Goal: Task Accomplishment & Management: Manage account settings

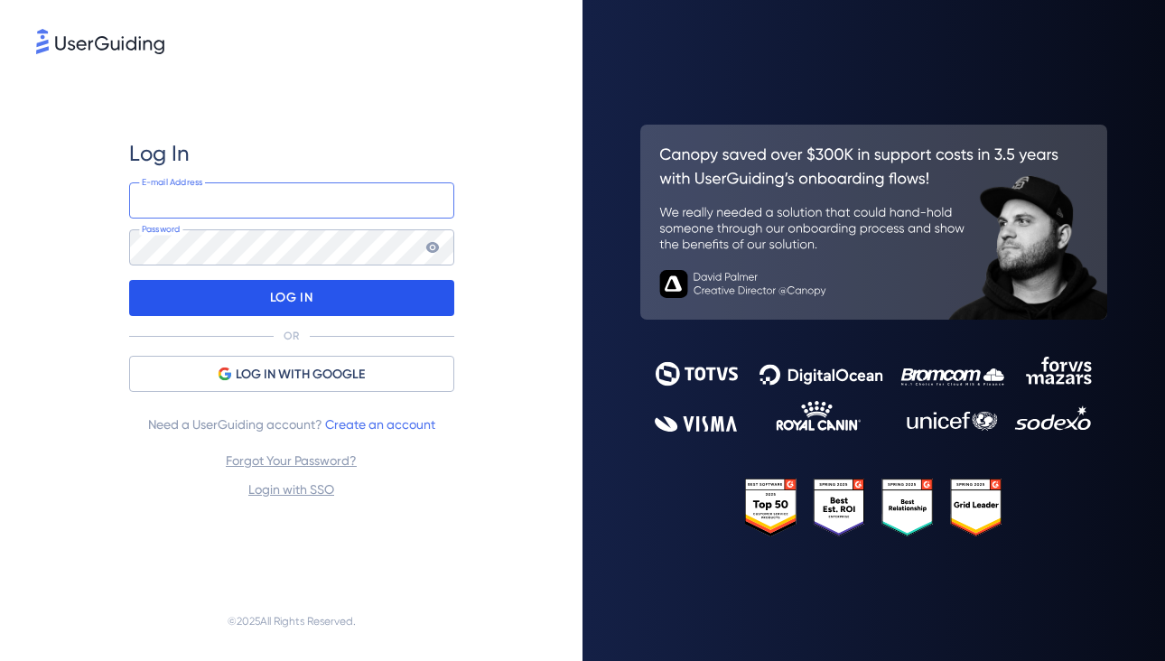
type input "product.managers@launchmetrics.com"
click at [292, 300] on p "LOG IN" at bounding box center [291, 298] width 42 height 29
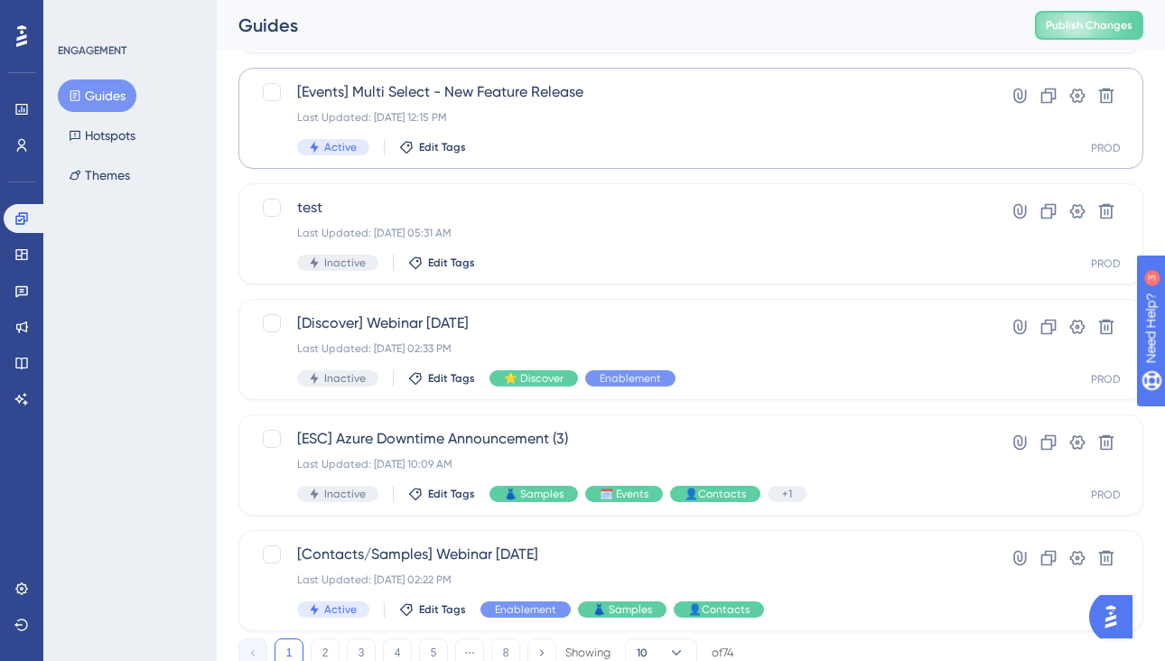
scroll to position [740, 0]
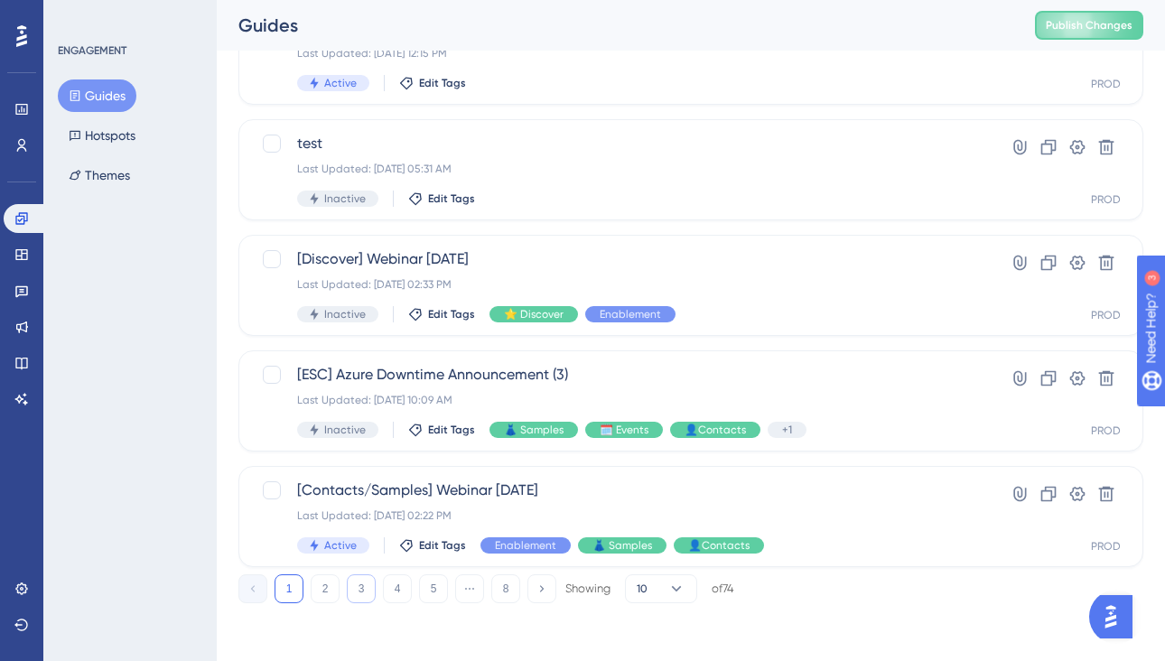
click at [367, 590] on button "3" at bounding box center [361, 588] width 29 height 29
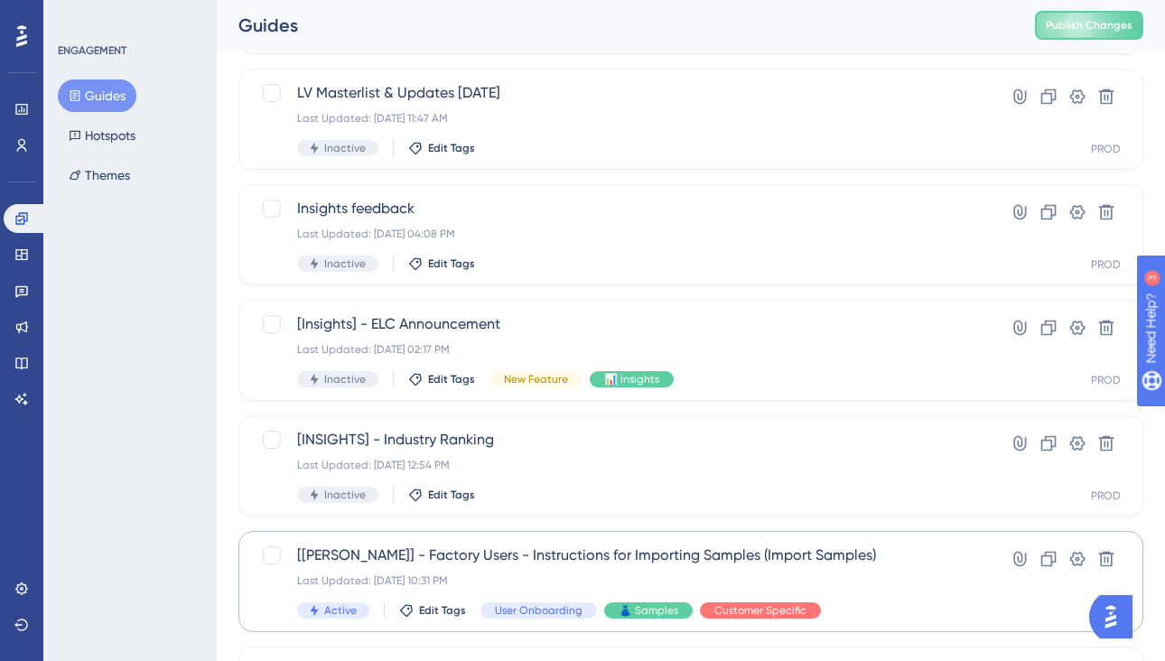
scroll to position [0, 0]
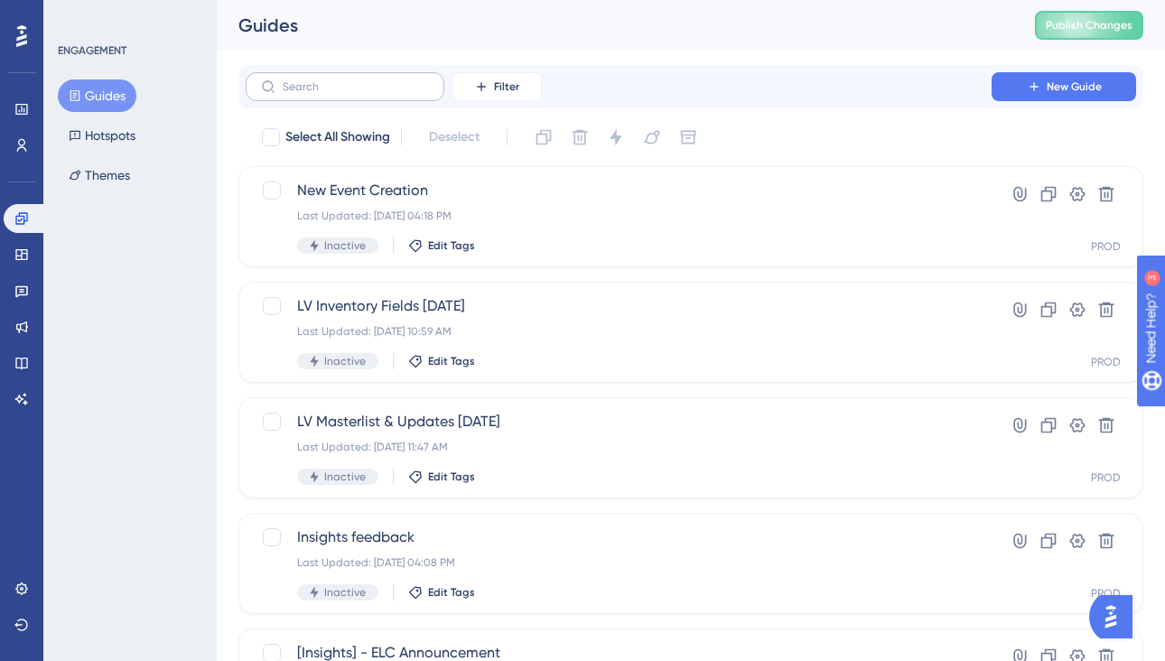
click at [317, 96] on label at bounding box center [345, 86] width 199 height 29
click at [317, 93] on input "text" at bounding box center [356, 86] width 146 height 13
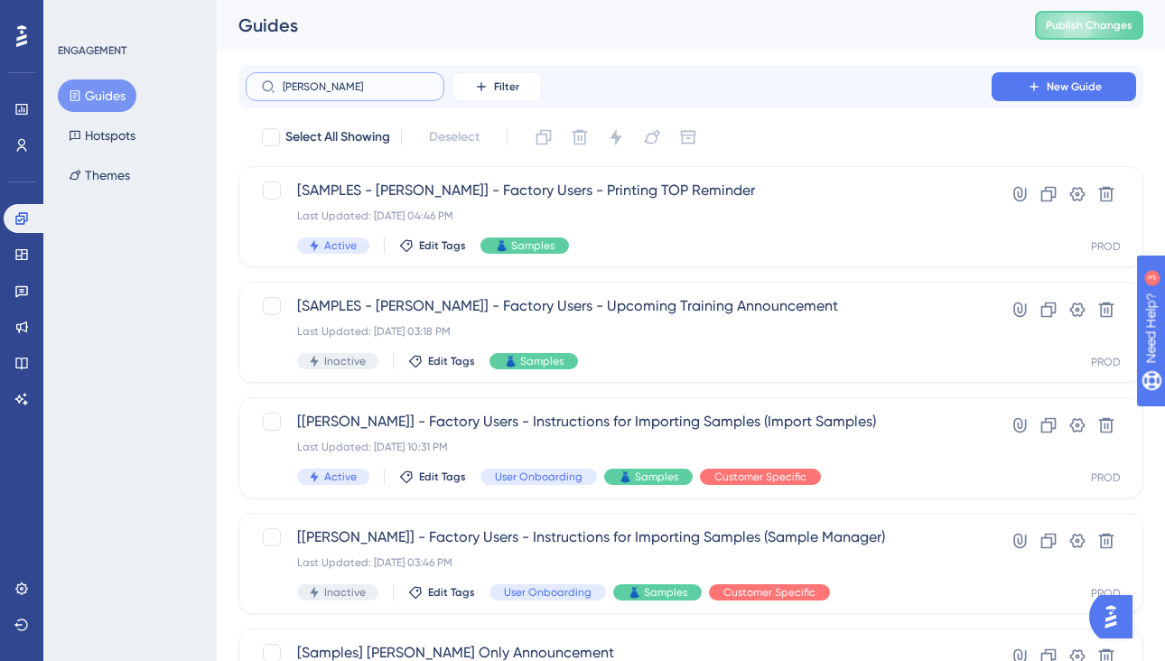
type input "vineye"
checkbox input "true"
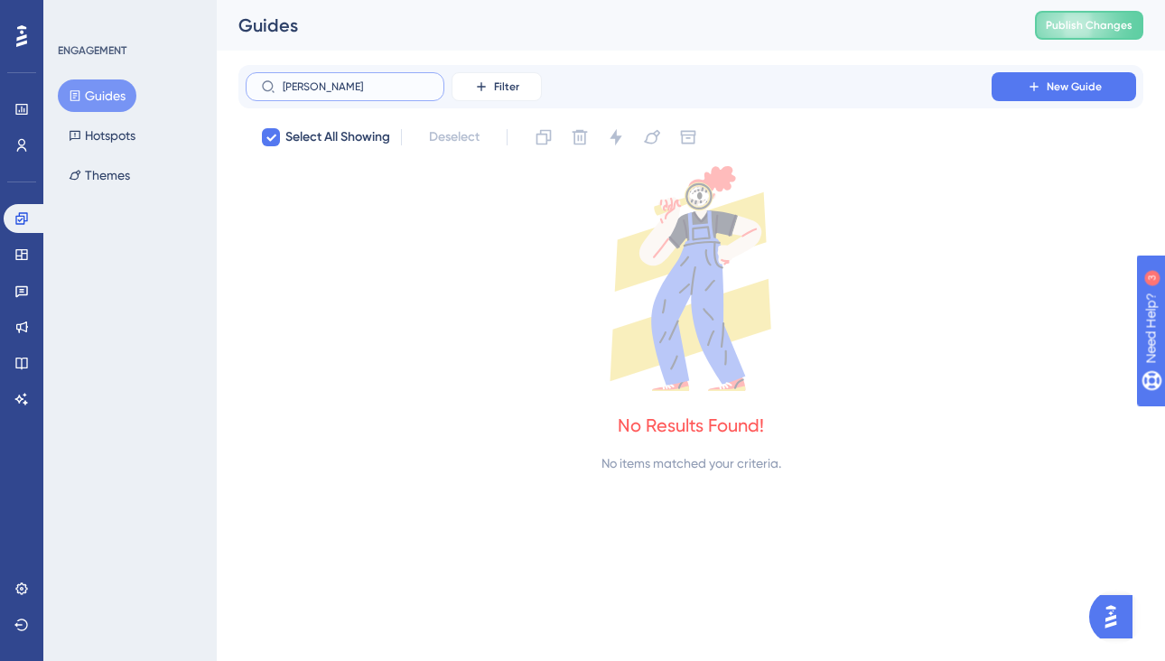
type input "viney"
checkbox input "false"
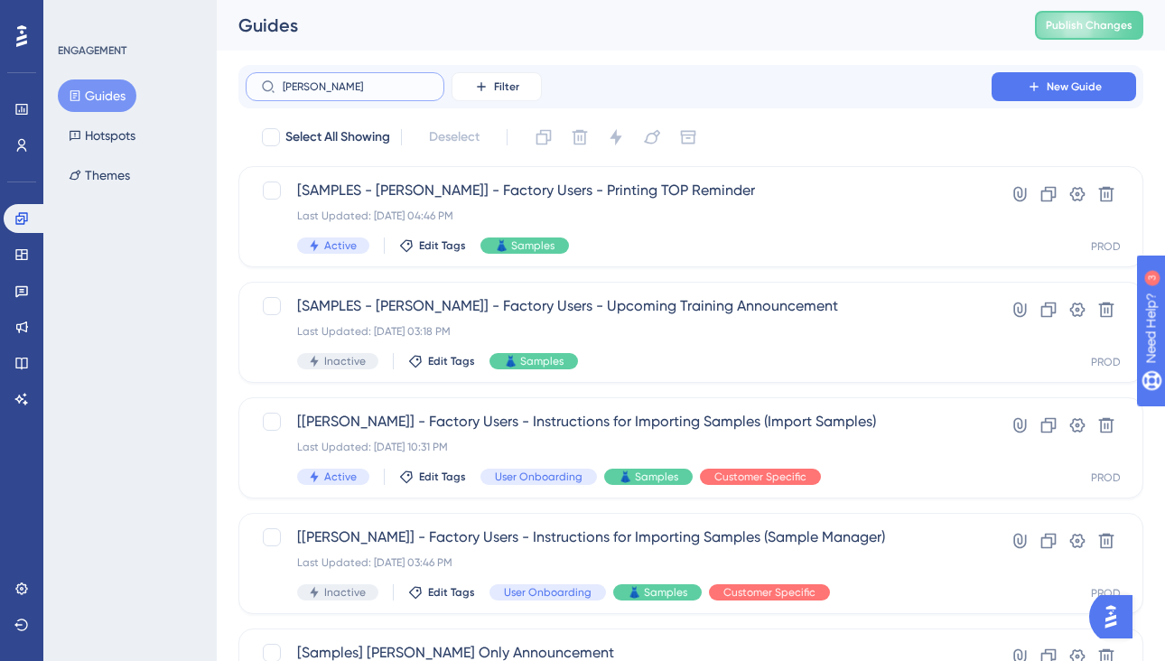
type input "vineyard vines"
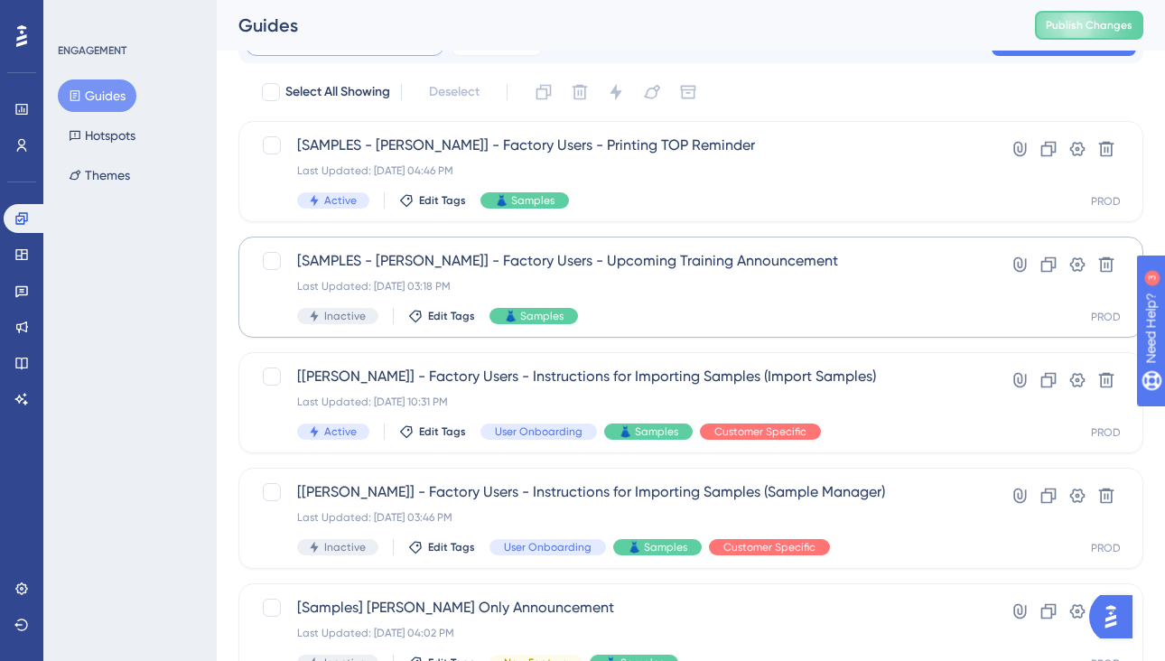
scroll to position [126, 0]
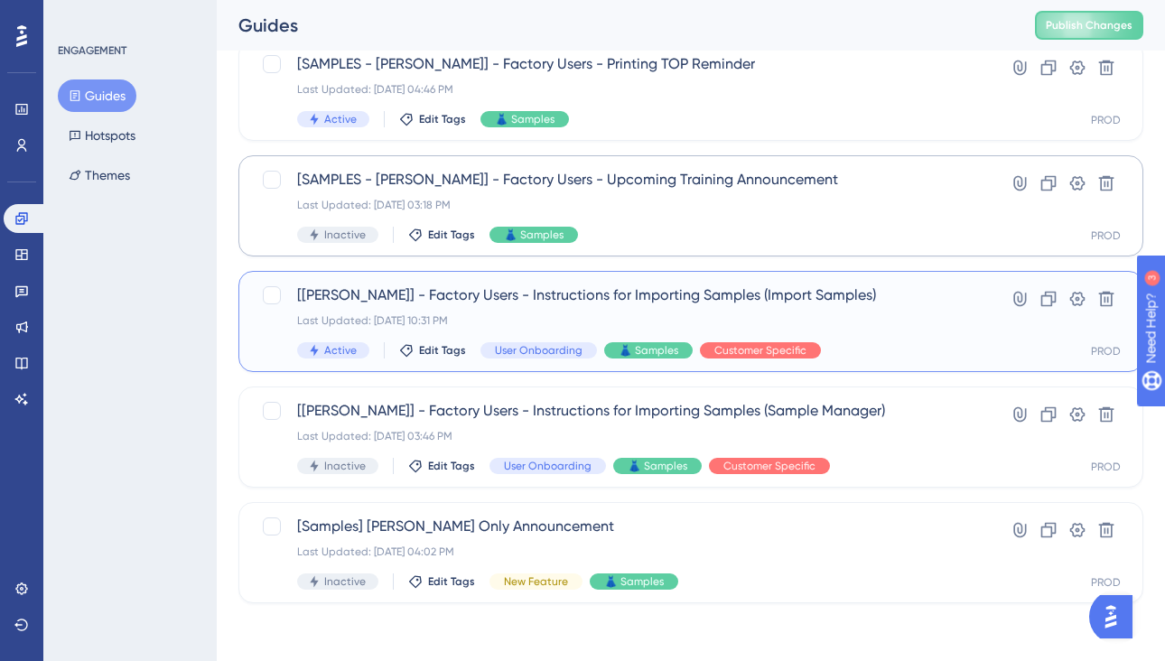
click at [734, 306] on div "[Vineyard Vines] - Factory Users - Instructions for Importing Samples (Import S…" at bounding box center [618, 321] width 643 height 74
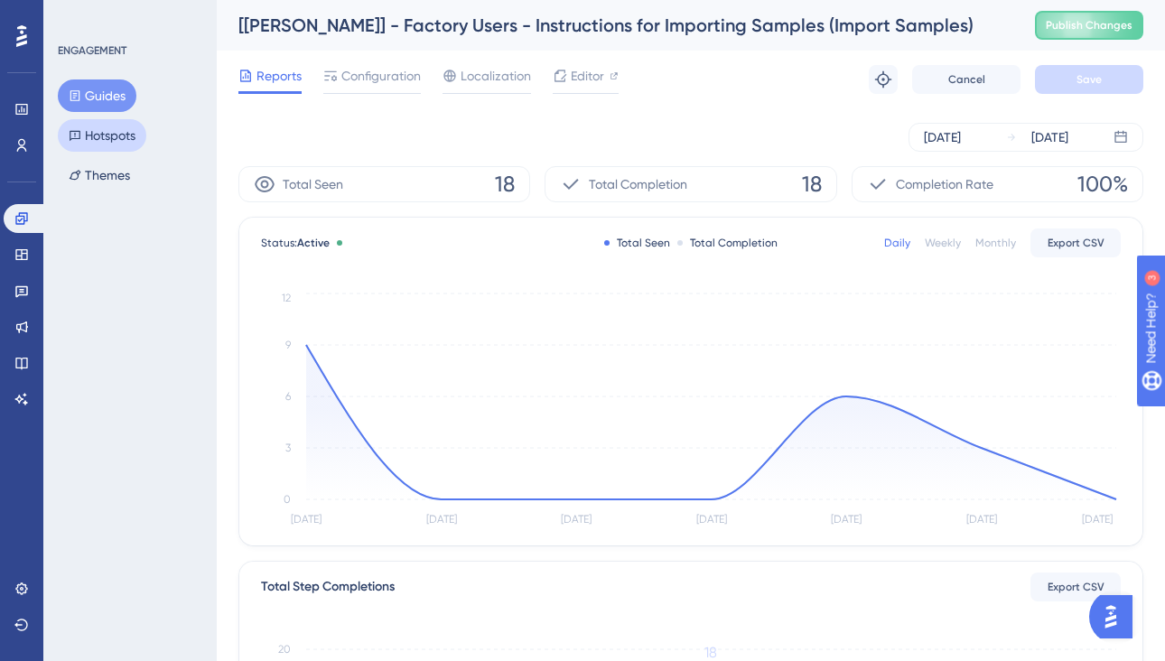
click at [126, 132] on button "Hotspots" at bounding box center [102, 135] width 88 height 33
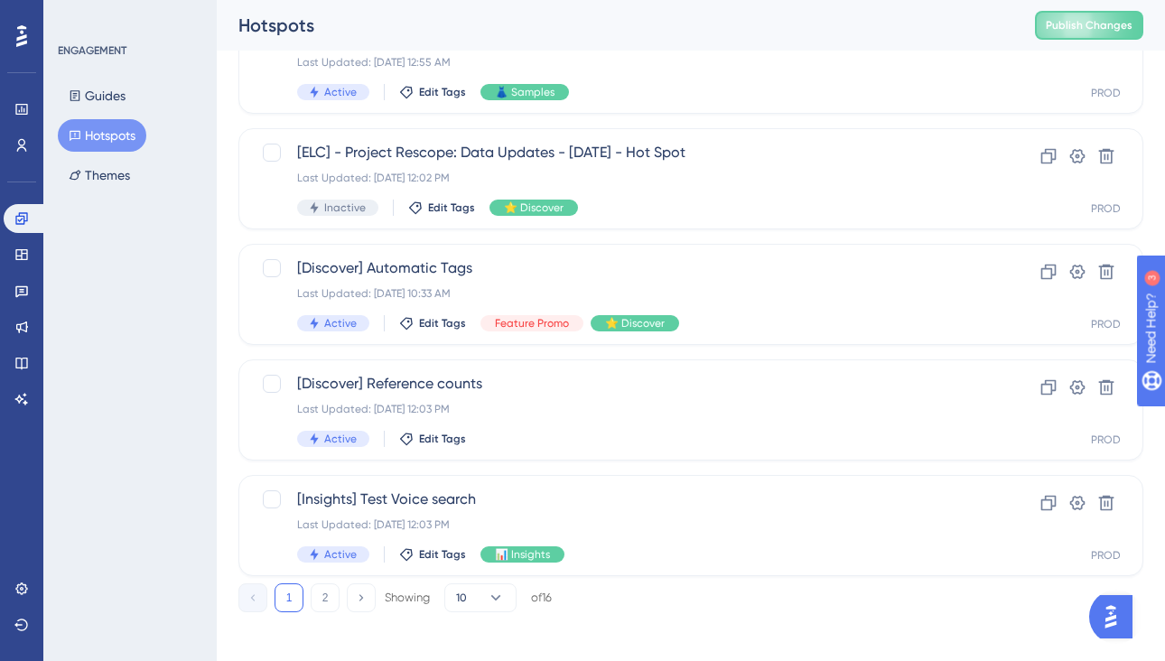
scroll to position [740, 0]
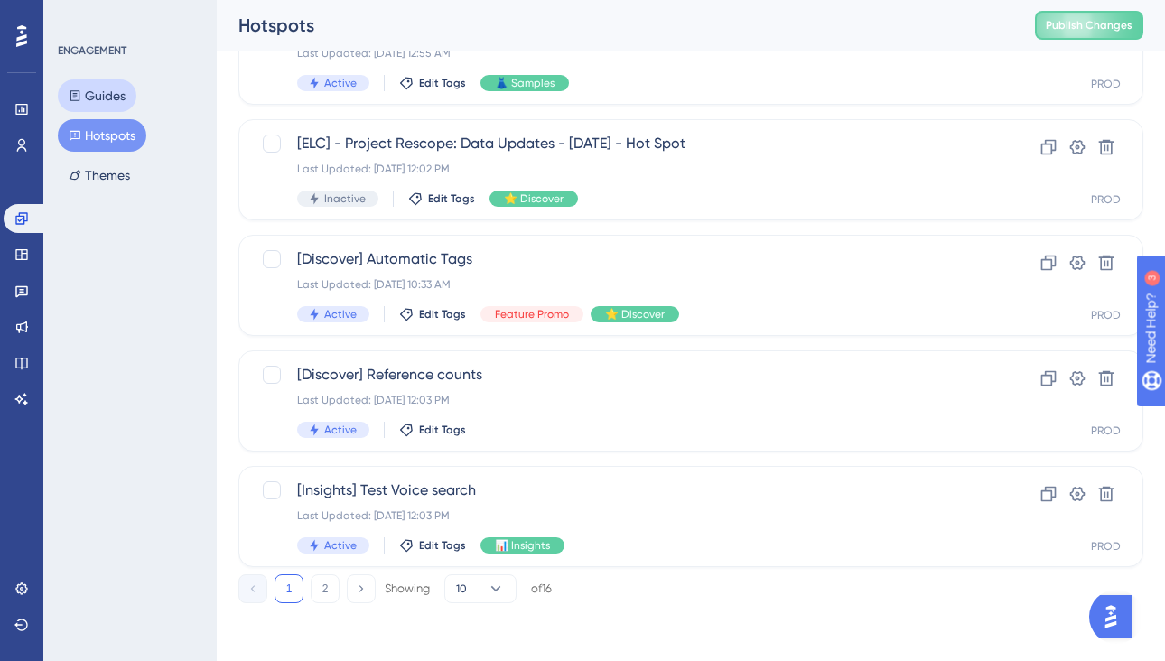
click at [124, 98] on button "Guides" at bounding box center [97, 95] width 79 height 33
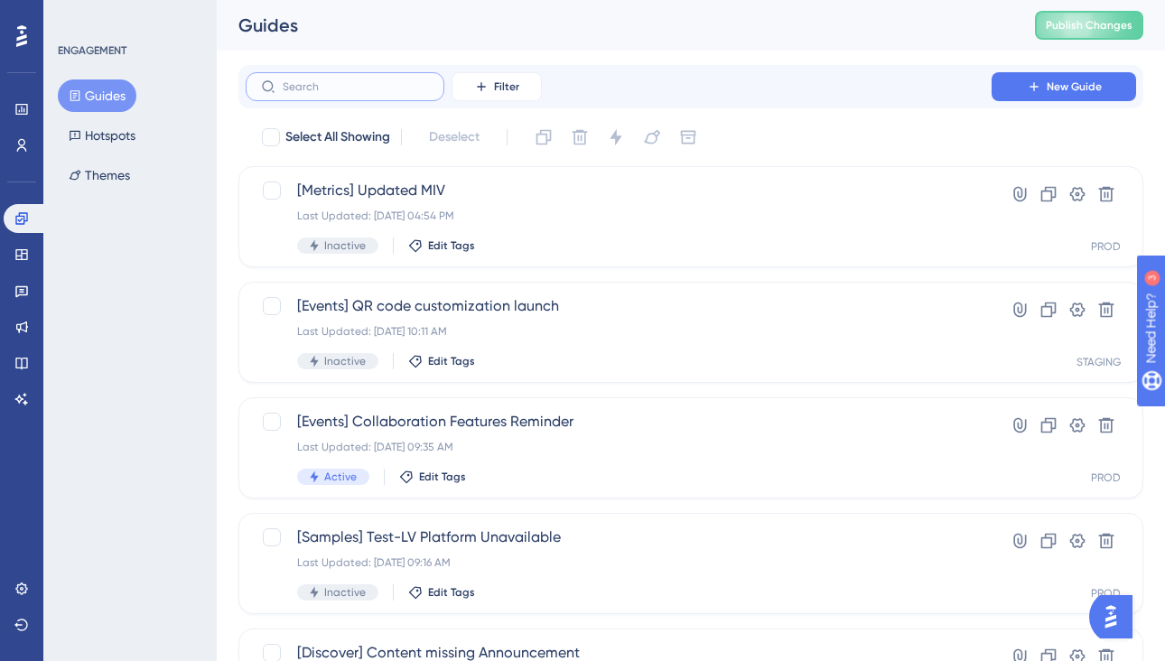
click at [369, 88] on input "text" at bounding box center [356, 86] width 146 height 13
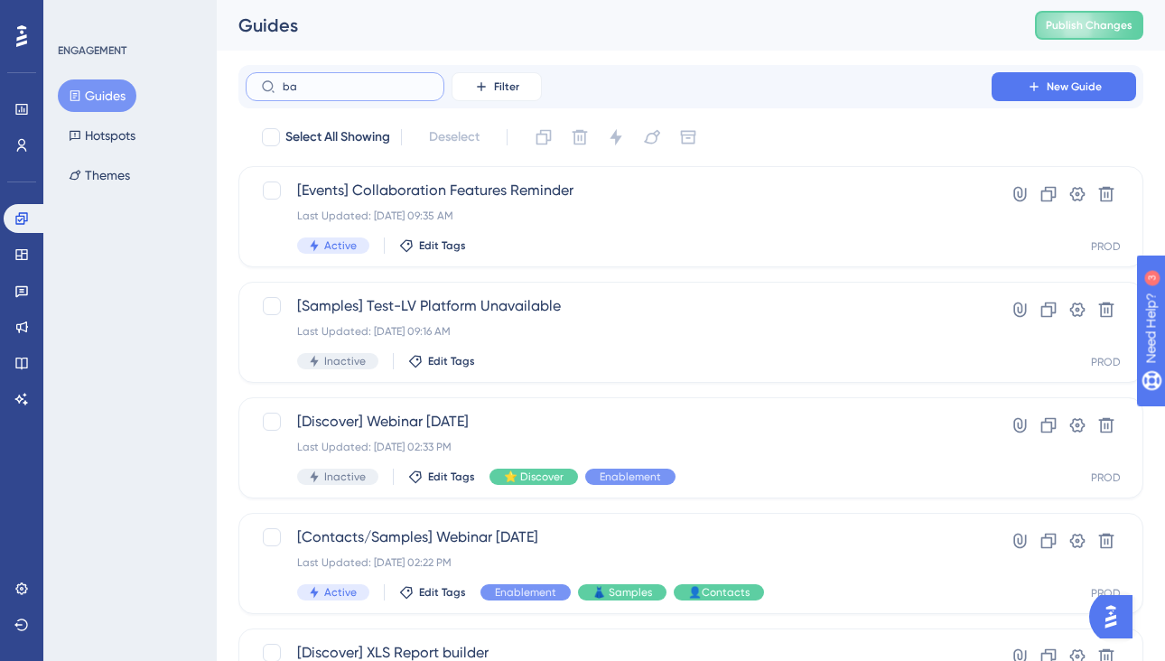
type input "bar"
checkbox input "true"
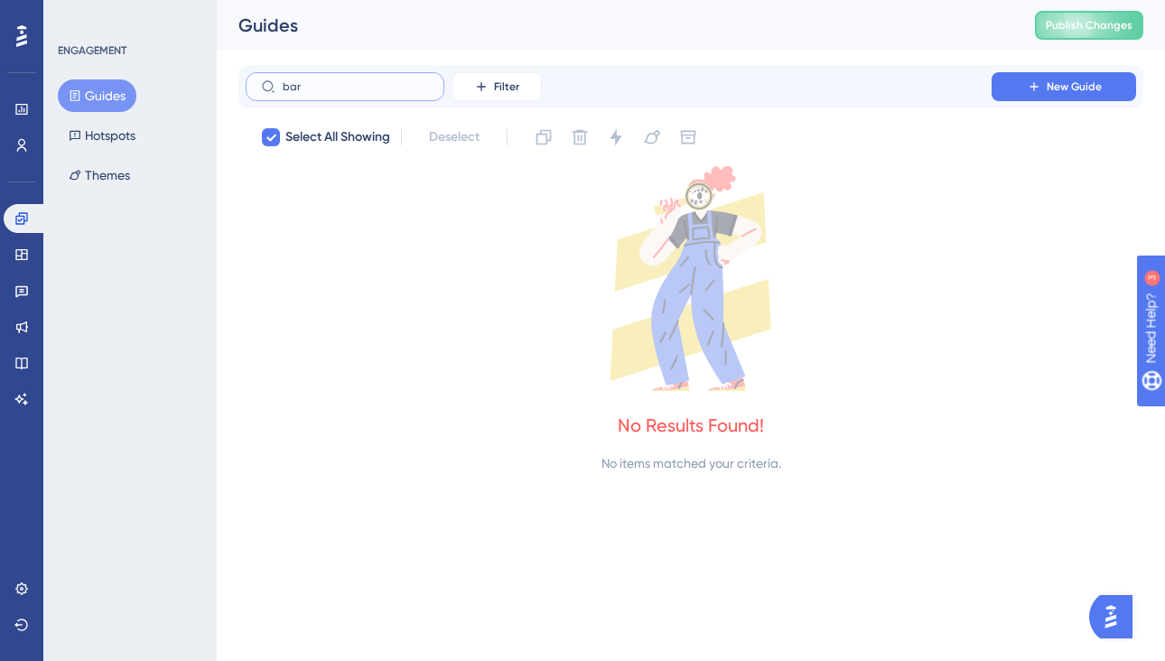
type input "ba"
checkbox input "false"
type input "b"
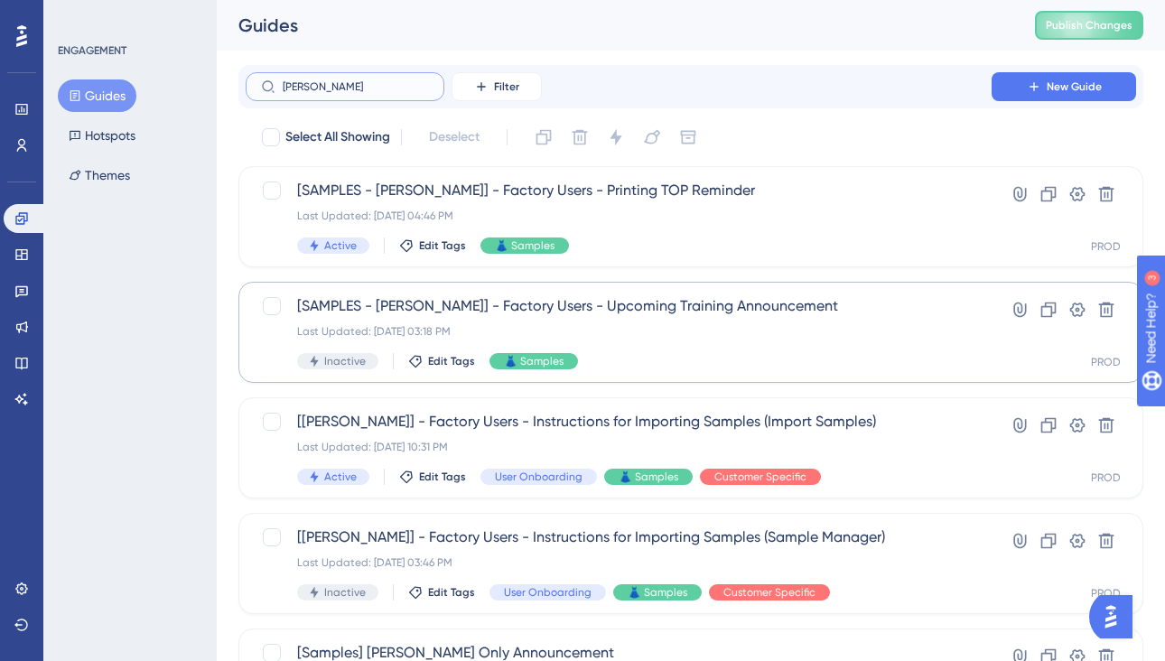
type input "vineye"
checkbox input "true"
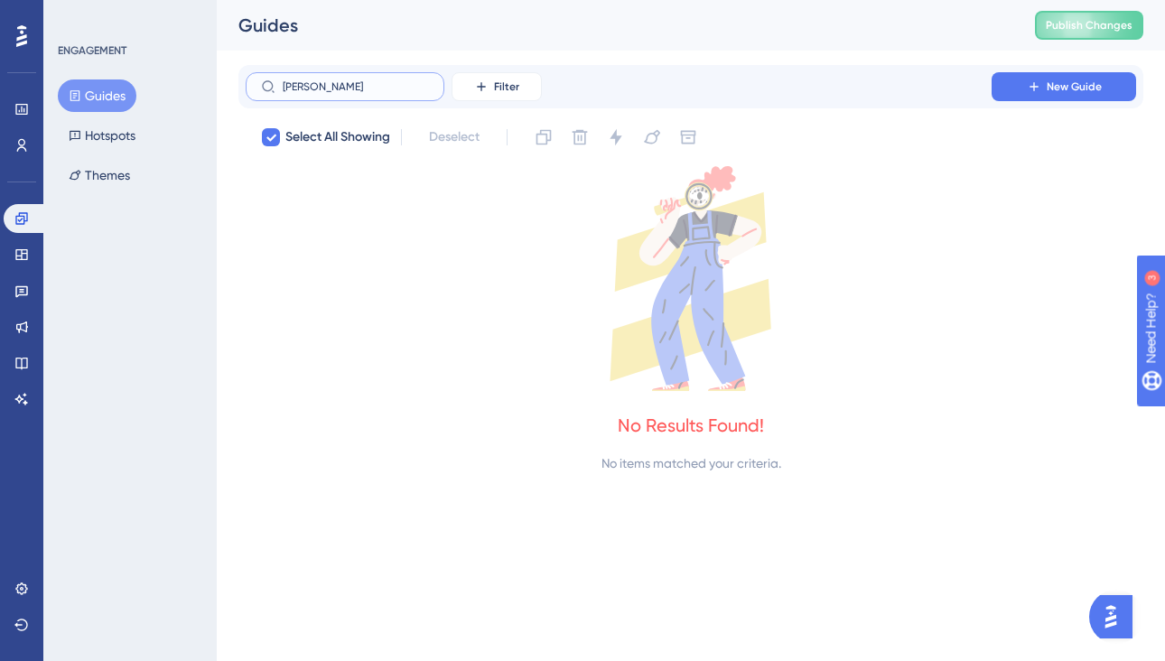
type input "viney"
checkbox input "false"
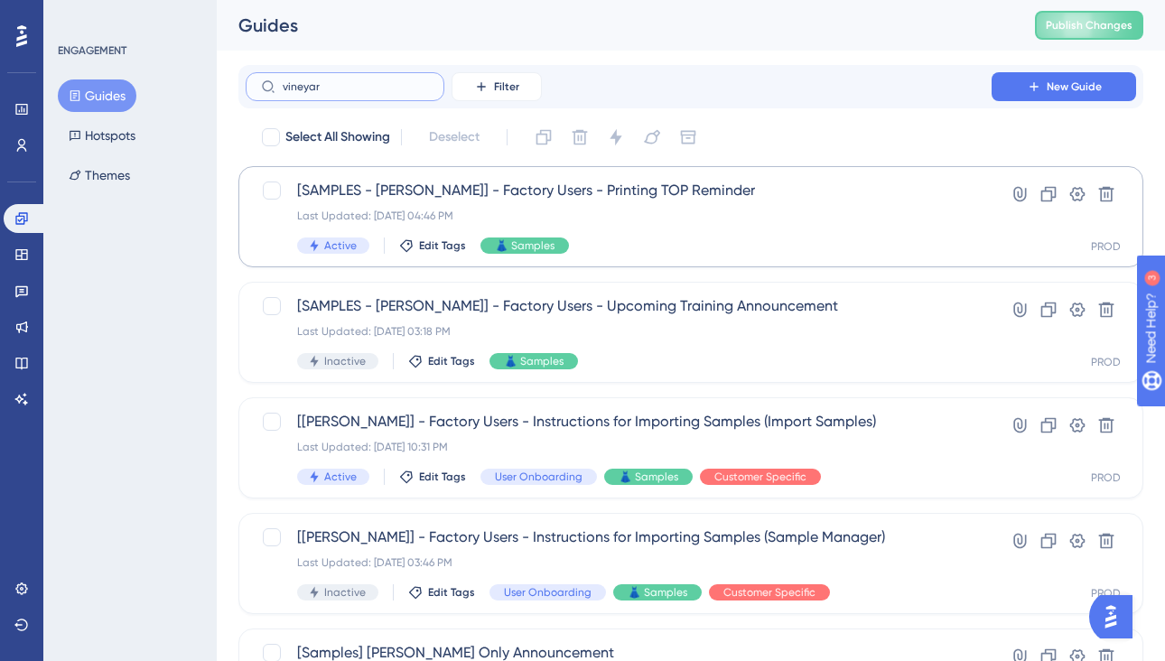
type input "vineyar"
click at [643, 215] on div "Last Updated: Feb 13 2025, 04:46 PM" at bounding box center [618, 216] width 643 height 14
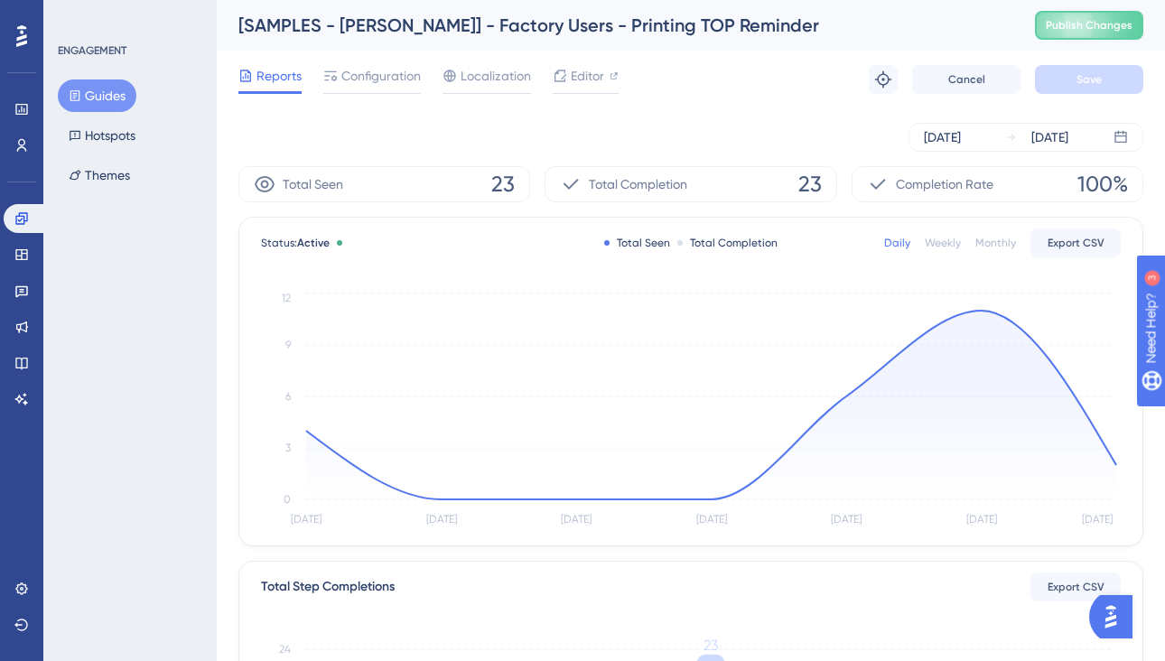
click at [98, 106] on button "Guides" at bounding box center [97, 95] width 79 height 33
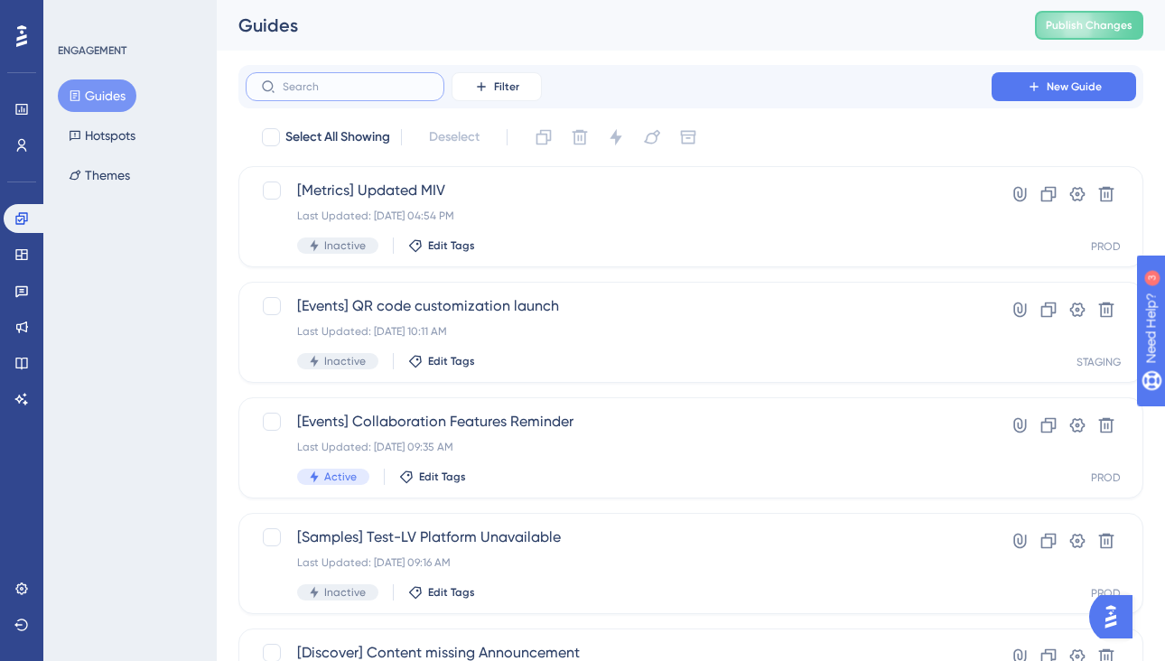
click at [403, 89] on input "text" at bounding box center [356, 86] width 146 height 13
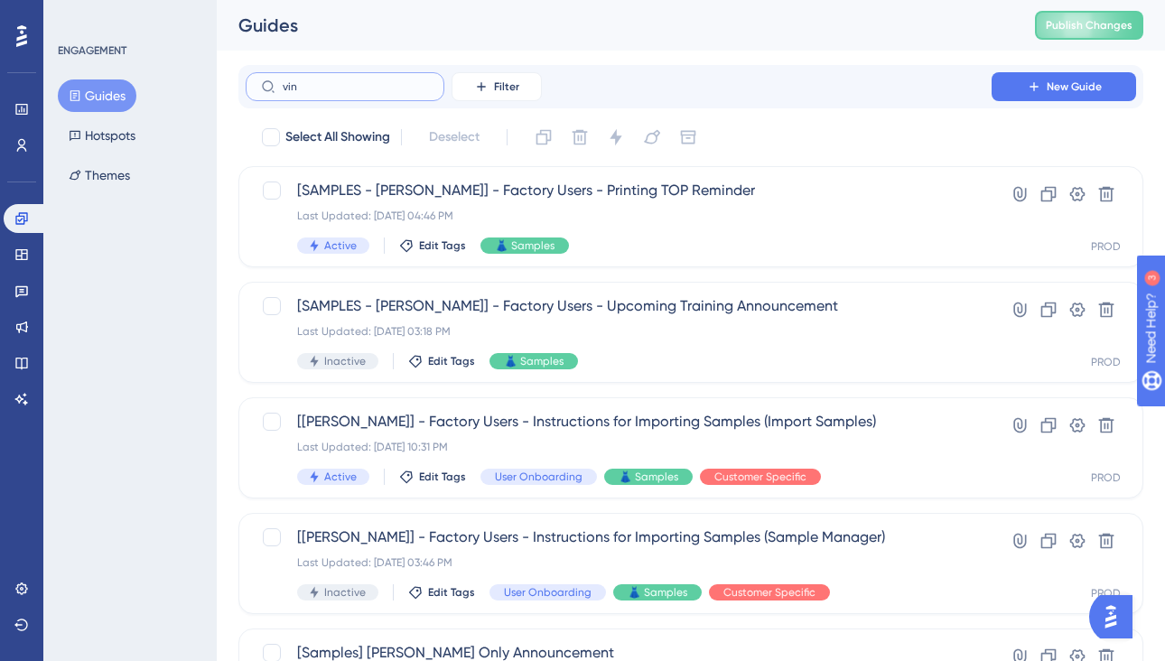
type input "viny"
checkbox input "true"
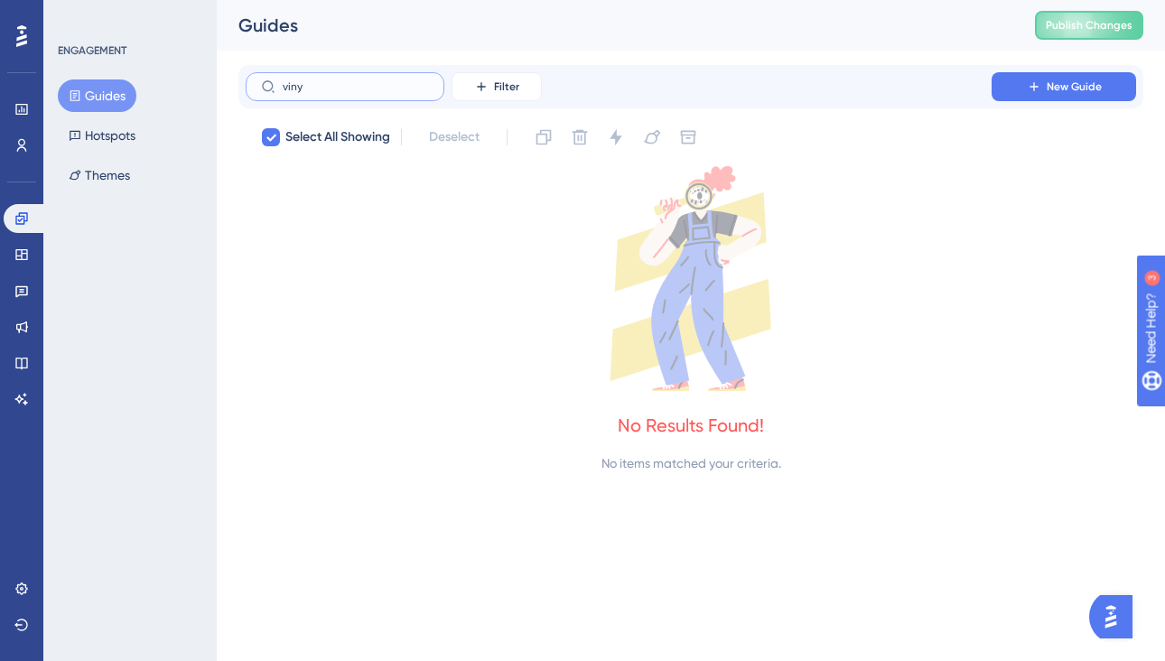
type input "vin"
checkbox input "false"
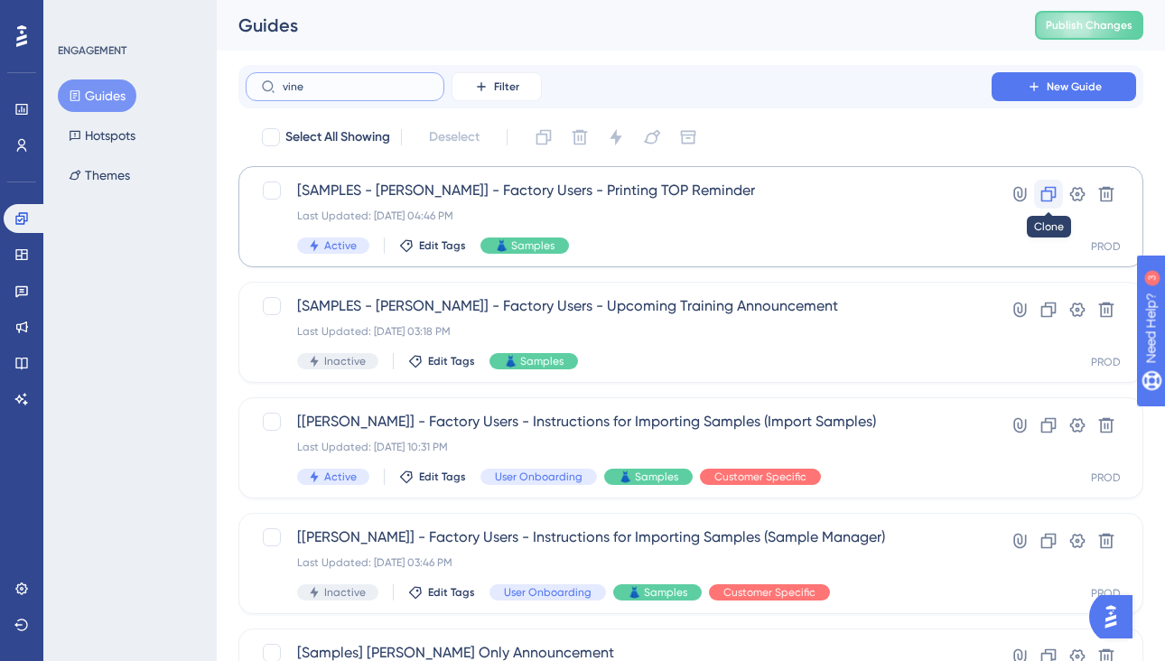
type input "vine"
click at [1047, 193] on icon at bounding box center [1048, 194] width 18 height 18
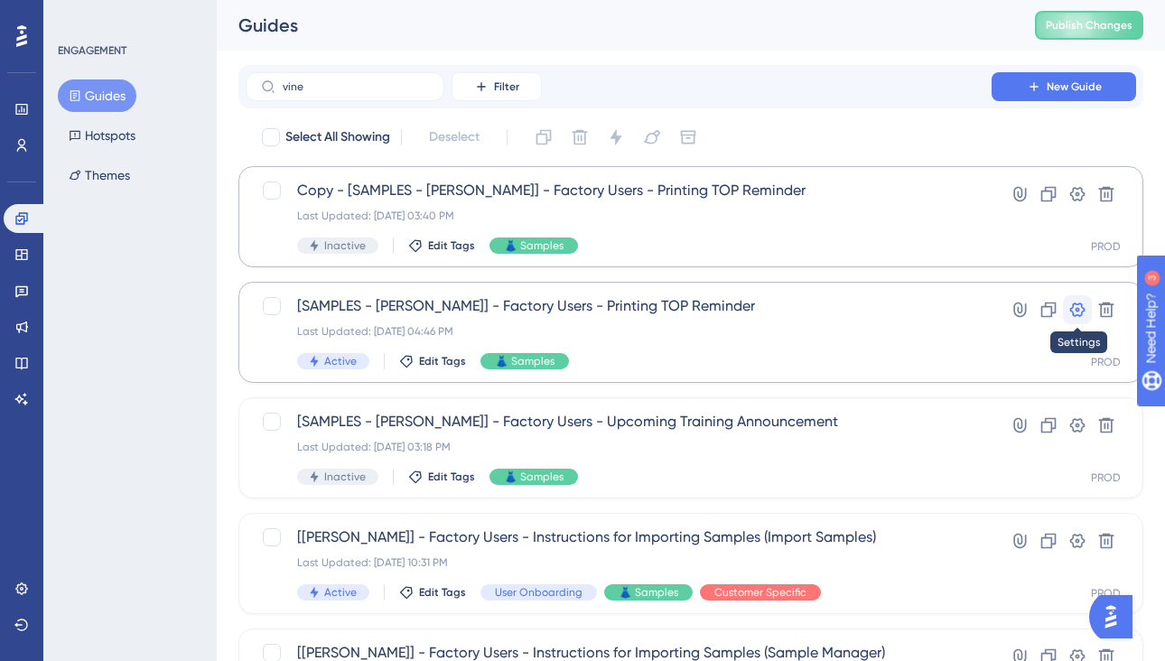
click at [1071, 305] on icon at bounding box center [1077, 310] width 18 height 18
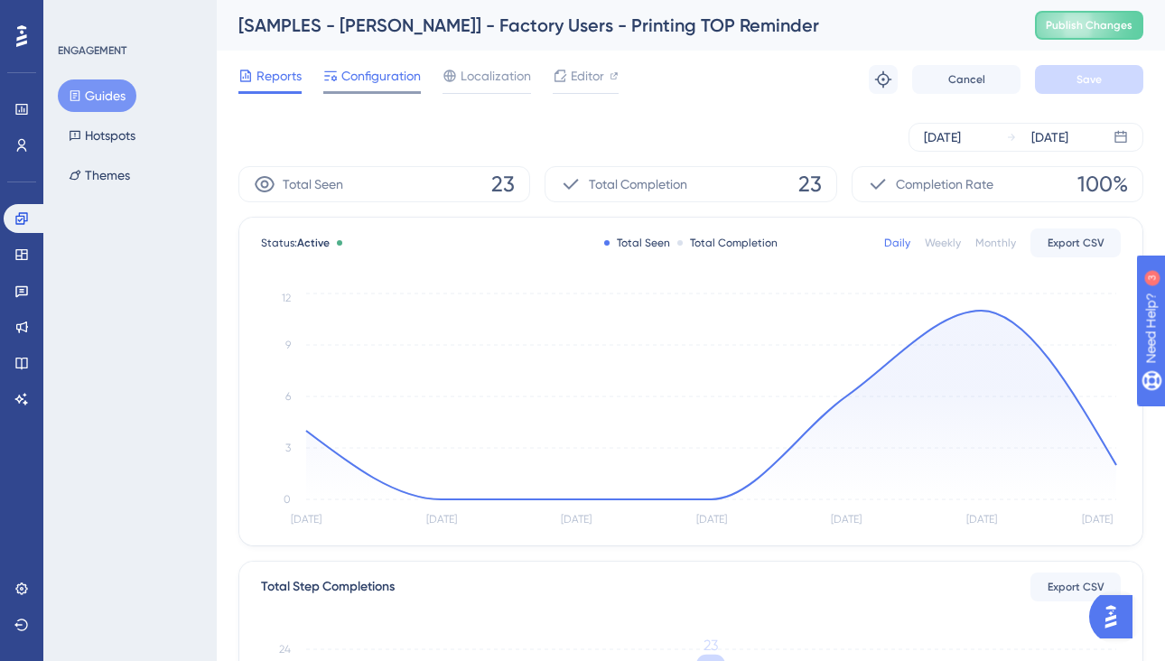
click at [377, 82] on span "Configuration" at bounding box center [380, 76] width 79 height 22
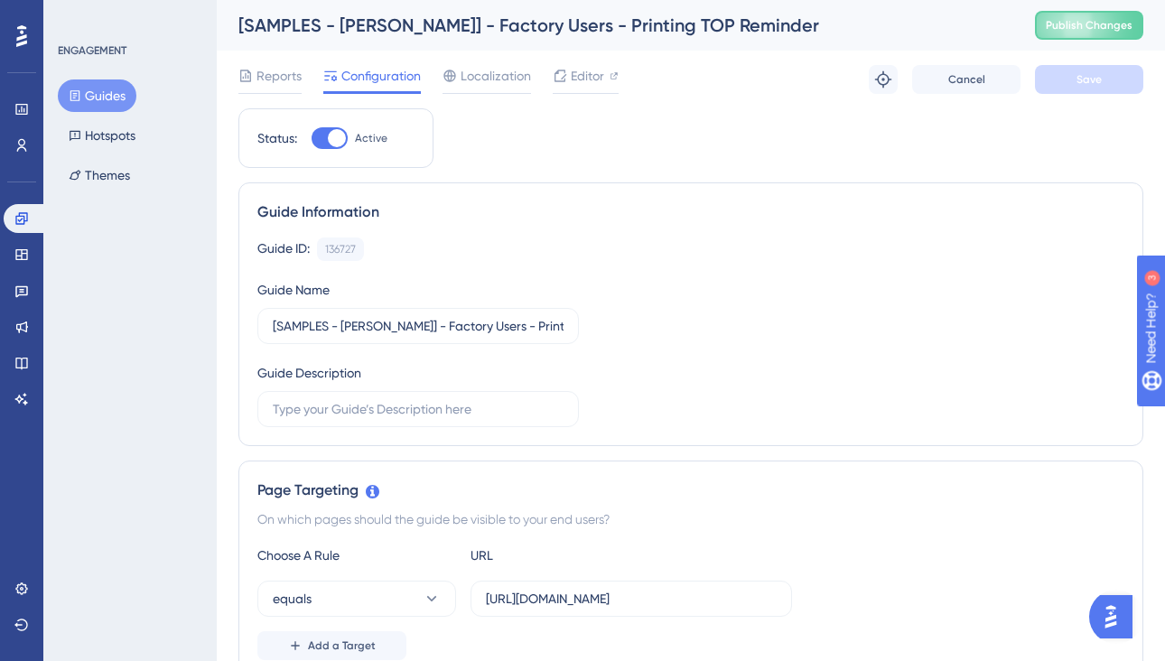
click at [329, 141] on div at bounding box center [337, 138] width 18 height 18
click at [312, 139] on input "Active" at bounding box center [311, 138] width 1 height 1
checkbox input "false"
click at [1090, 89] on button "Save" at bounding box center [1089, 79] width 108 height 29
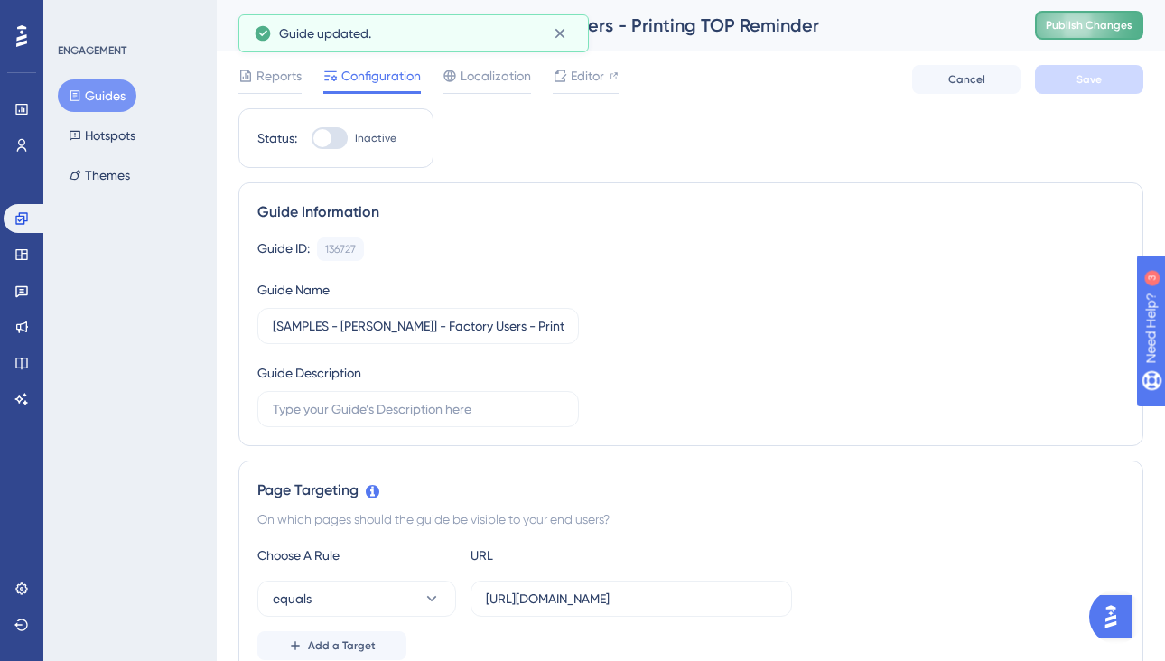
click at [1062, 24] on button "Publish Changes" at bounding box center [1089, 25] width 108 height 29
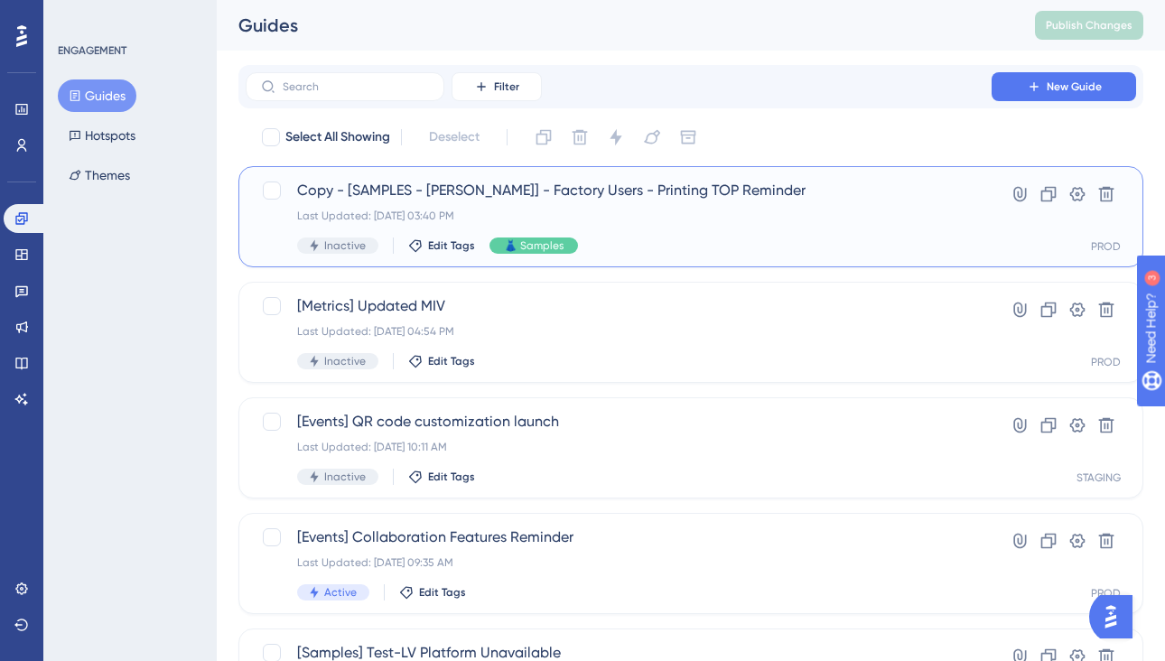
click at [746, 195] on span "Copy - [SAMPLES - Vineyard Vines] - Factory Users - Printing TOP Reminder" at bounding box center [618, 191] width 643 height 22
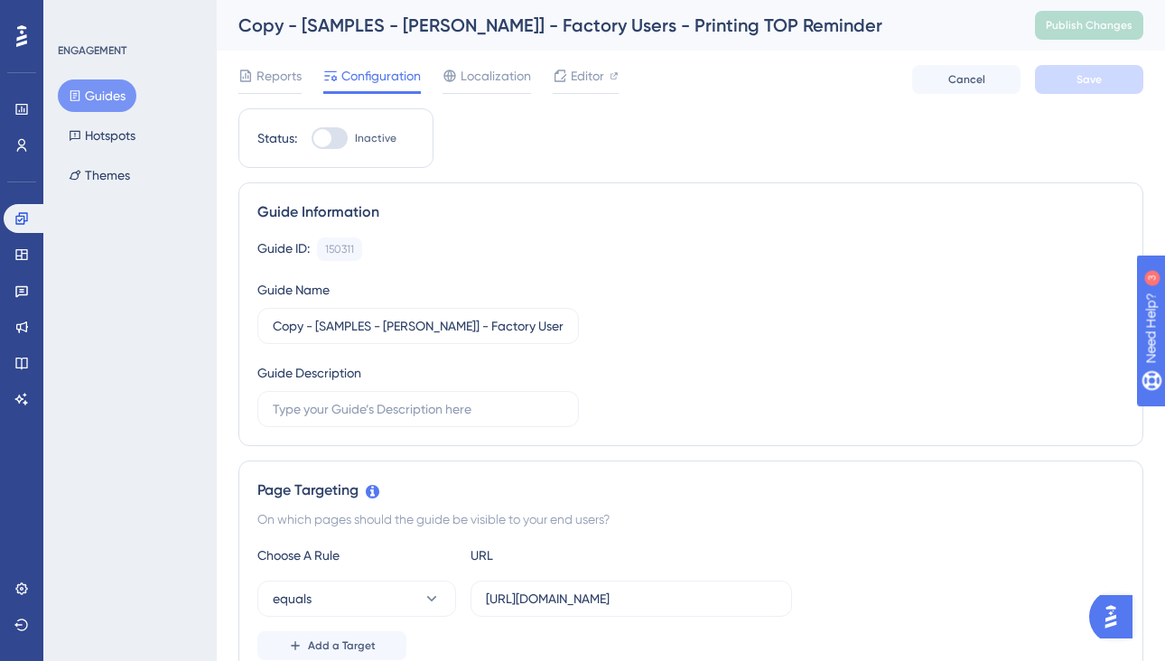
drag, startPoint x: 675, startPoint y: 27, endPoint x: 861, endPoint y: 33, distance: 185.2
click at [861, 33] on div "Copy - [SAMPLES - Vineyard Vines] - Factory Users - Printing TOP Reminder" at bounding box center [613, 25] width 751 height 25
click at [777, 50] on div "Copy - [SAMPLES - Vineyard Vines] - Factory Users - Printing TOP Reminder Publi…" at bounding box center [691, 25] width 948 height 51
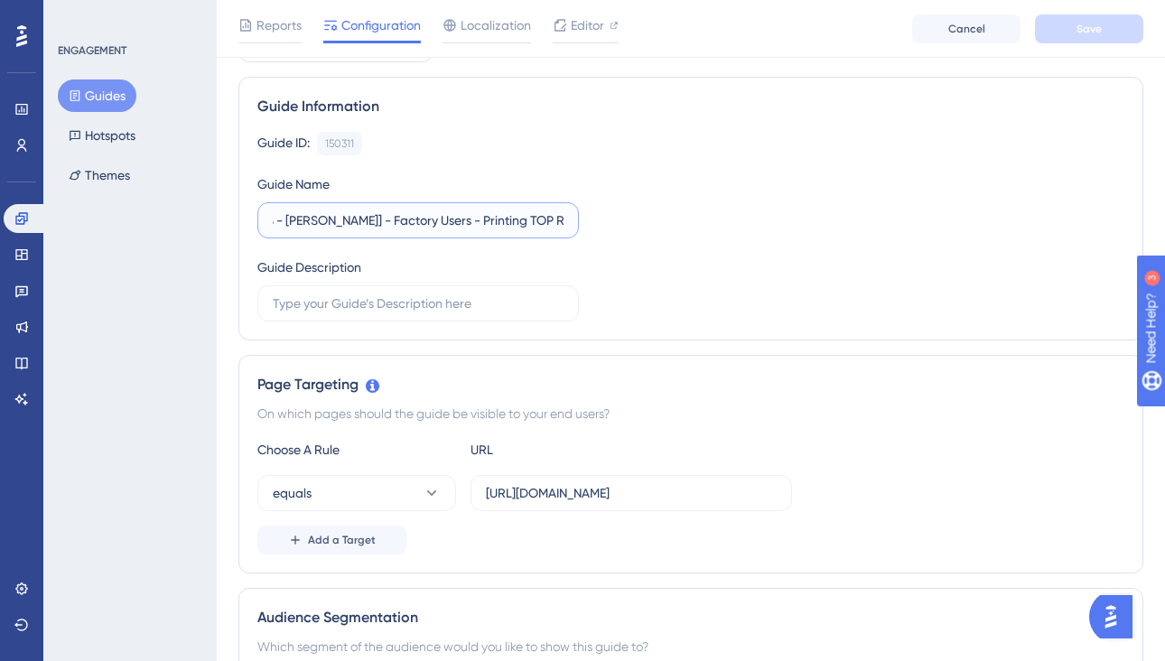
scroll to position [0, 144]
drag, startPoint x: 488, startPoint y: 223, endPoint x: 621, endPoint y: 228, distance: 132.8
click at [621, 228] on div "Guide ID: 150311 Copy Guide Name Copy - [SAMPLES - Vineyard Vines] - Factory Us…" at bounding box center [690, 227] width 867 height 190
click at [432, 219] on input "Copy - [SAMPLES - Vineyard Vines] - Factory Users - Printing TOP Reminder" at bounding box center [418, 220] width 291 height 20
drag, startPoint x: 434, startPoint y: 220, endPoint x: 623, endPoint y: 217, distance: 188.8
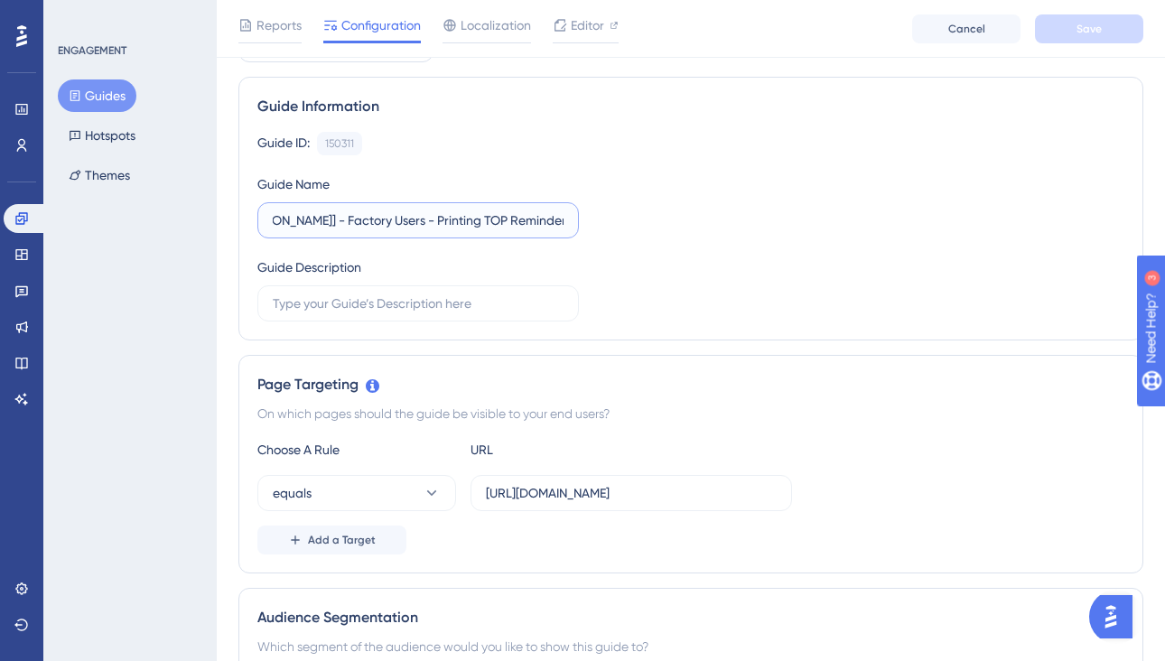
click at [623, 217] on div "Guide ID: 150311 Copy Guide Name Copy - [SAMPLES - Vineyard Vines] - Factory Us…" at bounding box center [690, 227] width 867 height 190
drag, startPoint x: 321, startPoint y: 219, endPoint x: 397, endPoint y: 221, distance: 75.9
click at [397, 221] on input "Copy - [SAMPLES - Vineyard Vines] - Factory Users - Barcode printing reminder" at bounding box center [418, 220] width 291 height 20
click at [470, 220] on input "Copy - [SAMPLES - Vineyard Vines] - Factory Users - Barcode printing reminder" at bounding box center [418, 220] width 291 height 20
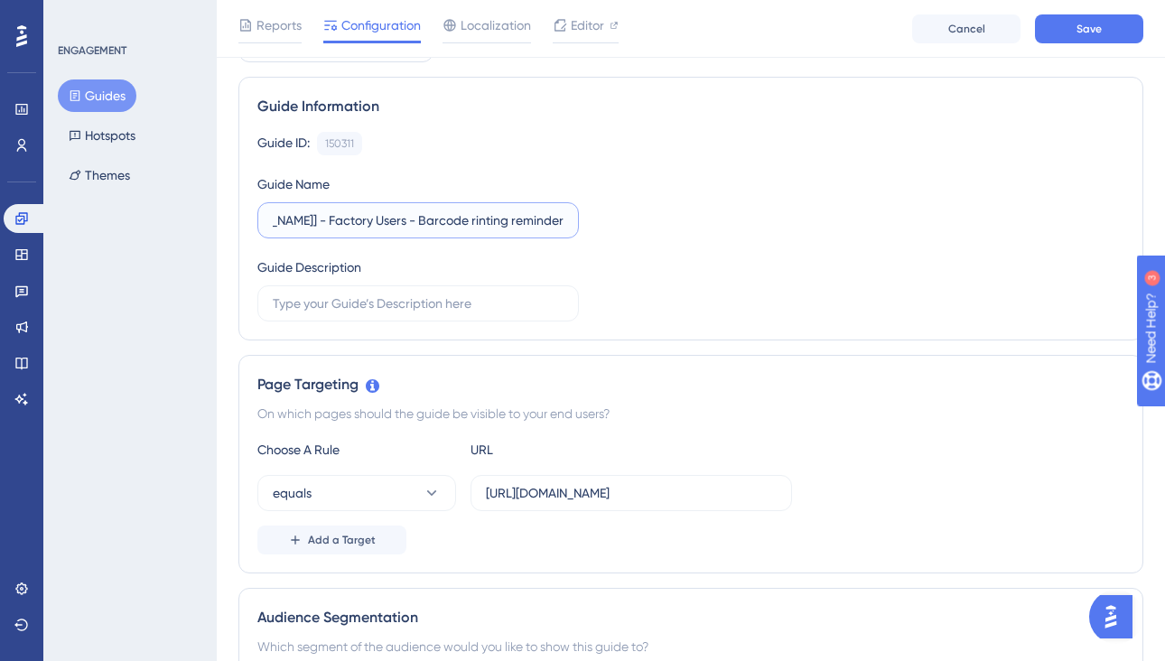
scroll to position [0, 158]
click at [526, 221] on input "Copy - [SAMPLES - Vineyard Vines] - Factory Users - Barcode Printing reminder" at bounding box center [418, 220] width 291 height 20
type input "Copy - [SAMPLES - Vineyard Vines] - Factory Users - Barcode Printing Reminder"
click at [648, 228] on div "Guide ID: 150311 Copy Guide Name Copy - [SAMPLES - Vineyard Vines] - Factory Us…" at bounding box center [690, 227] width 867 height 190
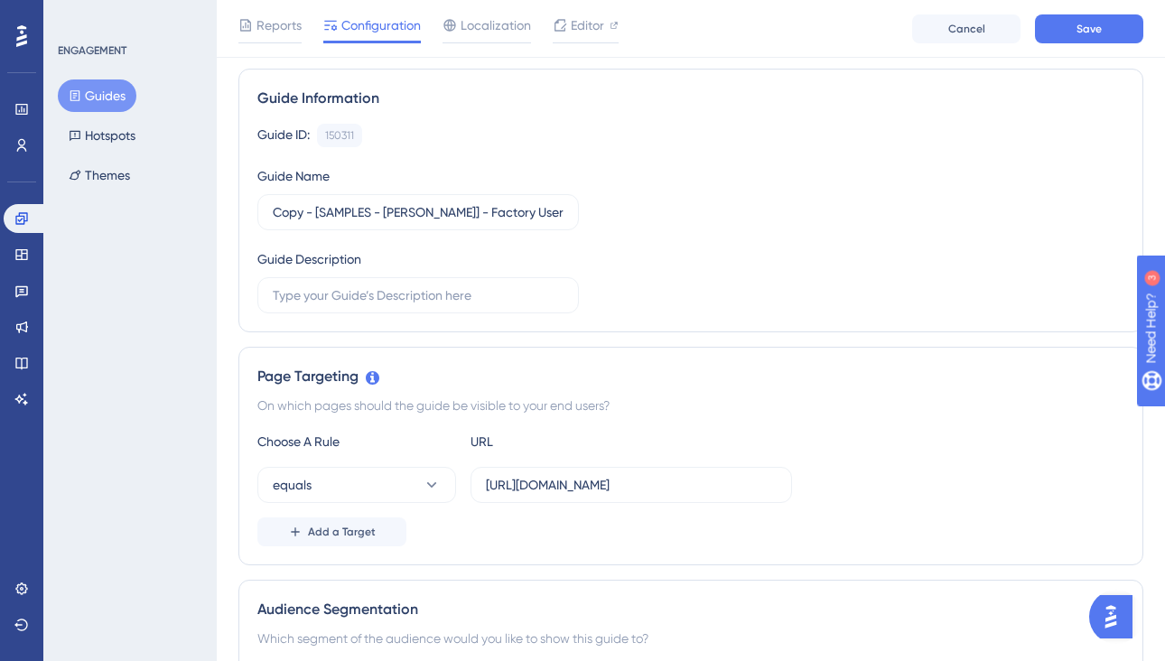
scroll to position [118, 0]
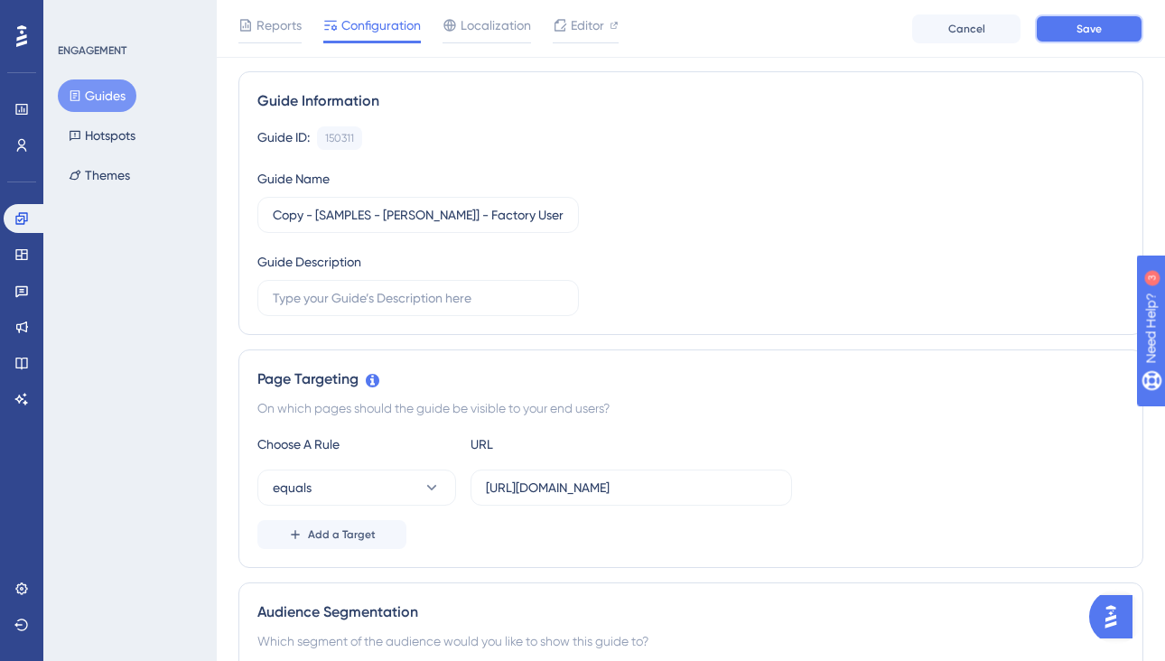
click at [1056, 32] on button "Save" at bounding box center [1089, 28] width 108 height 29
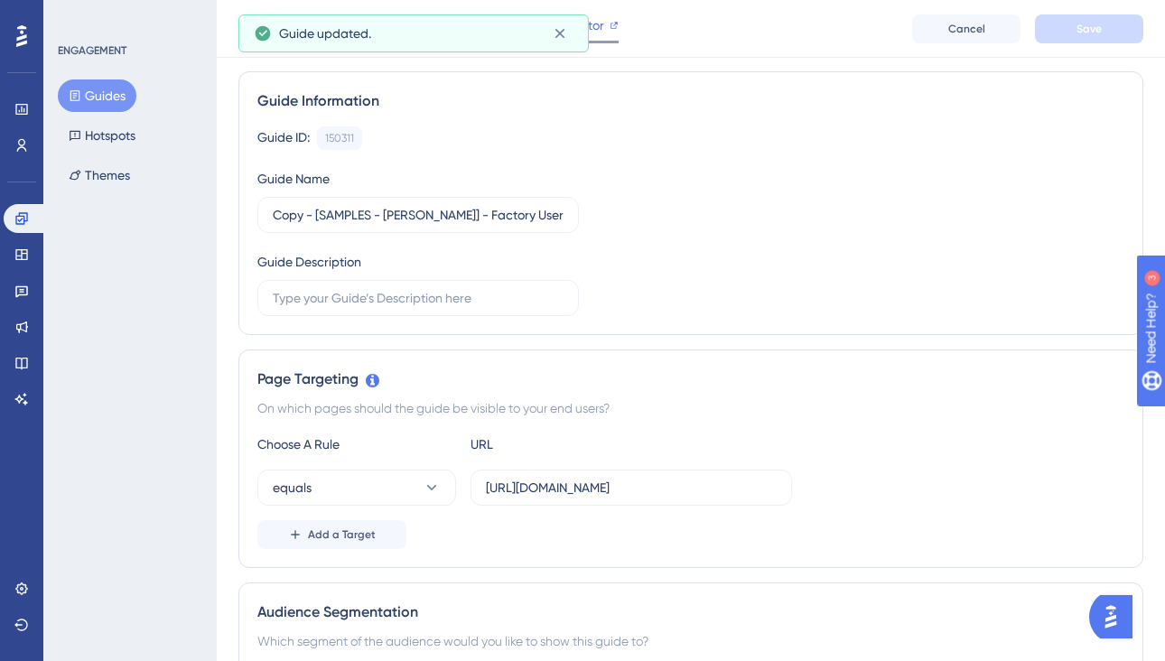
click at [609, 24] on div "Editor" at bounding box center [586, 25] width 66 height 22
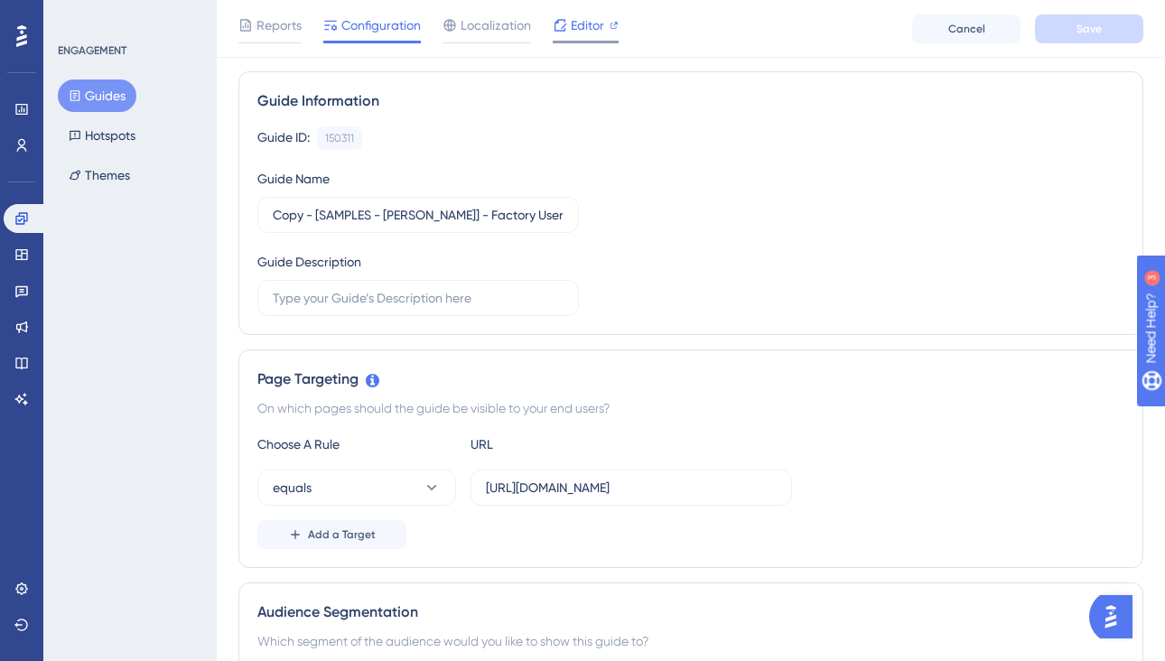
scroll to position [0, 0]
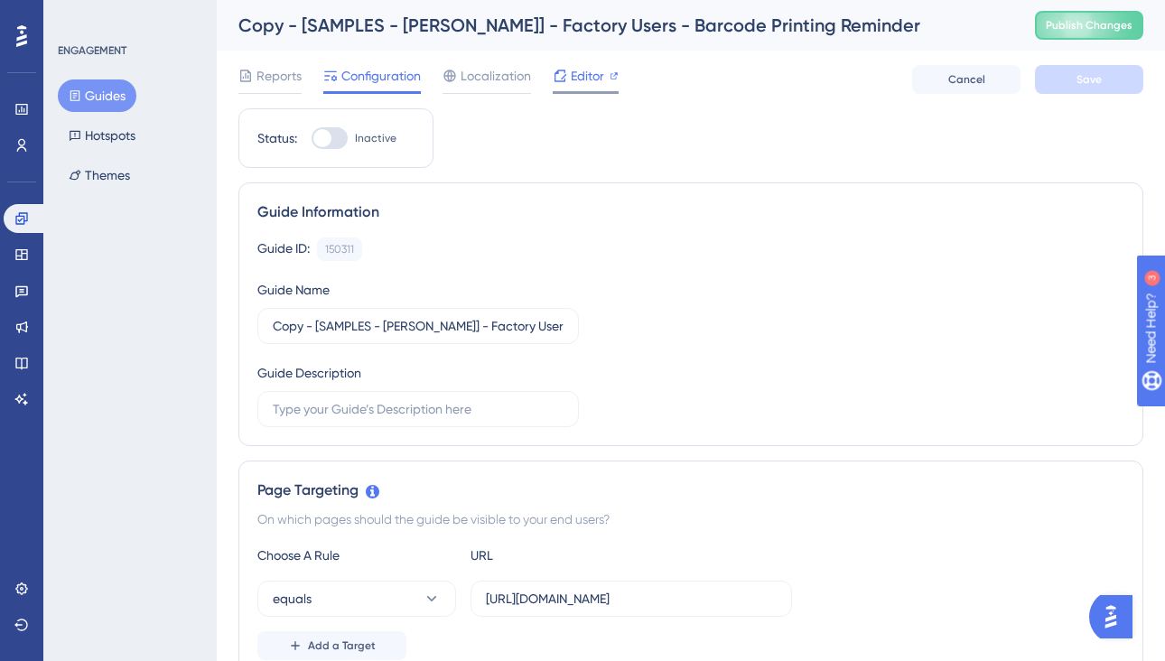
click at [587, 88] on div "Editor" at bounding box center [586, 79] width 66 height 29
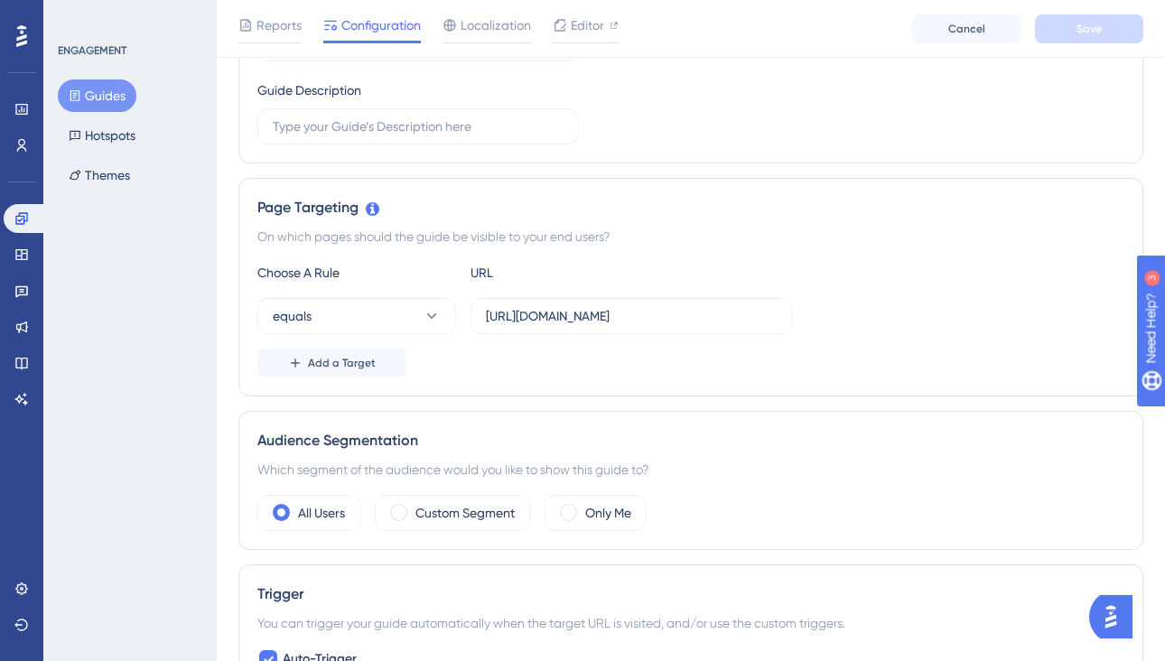
scroll to position [331, 0]
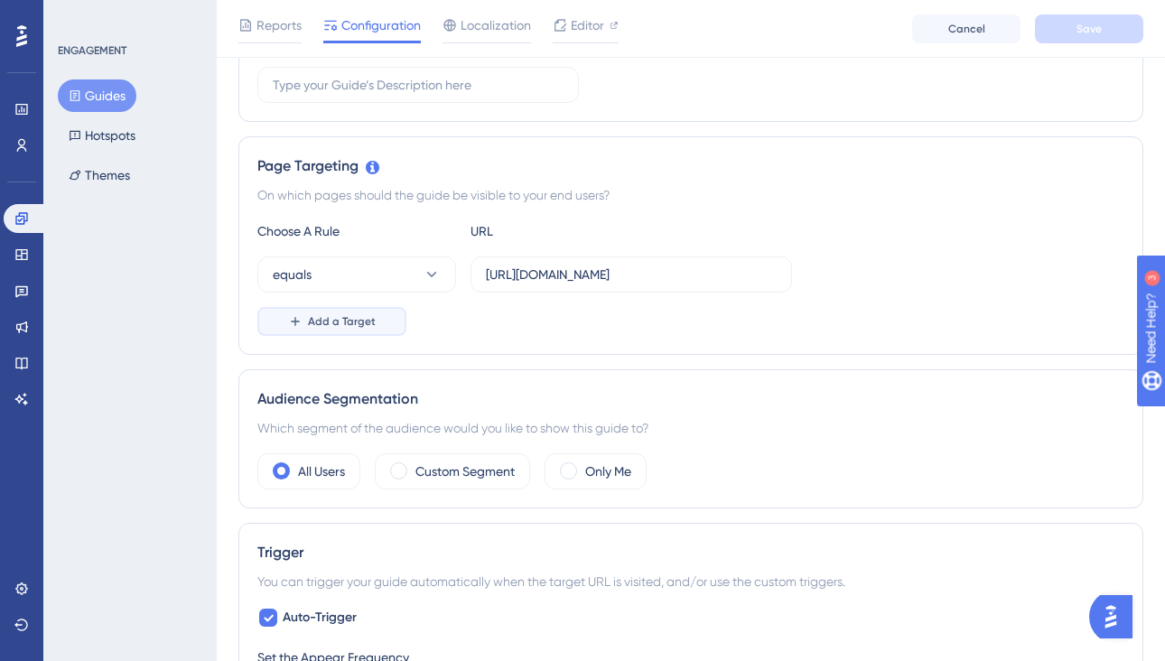
click at [366, 323] on span "Add a Target" at bounding box center [342, 321] width 68 height 14
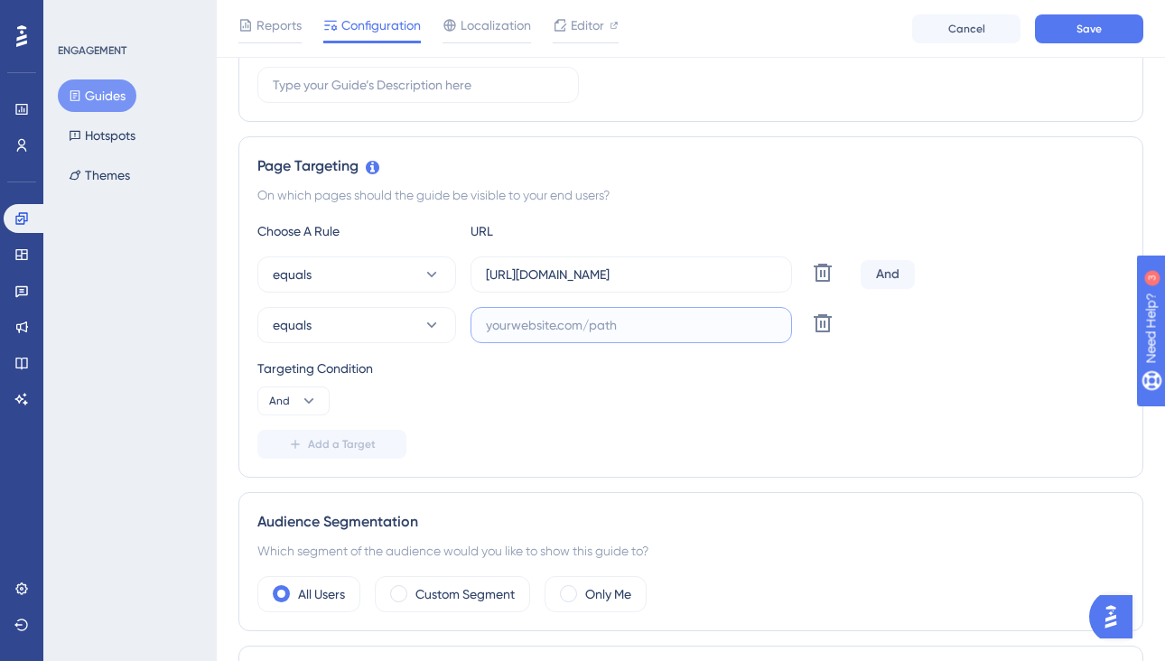
click at [549, 323] on input "text" at bounding box center [631, 325] width 291 height 20
paste input "internal/item_manager.php?first_access"
click at [393, 335] on button "equals" at bounding box center [356, 325] width 199 height 36
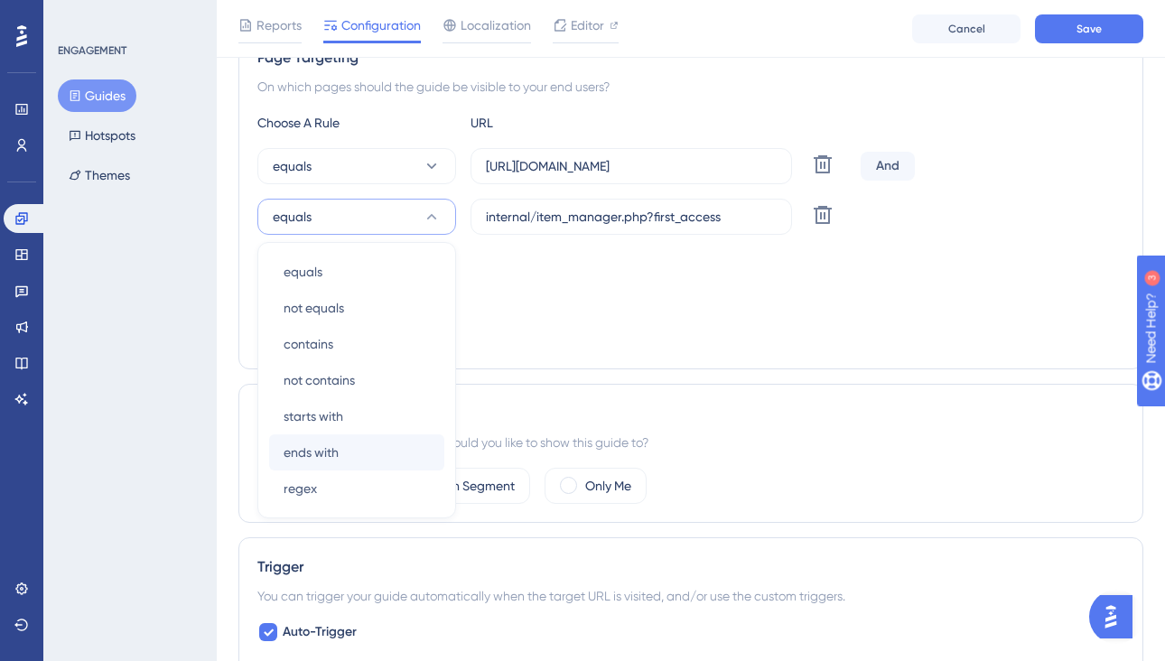
scroll to position [433, 0]
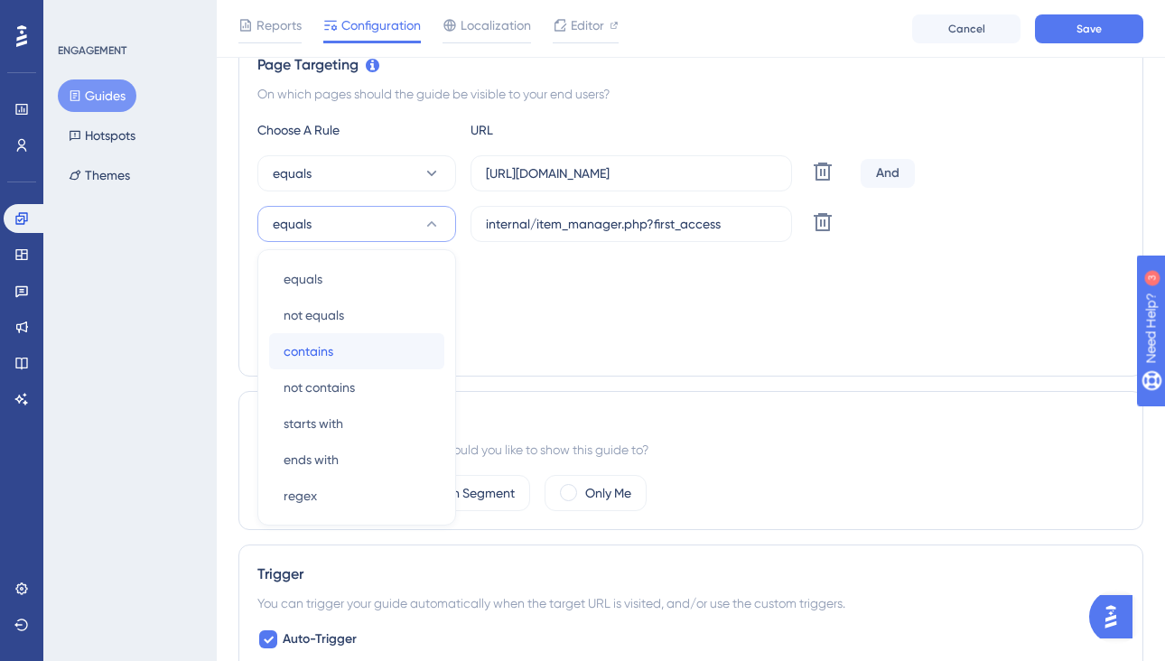
click at [325, 349] on span "contains" at bounding box center [309, 351] width 50 height 22
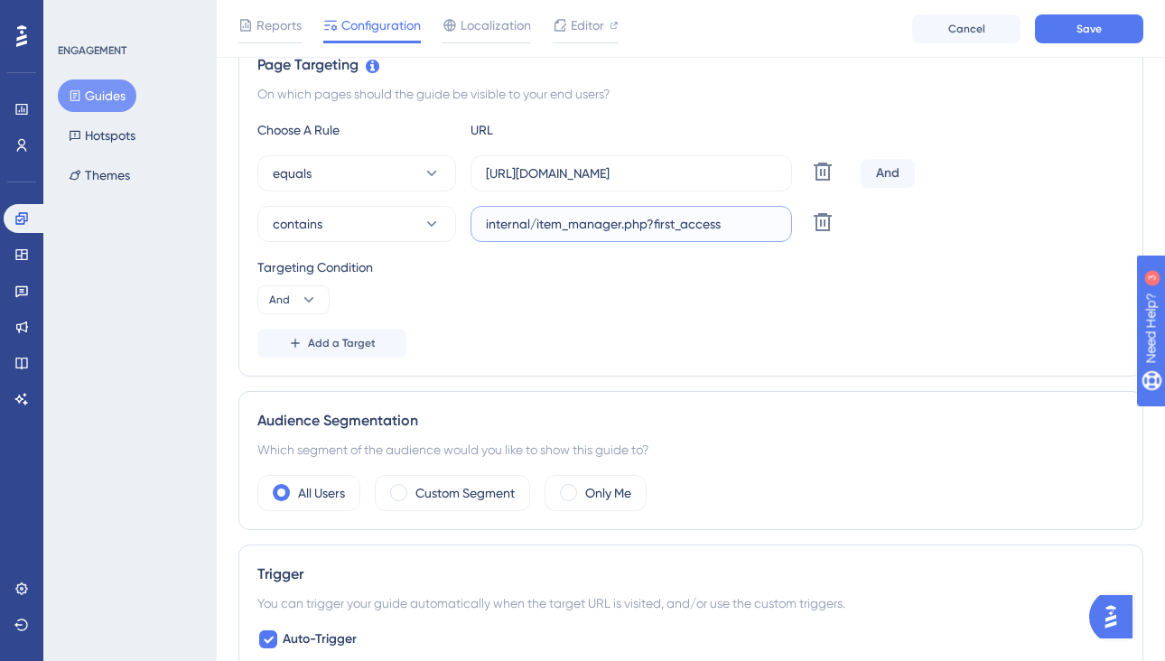
drag, startPoint x: 733, startPoint y: 226, endPoint x: 652, endPoint y: 227, distance: 81.3
click at [652, 227] on input "internal/item_manager.php?first_access" at bounding box center [631, 224] width 291 height 20
click at [483, 229] on label "internal/item_manager.php?" at bounding box center [630, 224] width 321 height 36
click at [486, 229] on input "internal/item_manager.php?" at bounding box center [631, 224] width 291 height 20
click at [486, 225] on input "internal/item_manager.php?" at bounding box center [631, 224] width 291 height 20
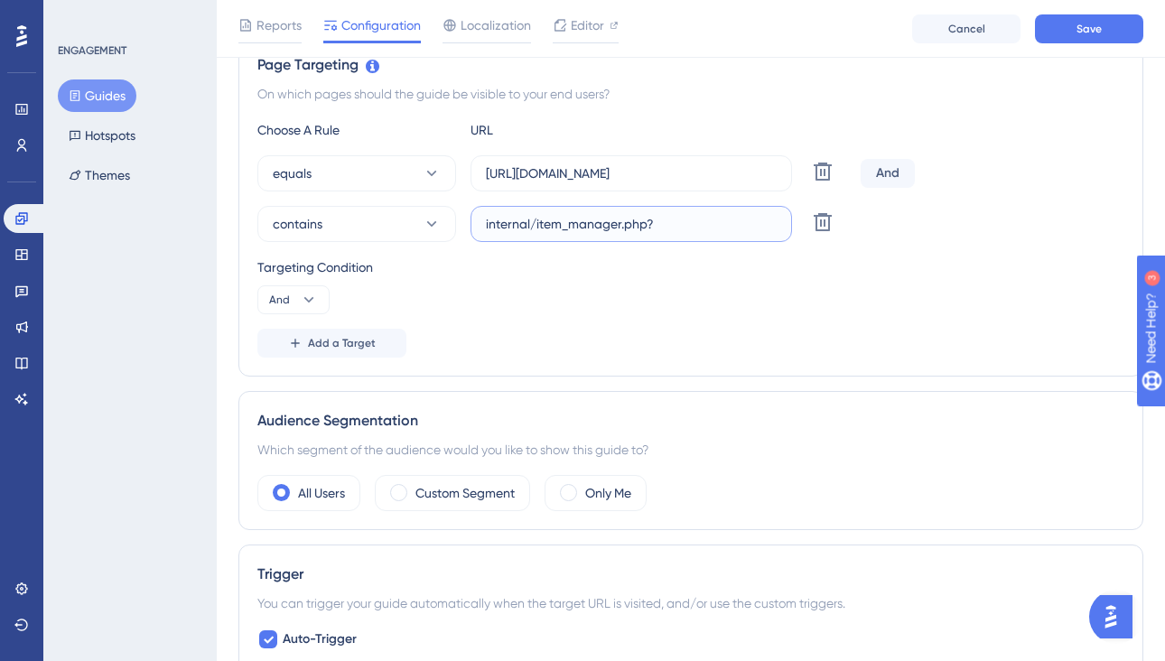
paste input "https://vineyardvines.launchmetrics.com/"
type input "https://vineyardvines.launchmetrics.com/internal/item_manager.php?"
click at [730, 270] on div "Targeting Condition" at bounding box center [690, 267] width 867 height 22
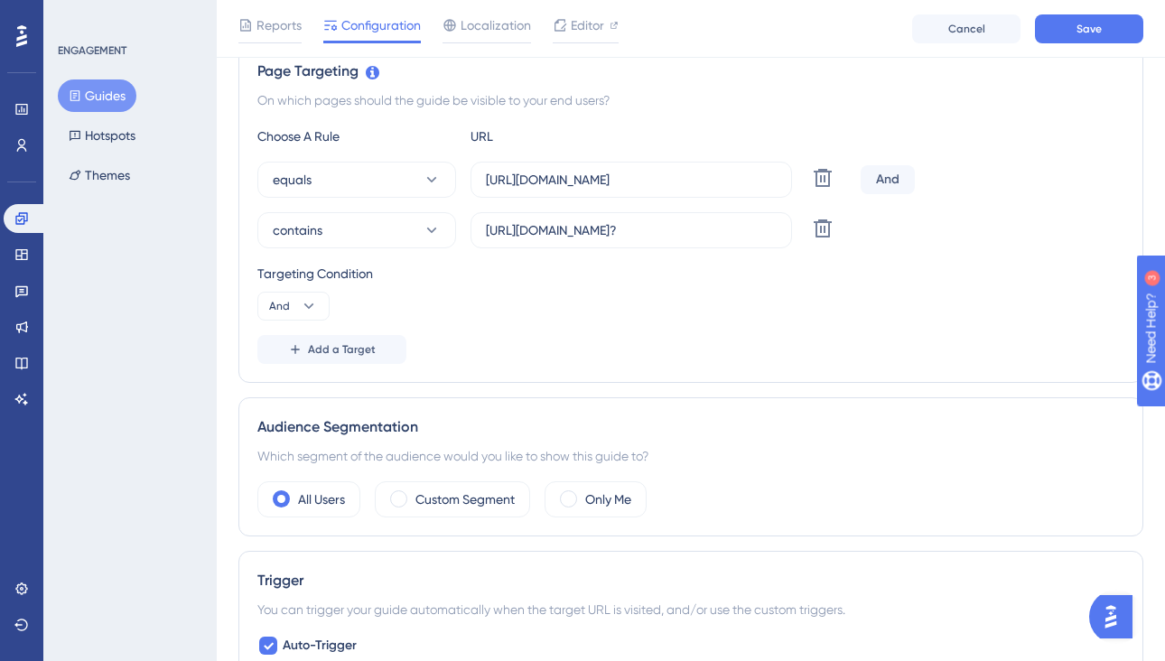
scroll to position [419, 0]
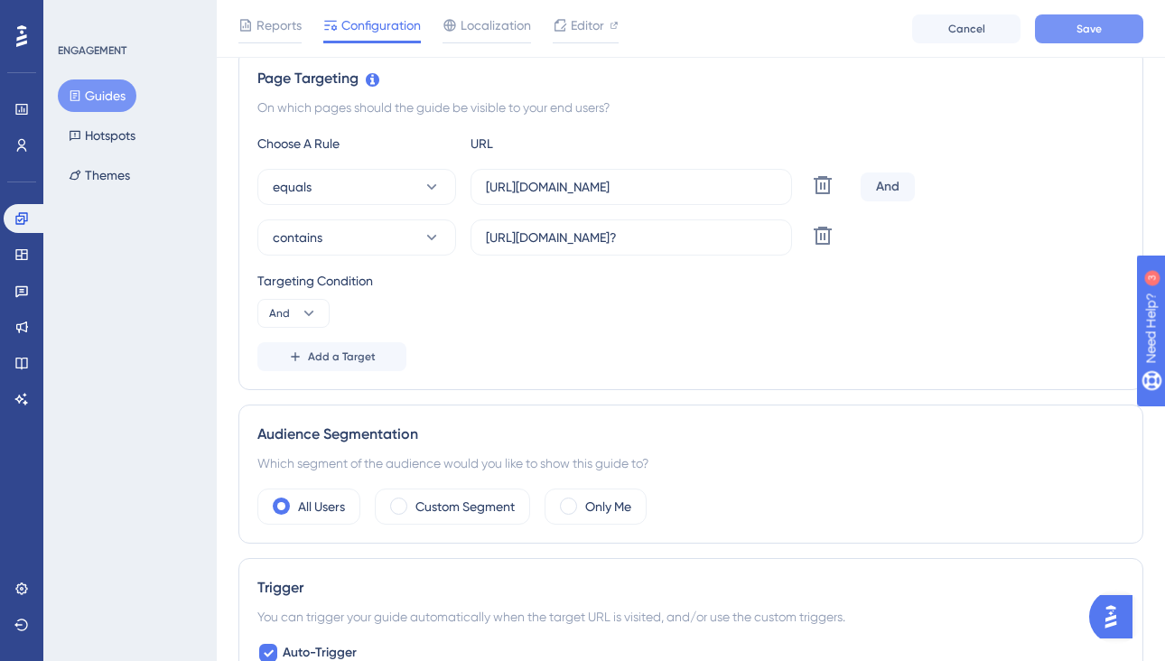
click at [1080, 29] on span "Save" at bounding box center [1088, 29] width 25 height 14
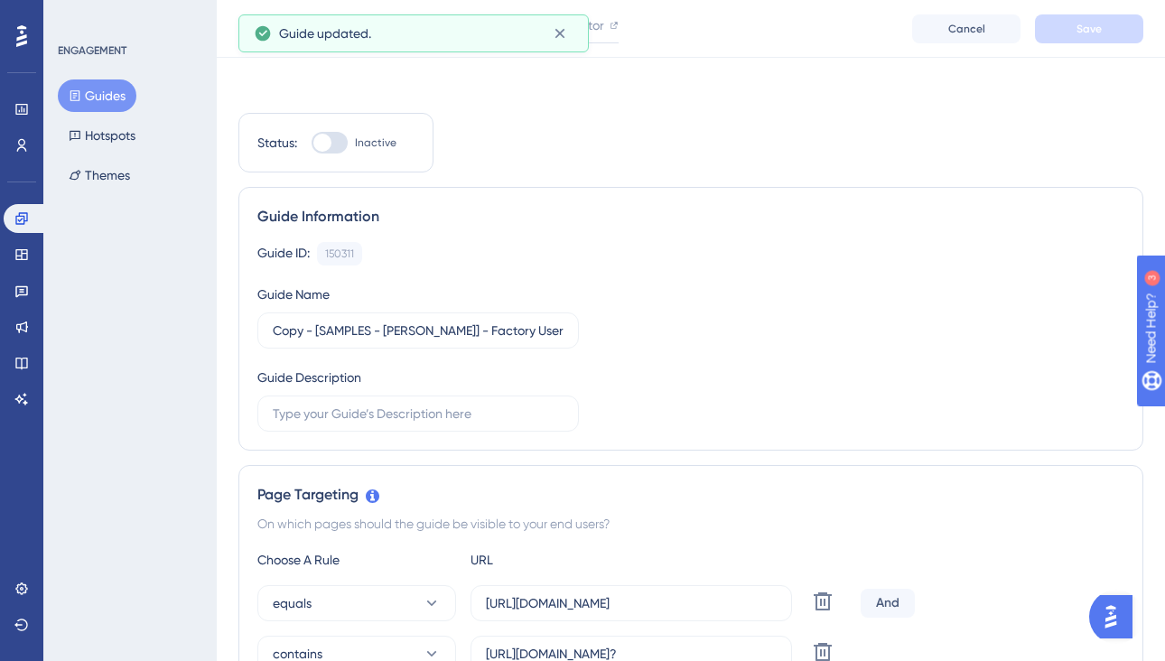
scroll to position [0, 0]
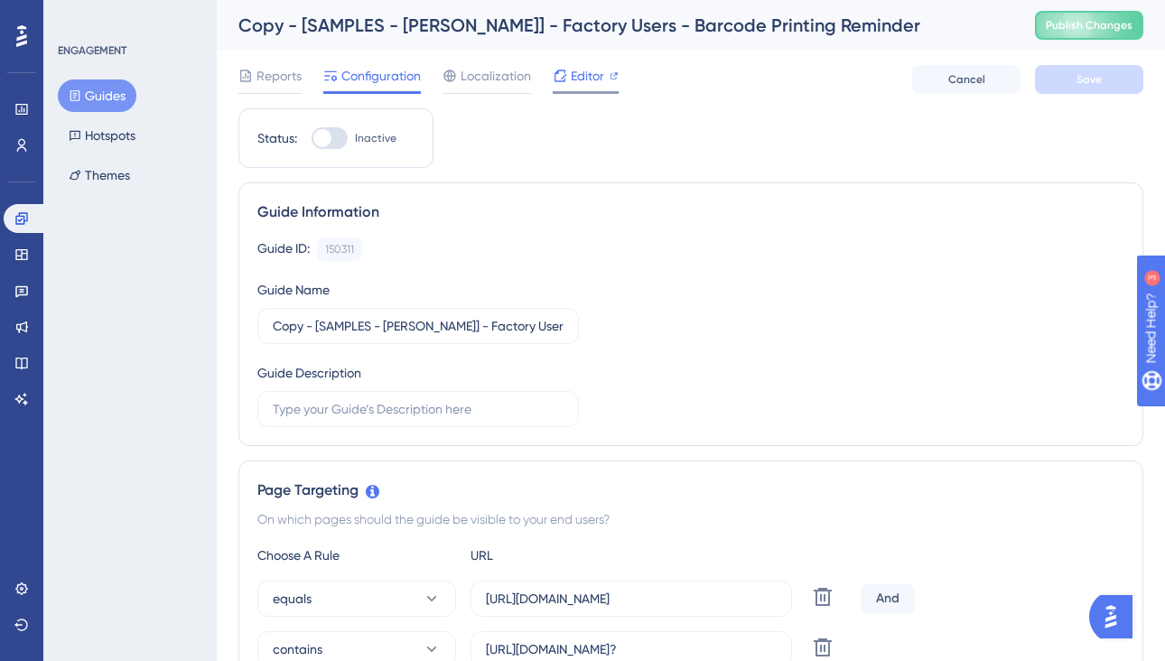
click at [581, 84] on span "Editor" at bounding box center [587, 76] width 33 height 22
click at [1102, 29] on span "Publish Changes" at bounding box center [1089, 25] width 87 height 14
drag, startPoint x: 315, startPoint y: 326, endPoint x: 257, endPoint y: 327, distance: 57.8
click at [257, 327] on label "Copy - [SAMPLES - Vineyard Vines] - Factory Users - Barcode Printing Reminder" at bounding box center [417, 326] width 321 height 36
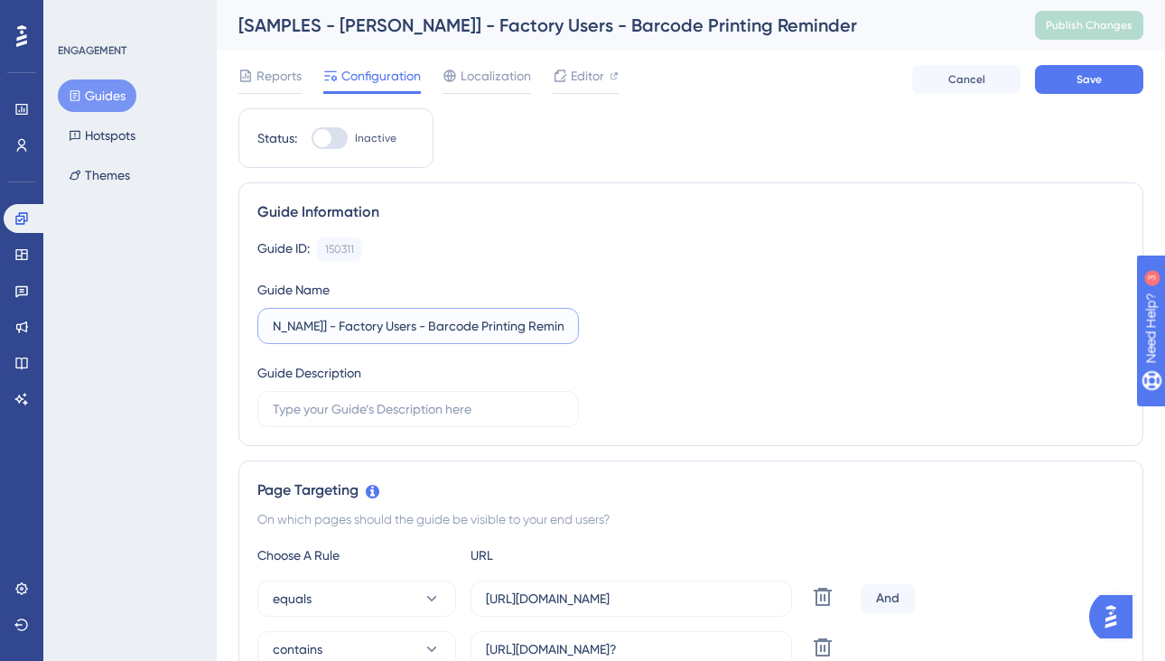
scroll to position [0, 126]
type input "[SAMPLES - Vineyard Vines] - Factory Users - Barcode Printing Reminder"
click at [322, 136] on div at bounding box center [322, 138] width 18 height 18
click at [312, 138] on input "Inactive" at bounding box center [311, 138] width 1 height 1
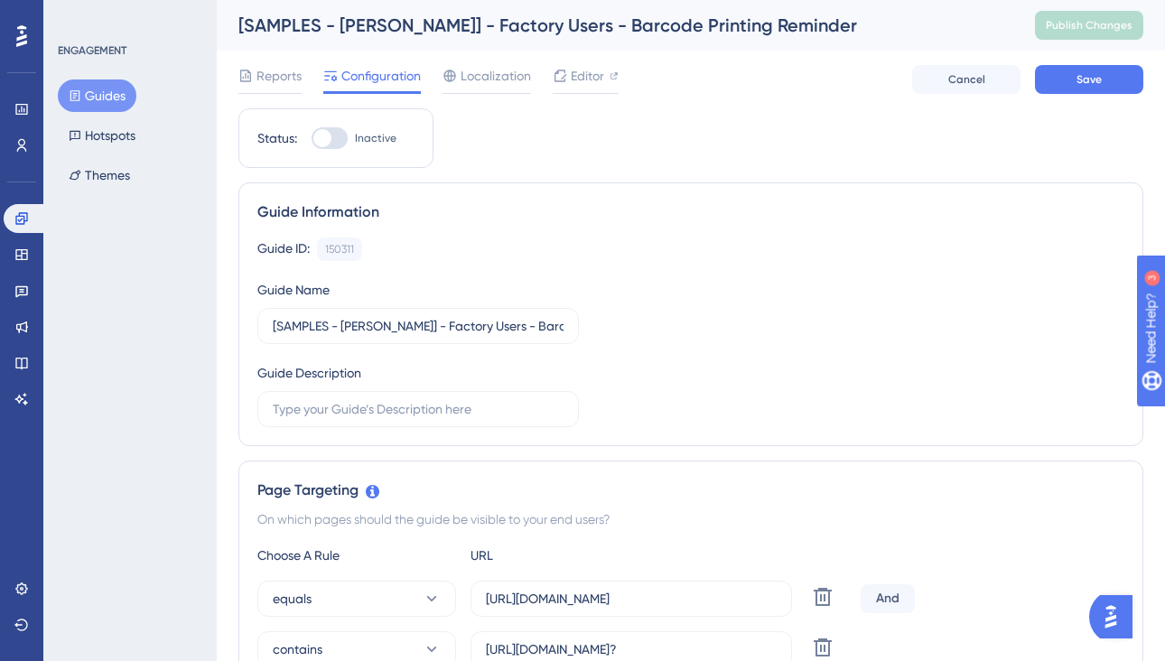
checkbox input "true"
click at [1111, 88] on button "Save" at bounding box center [1089, 79] width 108 height 29
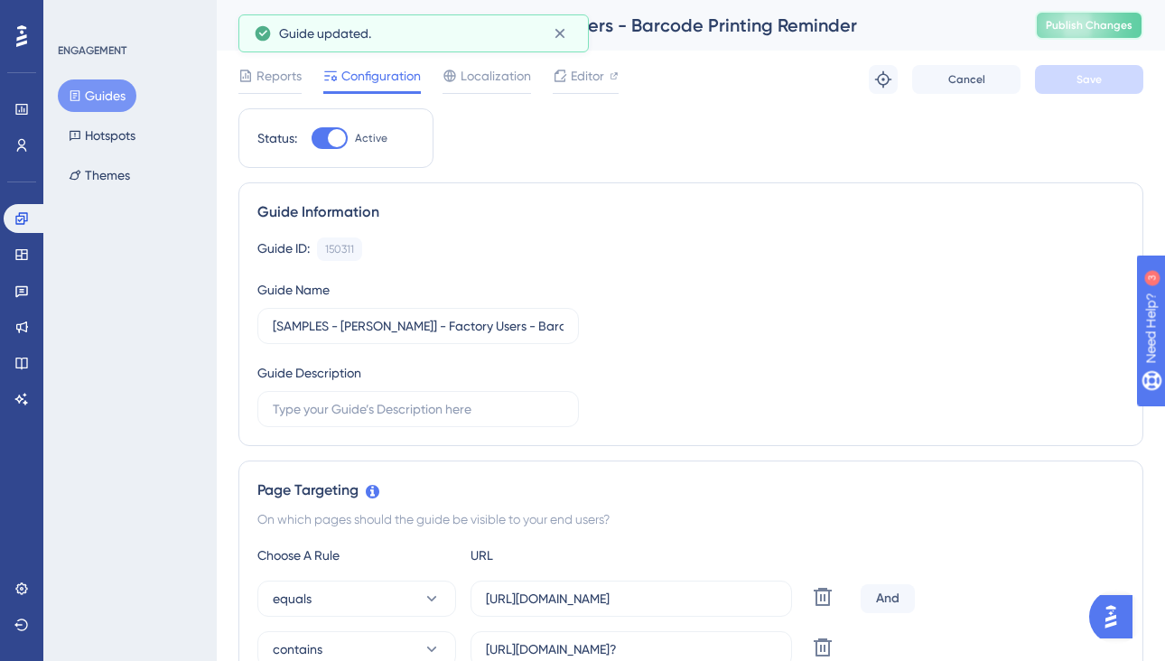
click at [1082, 32] on span "Publish Changes" at bounding box center [1089, 25] width 87 height 14
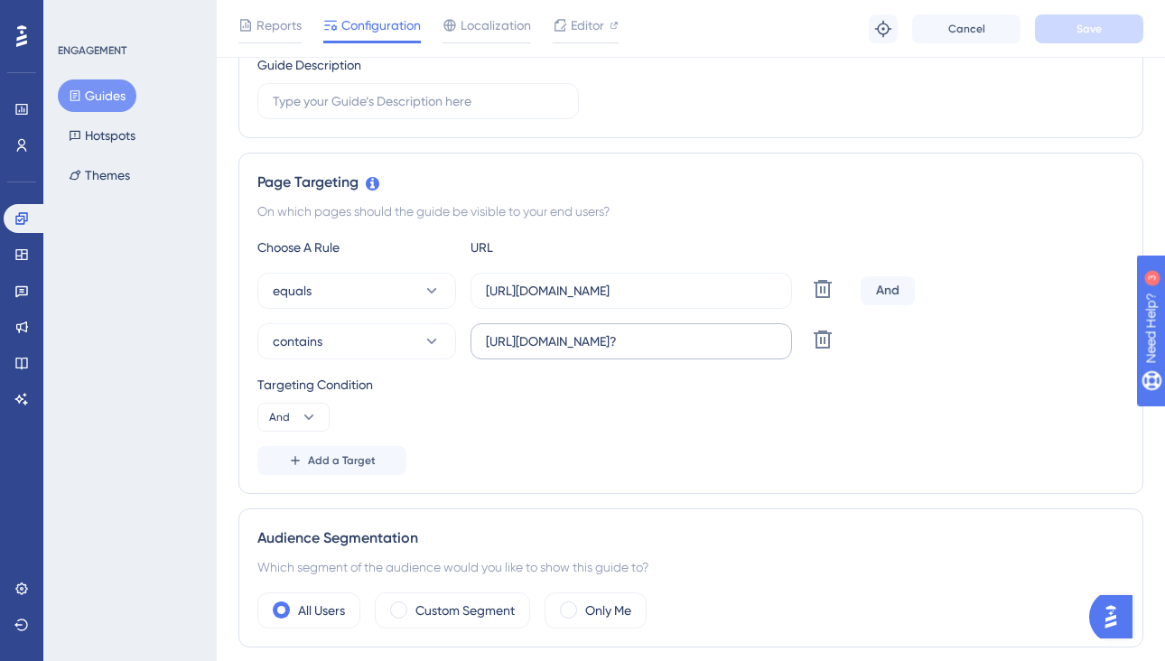
scroll to position [0, 73]
click at [424, 346] on icon at bounding box center [432, 341] width 18 height 18
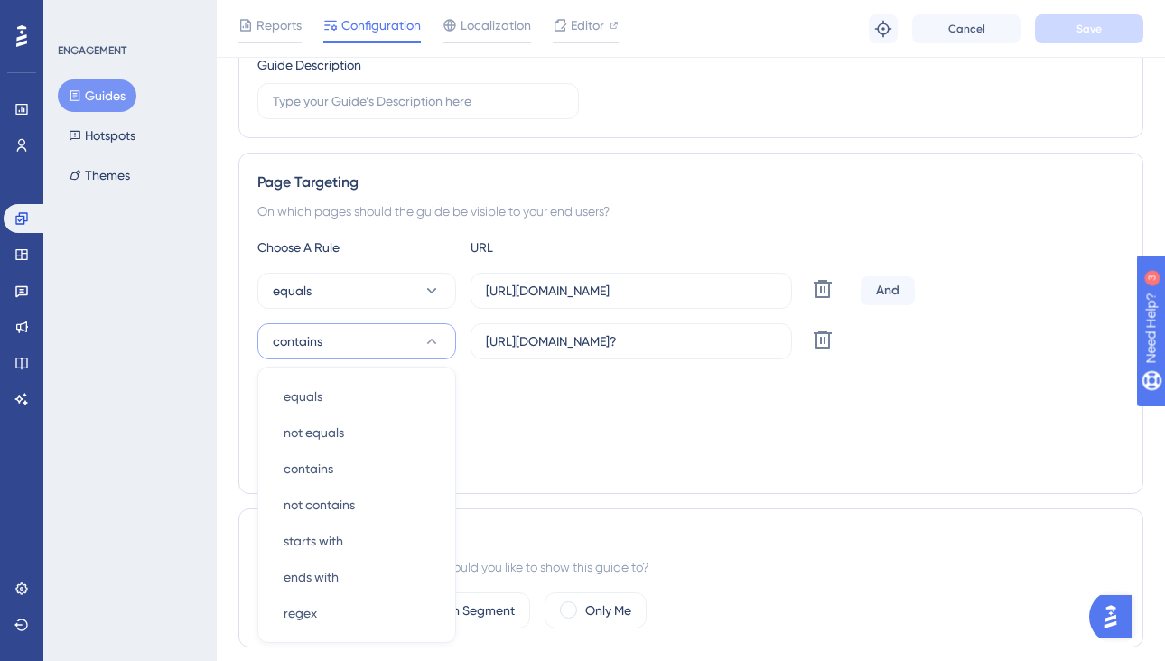
scroll to position [489, 0]
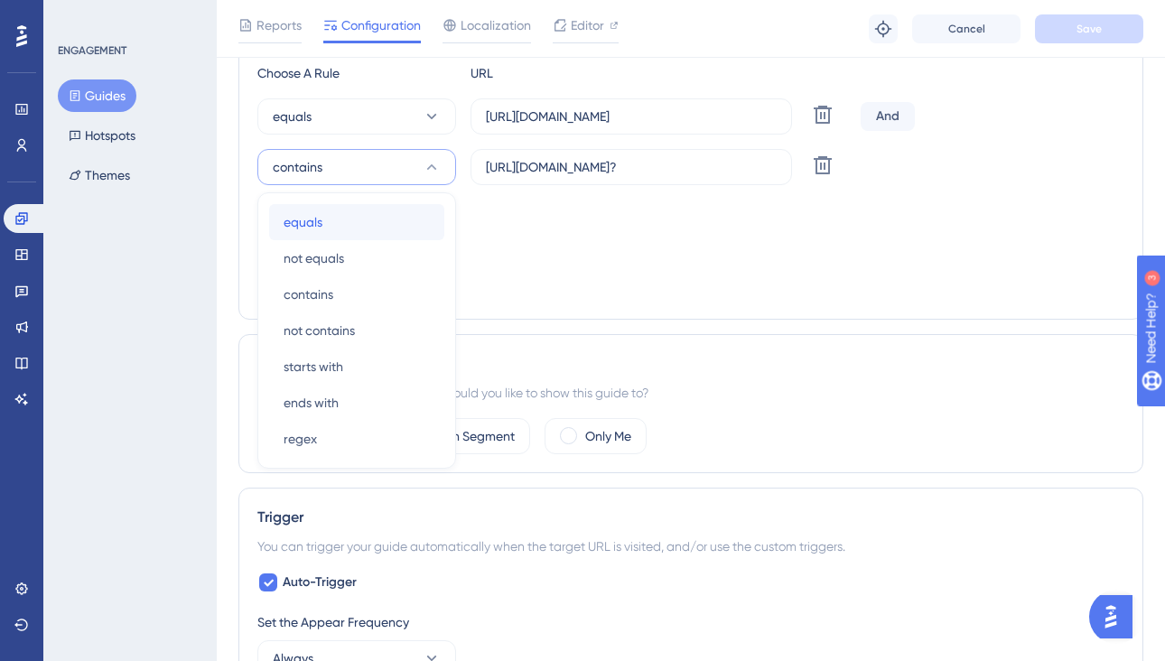
click at [405, 221] on div "equals equals" at bounding box center [357, 222] width 146 height 36
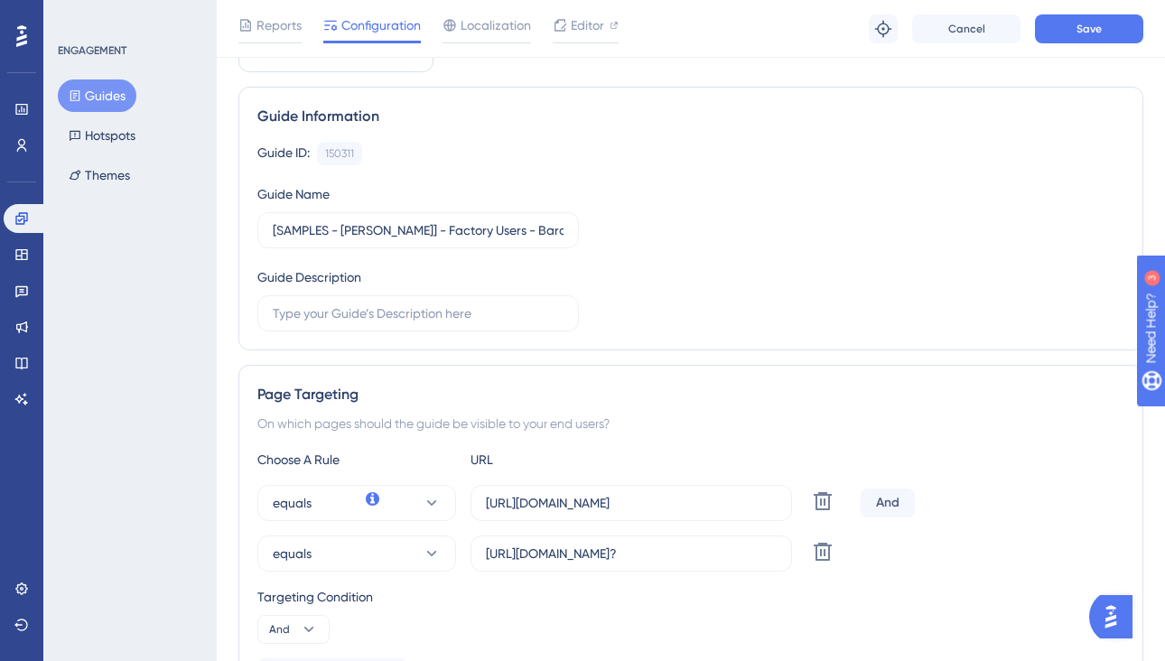
scroll to position [0, 0]
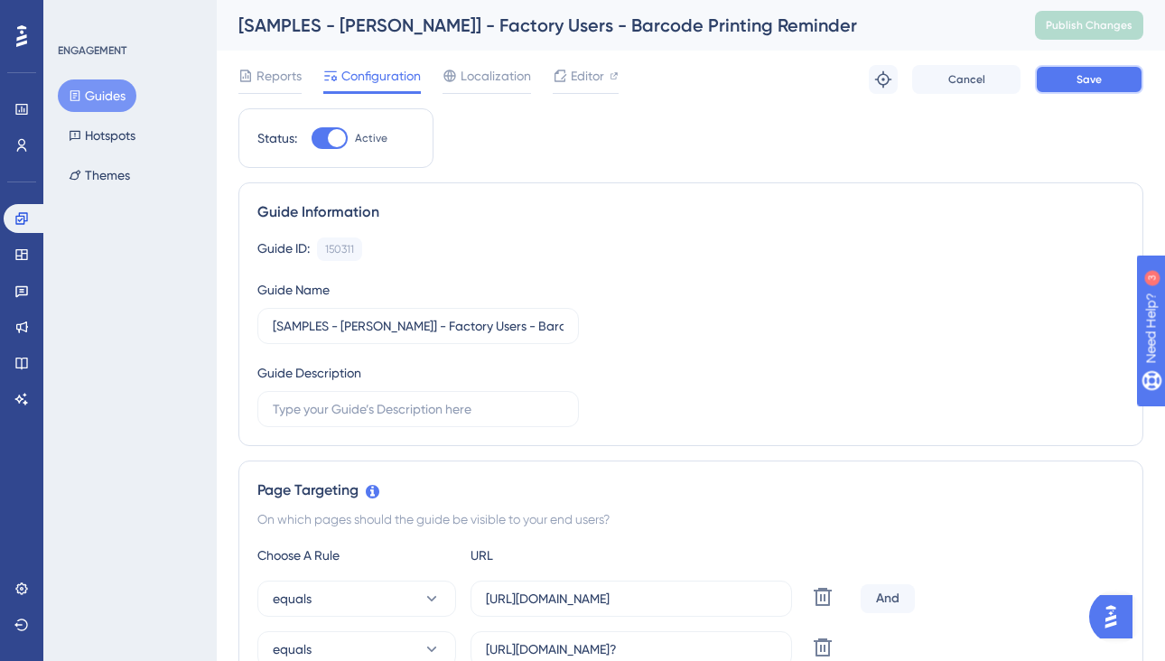
click at [1052, 82] on button "Save" at bounding box center [1089, 79] width 108 height 29
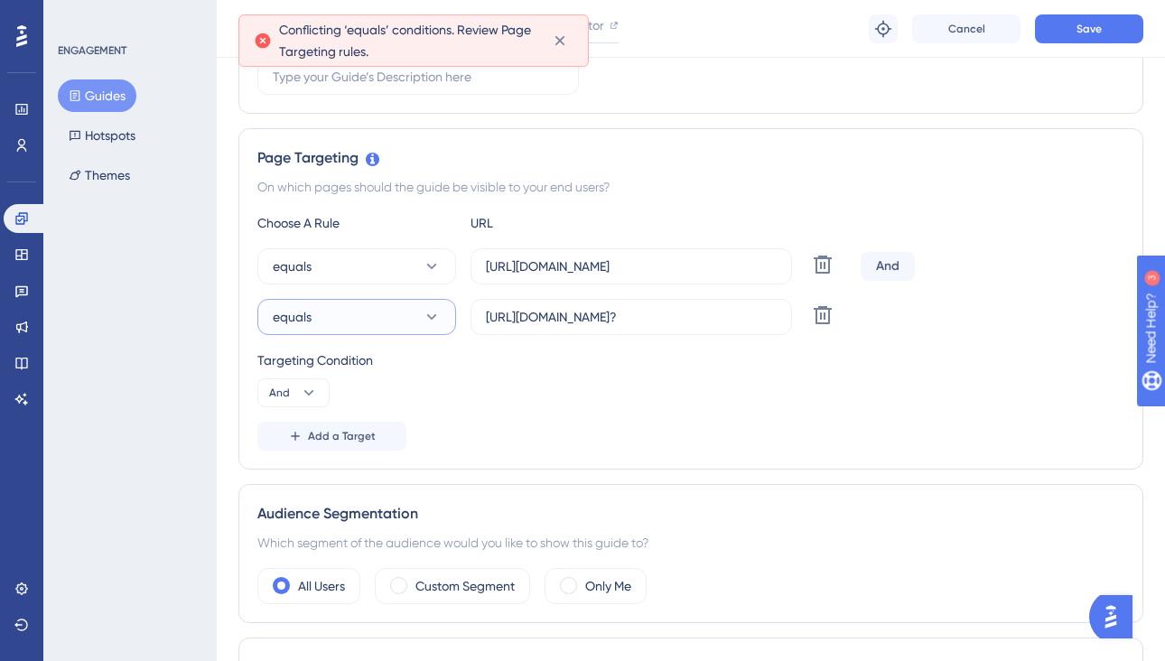
click at [408, 317] on button "equals" at bounding box center [356, 317] width 199 height 36
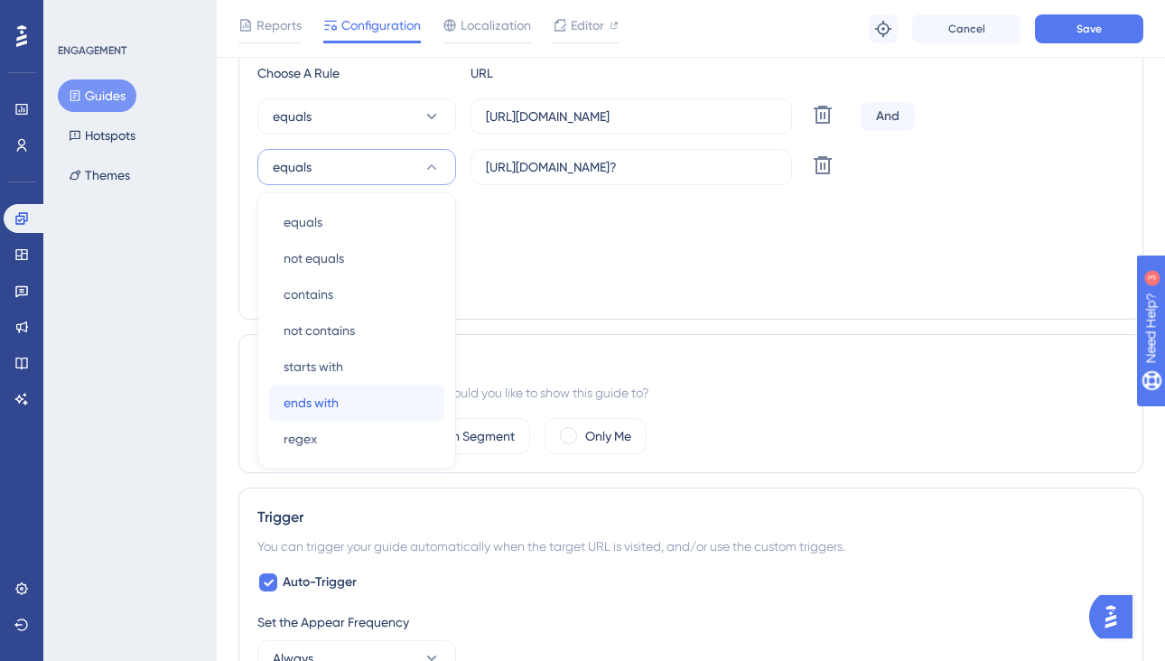
click at [345, 395] on div "ends with ends with" at bounding box center [357, 403] width 146 height 36
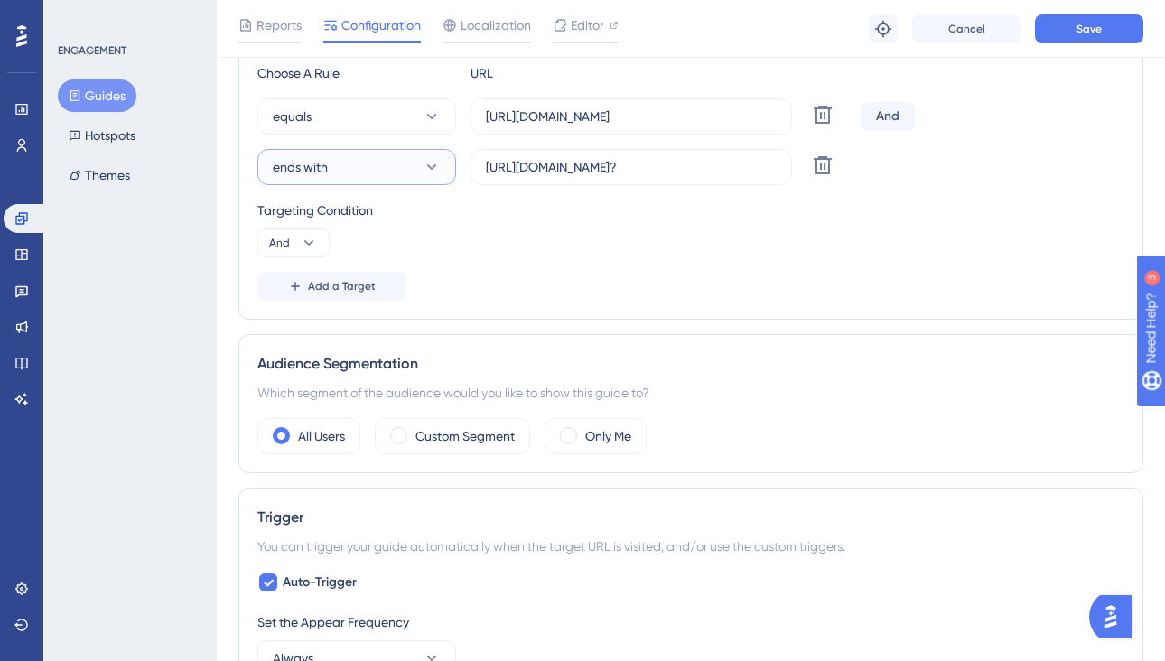
click at [402, 162] on button "ends with" at bounding box center [356, 167] width 199 height 36
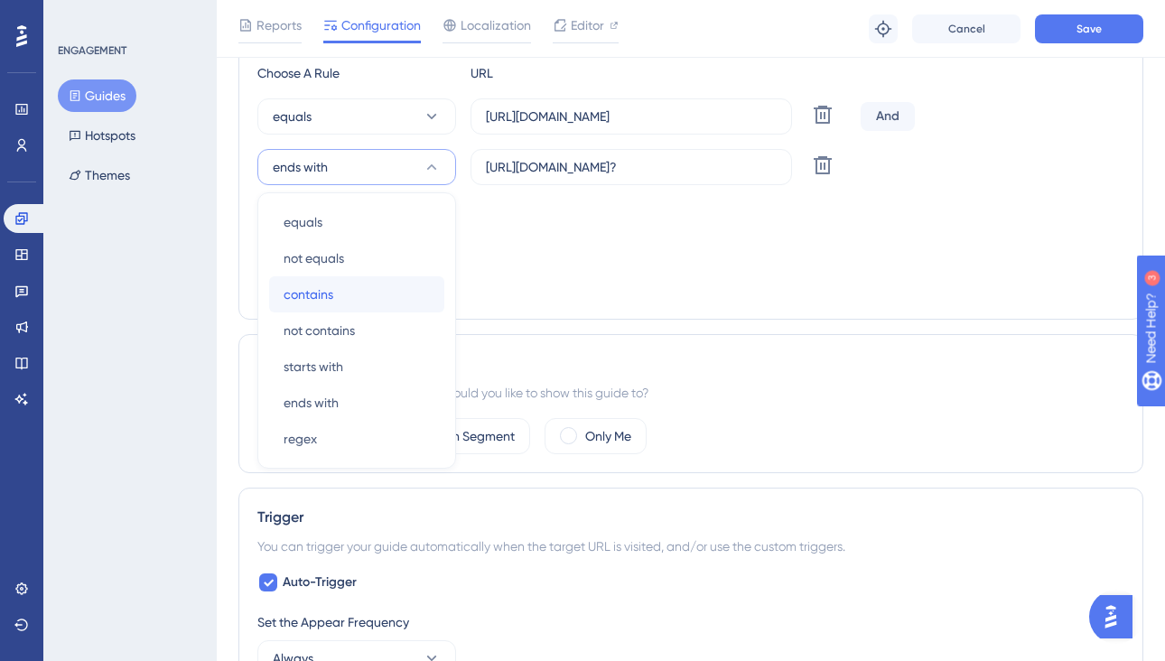
click at [360, 293] on div "contains contains" at bounding box center [357, 294] width 146 height 36
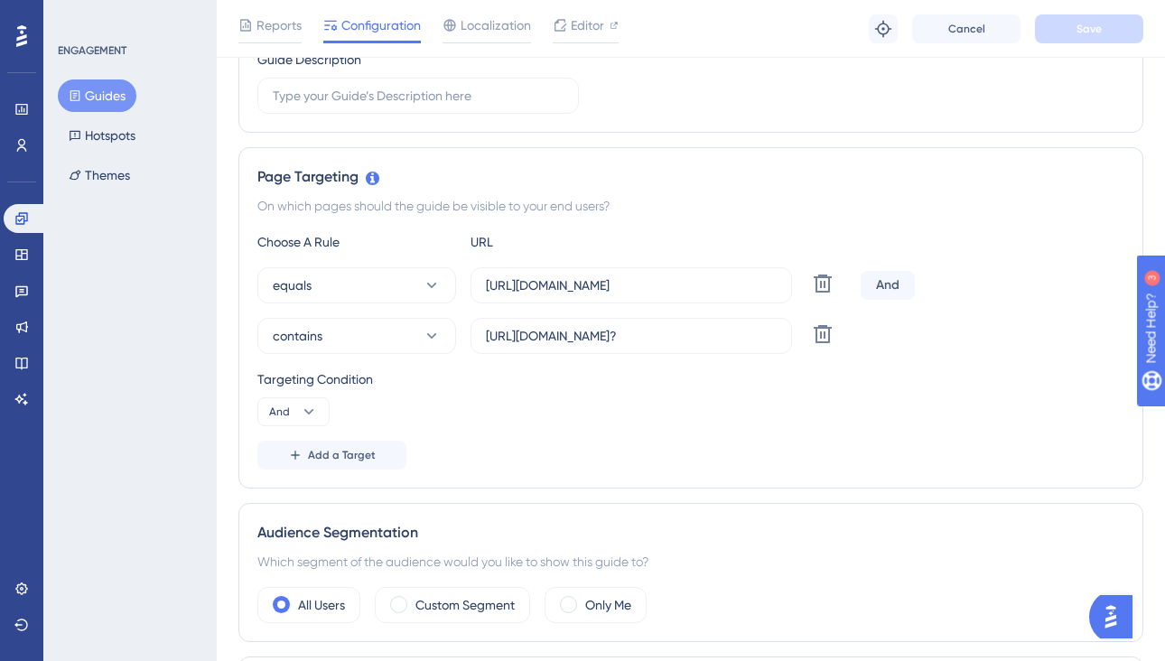
scroll to position [325, 0]
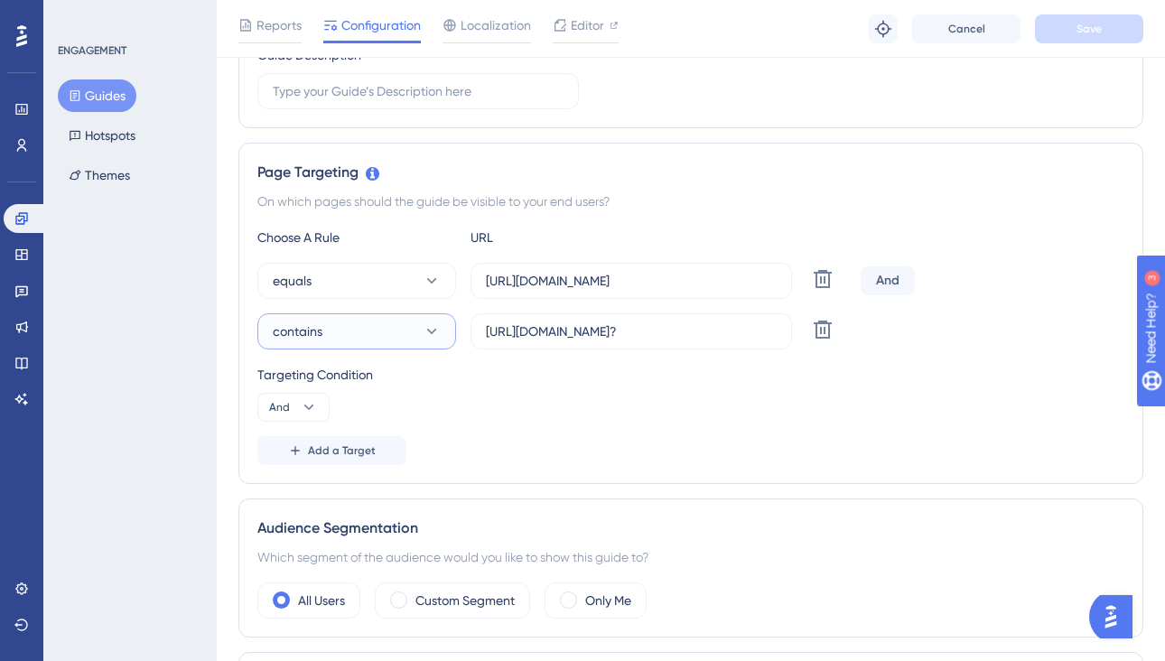
click at [373, 327] on button "contains" at bounding box center [356, 331] width 199 height 36
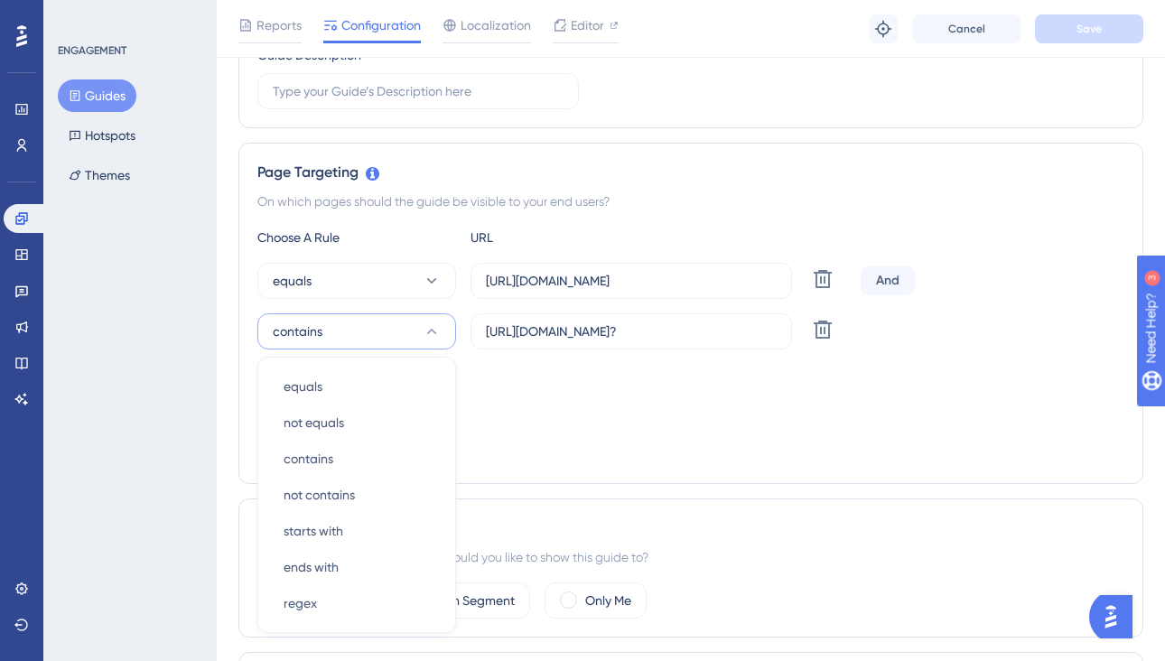
scroll to position [489, 0]
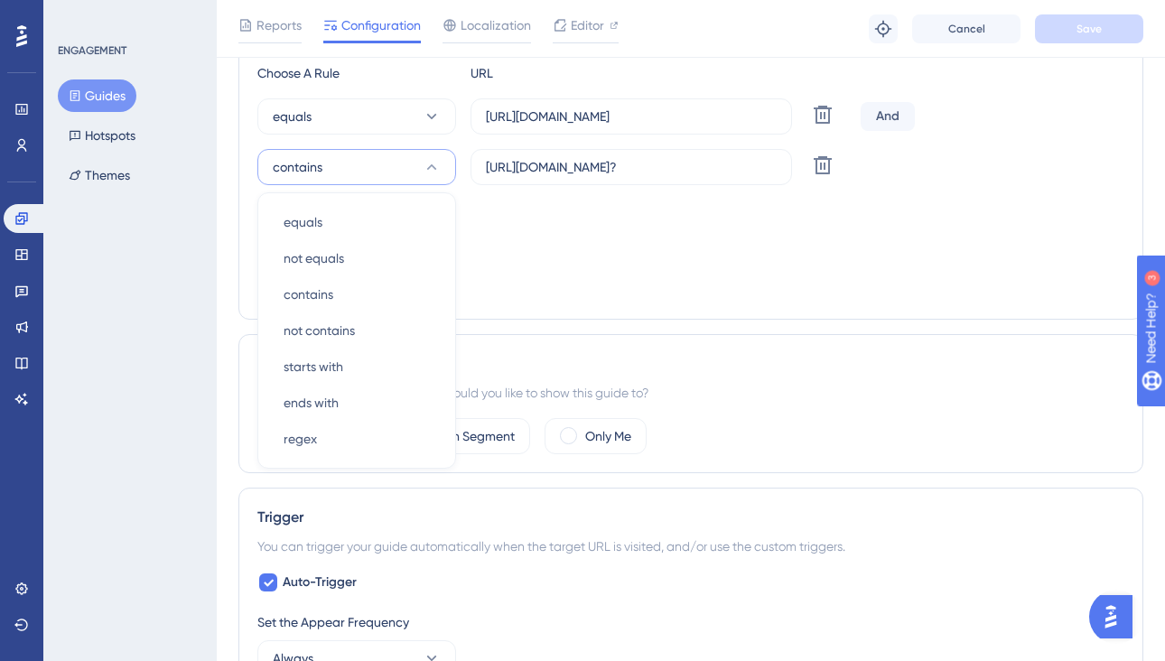
click at [519, 225] on div "Targeting Condition And" at bounding box center [690, 229] width 867 height 58
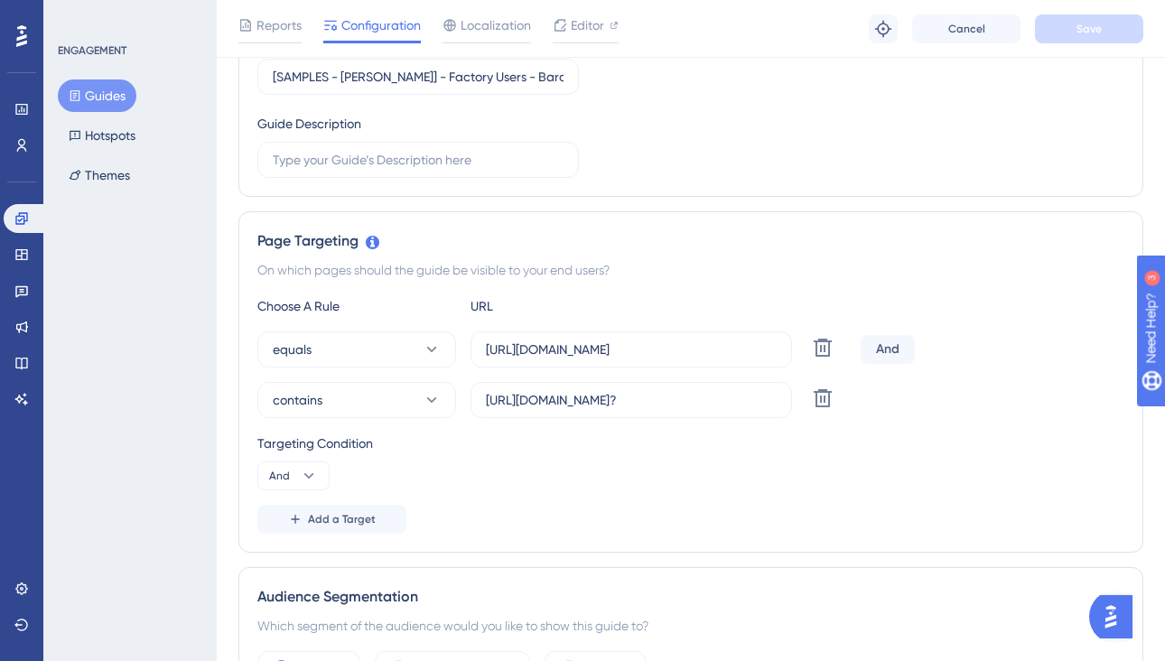
scroll to position [266, 0]
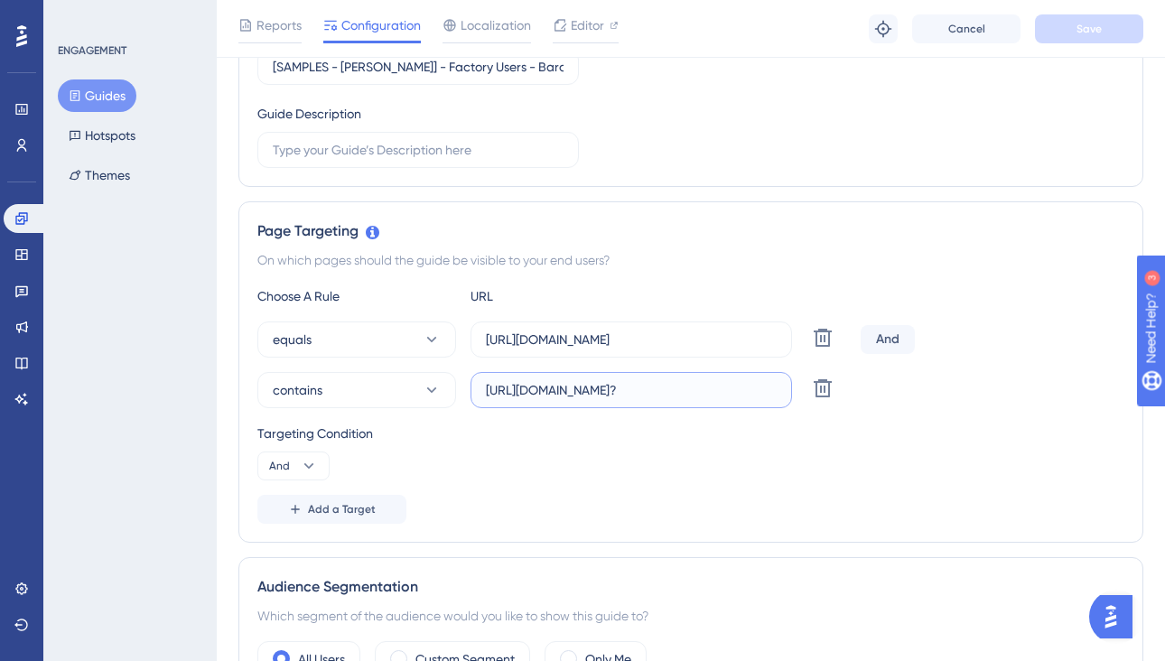
click at [656, 393] on input "https://vineyardvines.launchmetrics.com/internal/item_manager.php?" at bounding box center [631, 390] width 291 height 20
click at [827, 349] on icon at bounding box center [823, 338] width 22 height 22
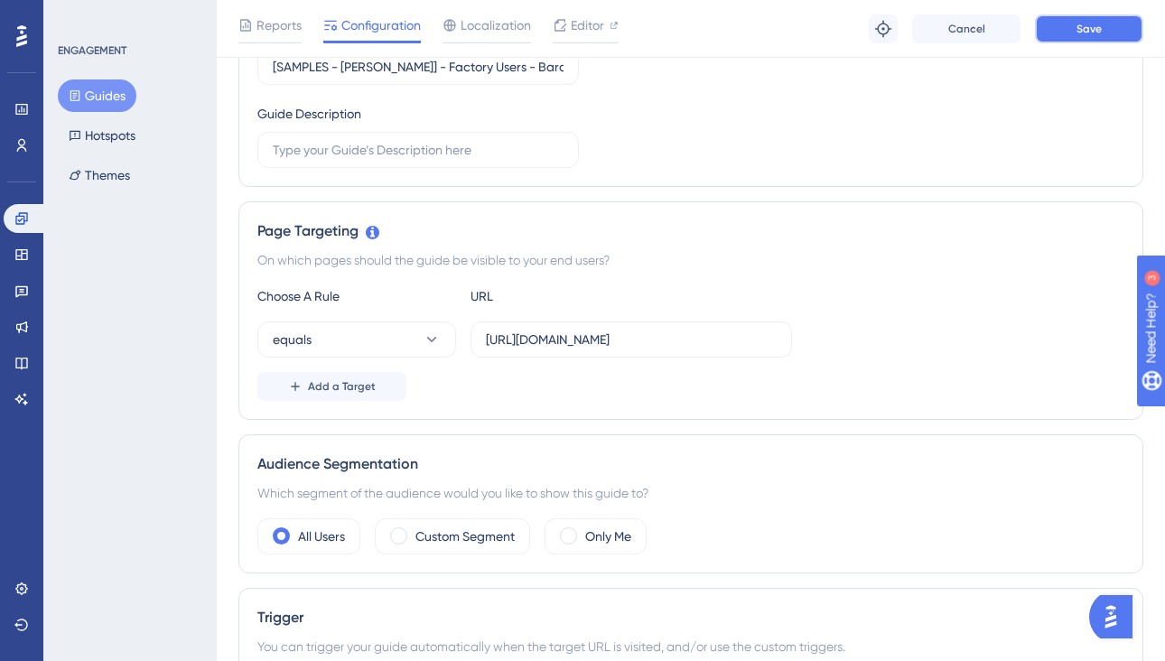
click at [1075, 32] on button "Save" at bounding box center [1089, 28] width 108 height 29
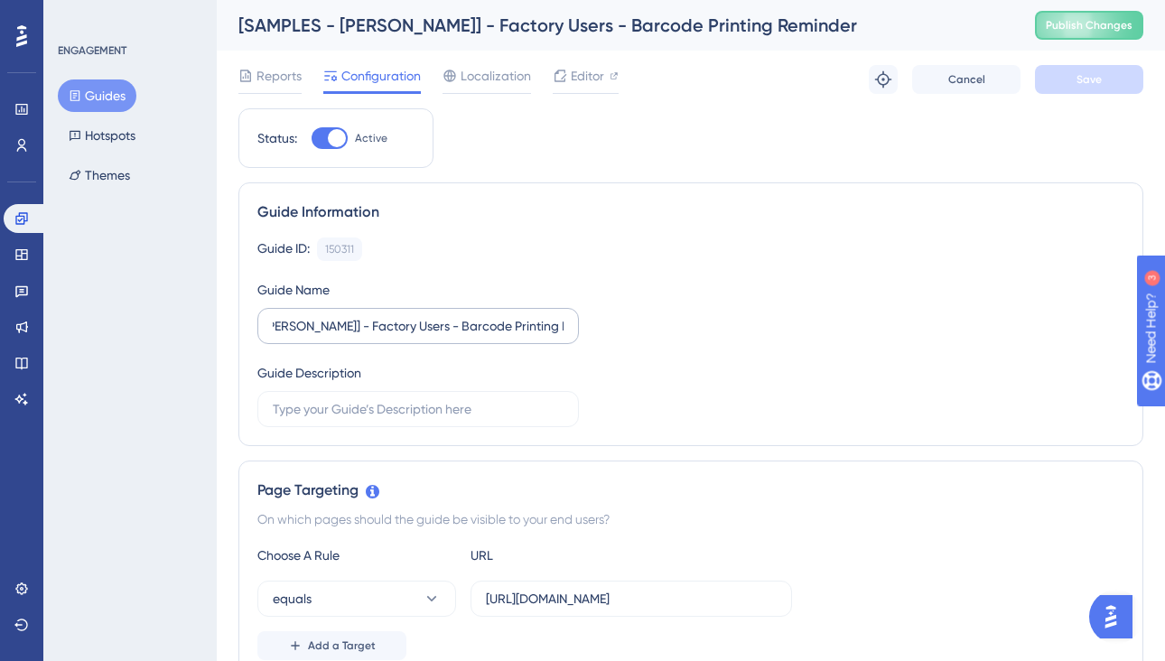
scroll to position [0, 126]
click at [563, 328] on label "[SAMPLES - Vineyard Vines] - Factory Users - Barcode Printing Reminder" at bounding box center [417, 326] width 321 height 36
click at [563, 328] on input "[SAMPLES - Vineyard Vines] - Factory Users - Barcode Printing Reminder" at bounding box center [418, 326] width 291 height 20
click at [565, 327] on label "[SAMPLES - Vineyard Vines] - Factory Users - Barcode Printing Reminder" at bounding box center [417, 326] width 321 height 36
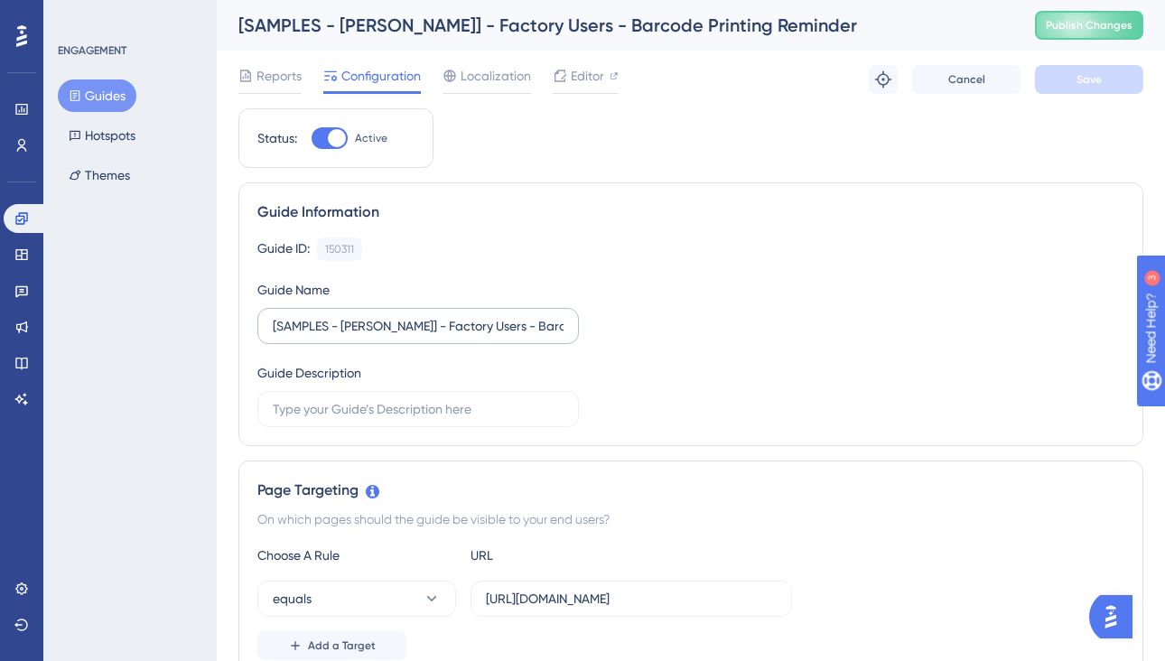
click at [563, 327] on input "[SAMPLES - Vineyard Vines] - Factory Users - Barcode Printing Reminder" at bounding box center [418, 326] width 291 height 20
click at [549, 327] on input "[SAMPLES - Vineyard Vines] - Factory Users - Barcode Printing Reminder" at bounding box center [418, 326] width 291 height 20
type input "[SAMPLES - Vineyard Vines] - Factory Users - Barcode Printing Reminder - Verify…"
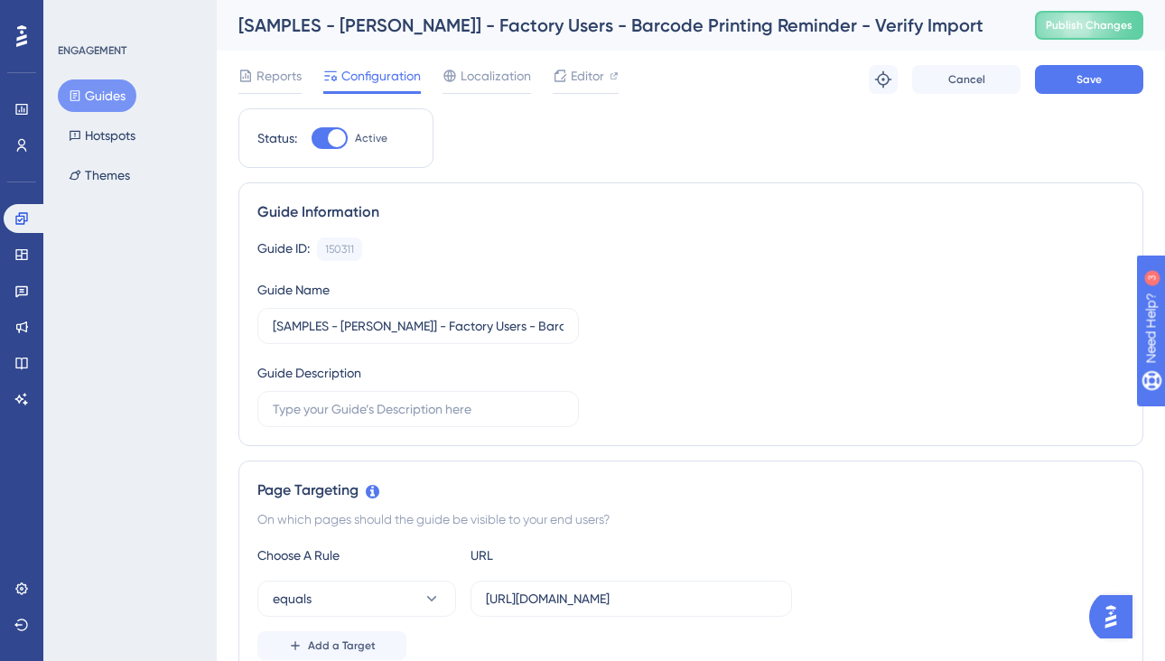
click at [634, 340] on div "Guide ID: 150311 Copy Guide Name [SAMPLES - Vineyard Vines] - Factory Users - B…" at bounding box center [690, 332] width 867 height 190
click at [1063, 81] on button "Save" at bounding box center [1089, 79] width 108 height 29
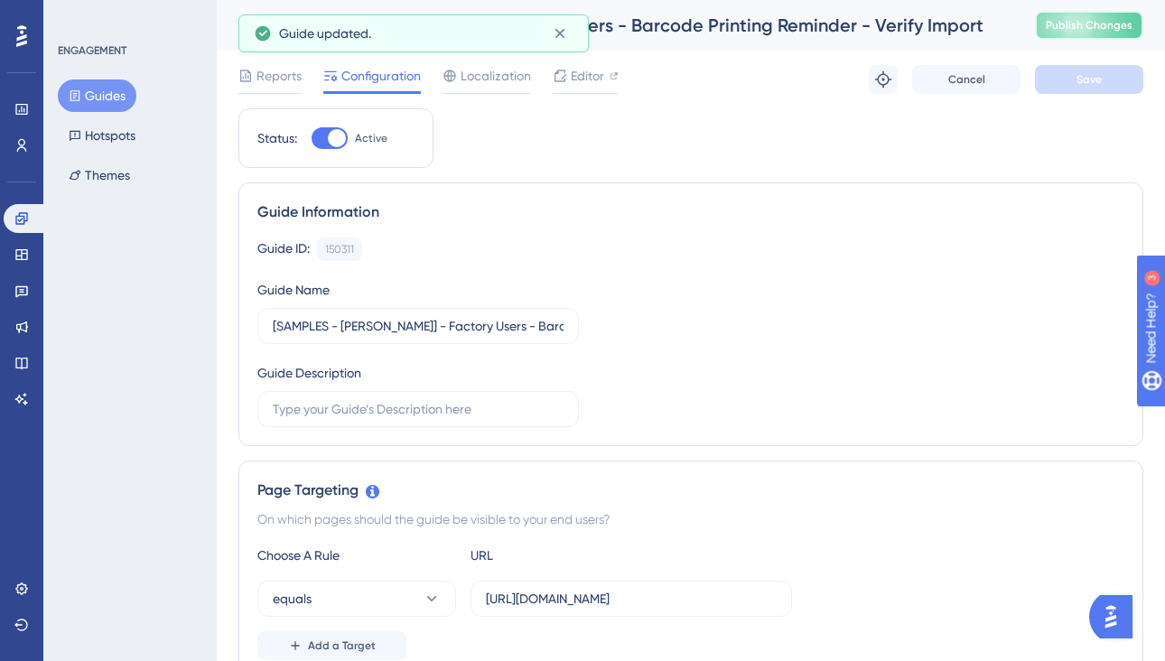
click at [1072, 34] on button "Publish Changes" at bounding box center [1089, 25] width 108 height 29
click at [565, 33] on icon at bounding box center [560, 33] width 18 height 18
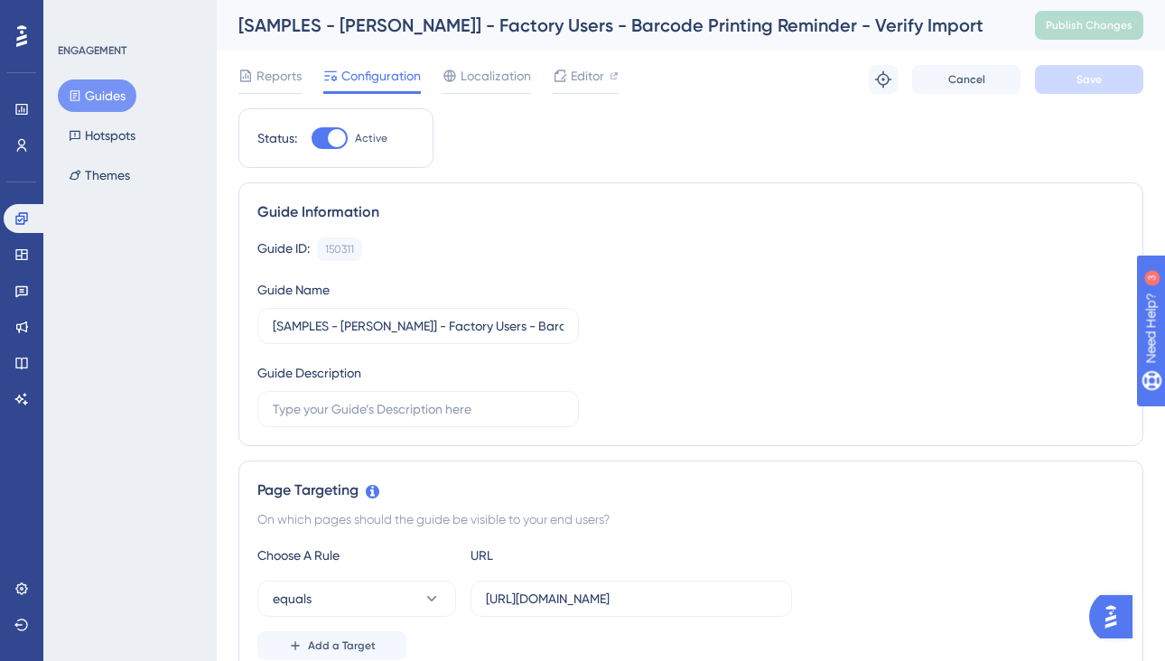
click at [114, 94] on button "Guides" at bounding box center [97, 95] width 79 height 33
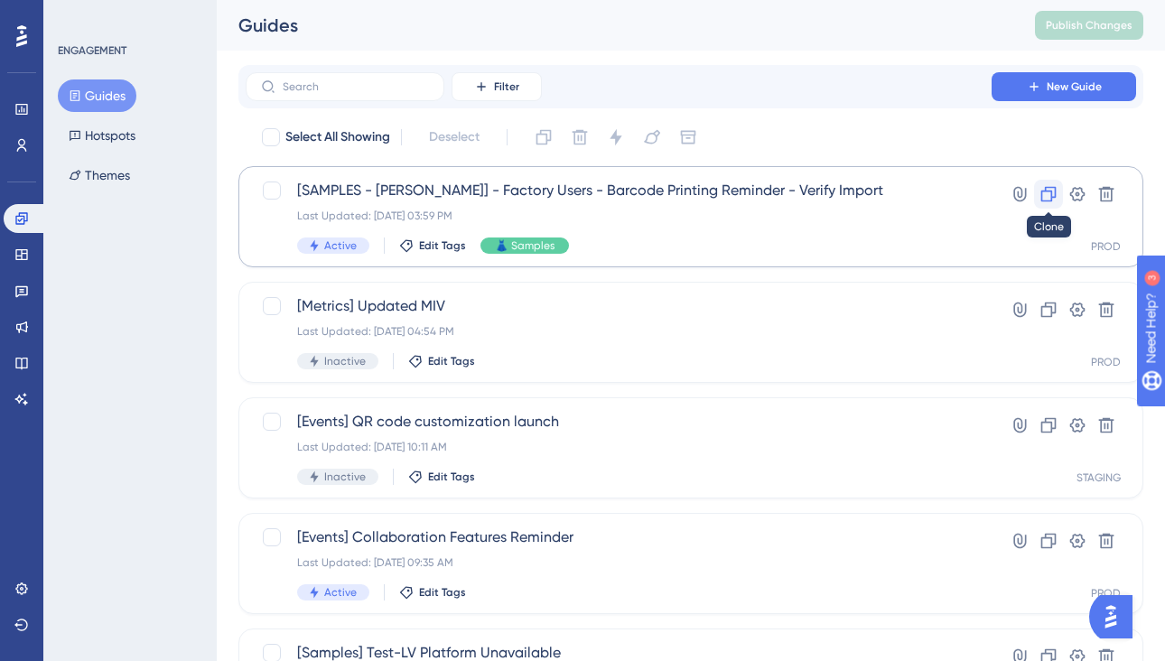
click at [1055, 191] on icon at bounding box center [1048, 194] width 15 height 15
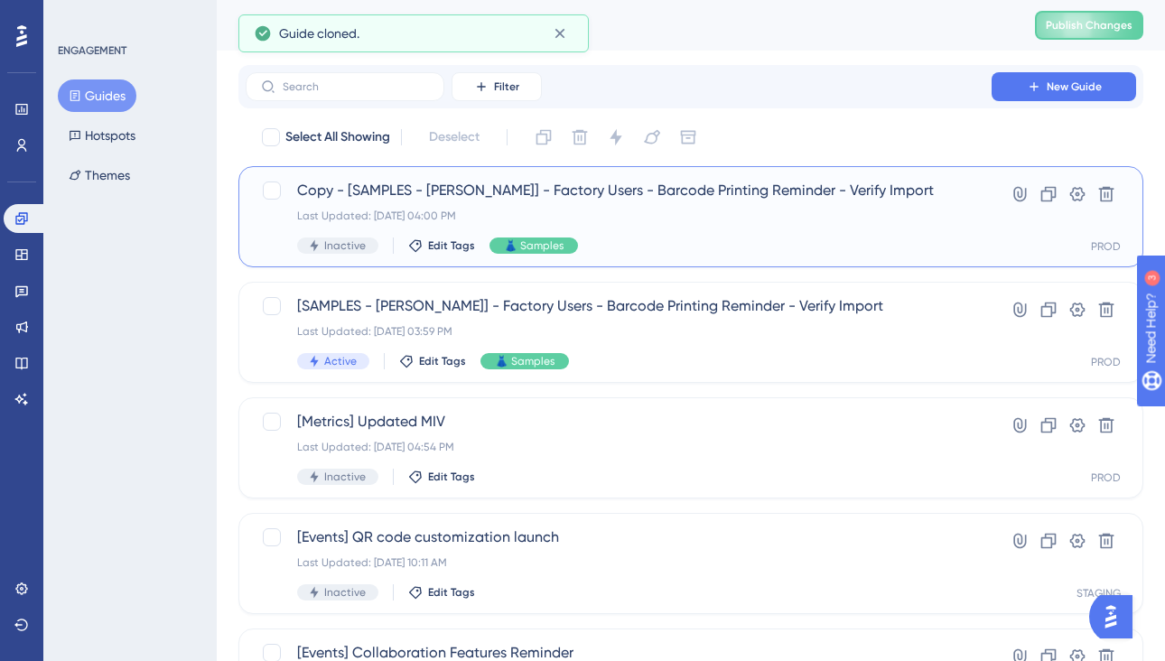
click at [686, 212] on div "Last Updated: Aug 20 2025, 04:00 PM" at bounding box center [618, 216] width 643 height 14
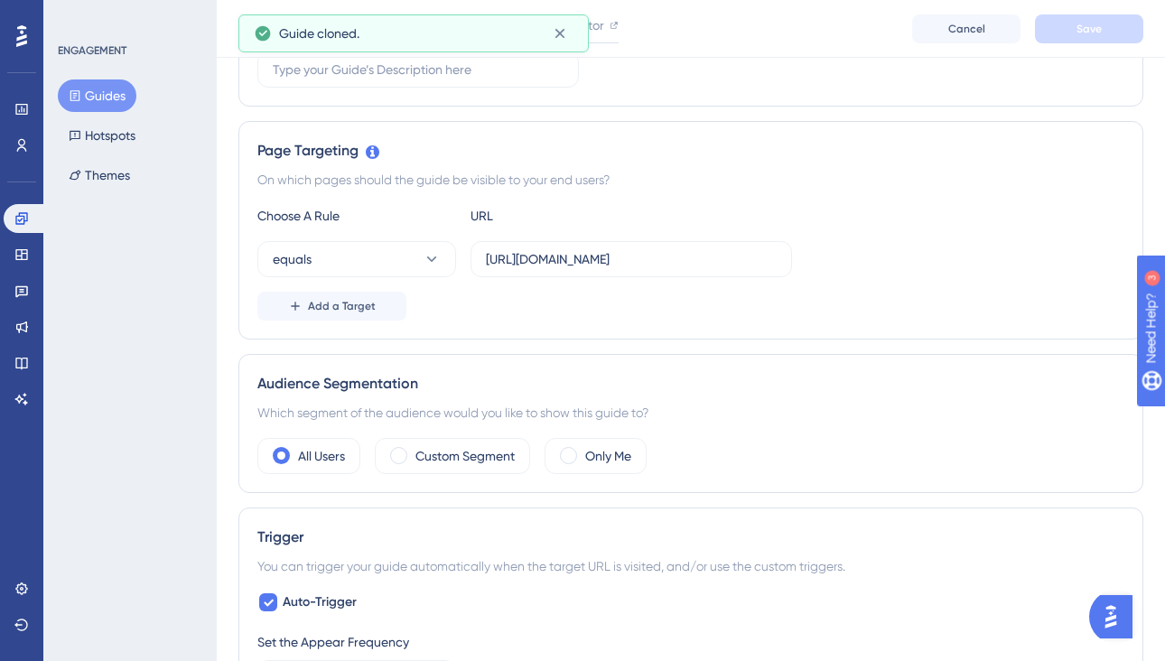
scroll to position [368, 0]
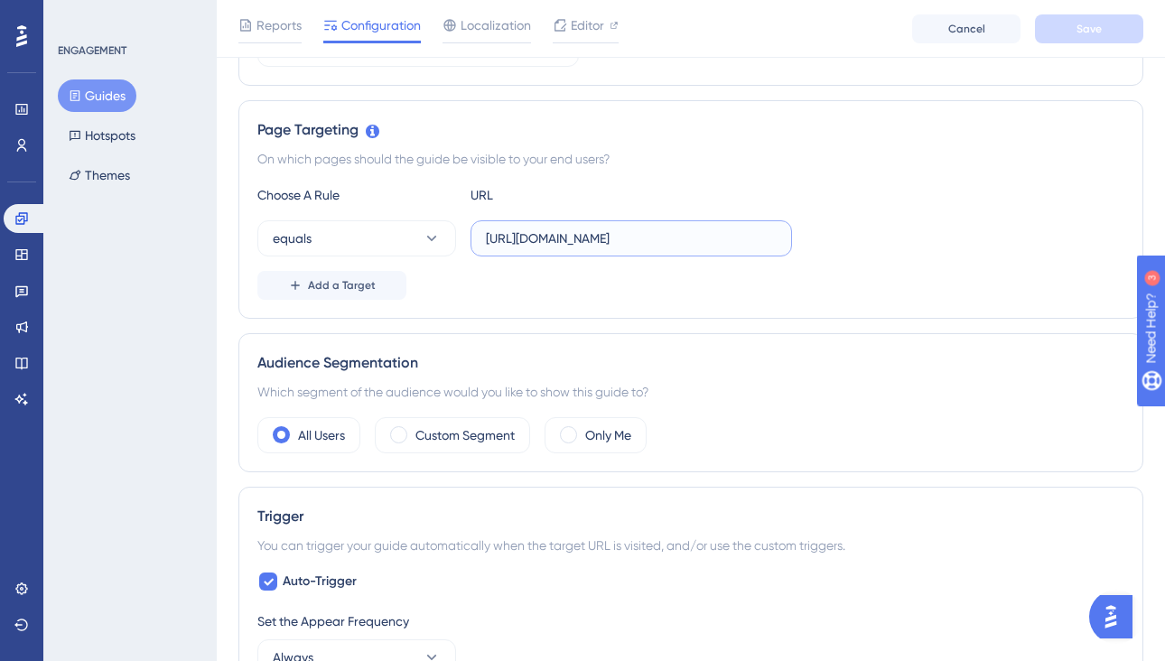
click at [544, 242] on input "https://vineyardvines.launchmetrics.com/internal/item_manager.php?TurnImportedT…" at bounding box center [631, 238] width 291 height 20
paste input "text"
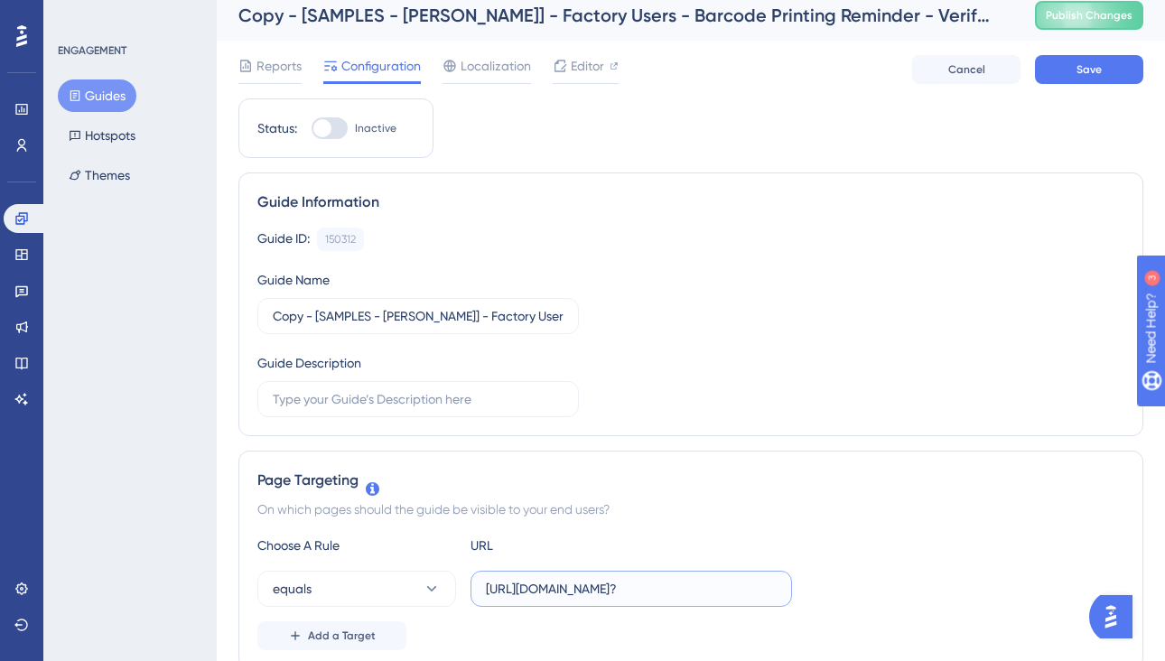
scroll to position [0, 0]
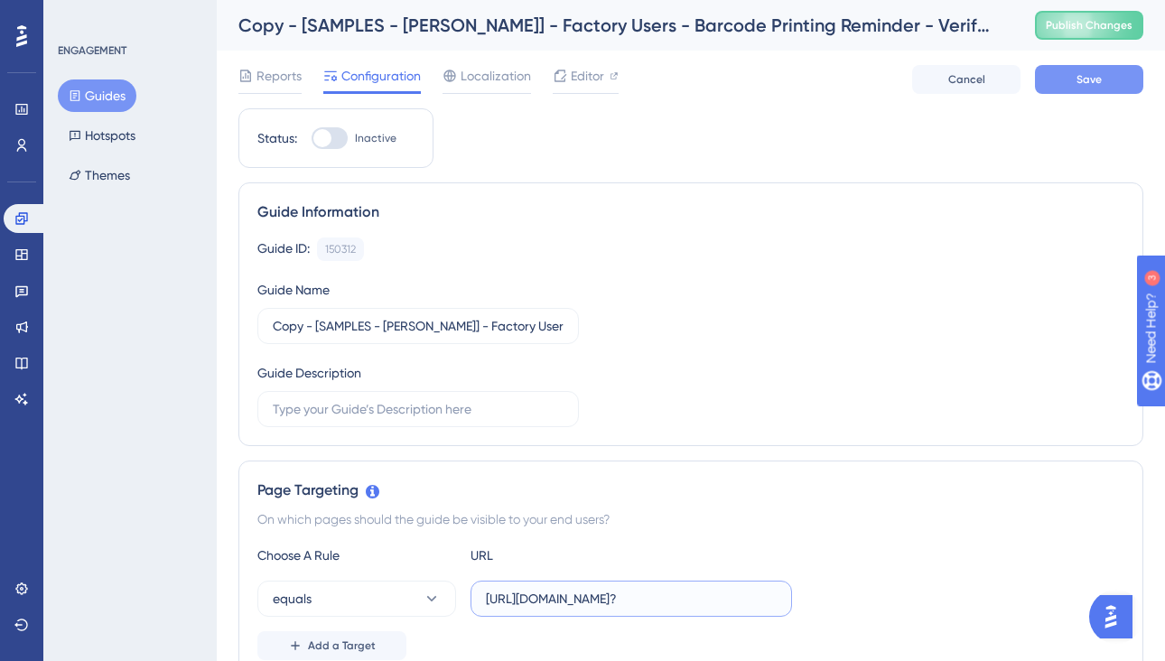
type input "https://vineyardvines.launchmetrics.com/internal/item_manager.php?"
click at [1066, 84] on button "Save" at bounding box center [1089, 79] width 108 height 29
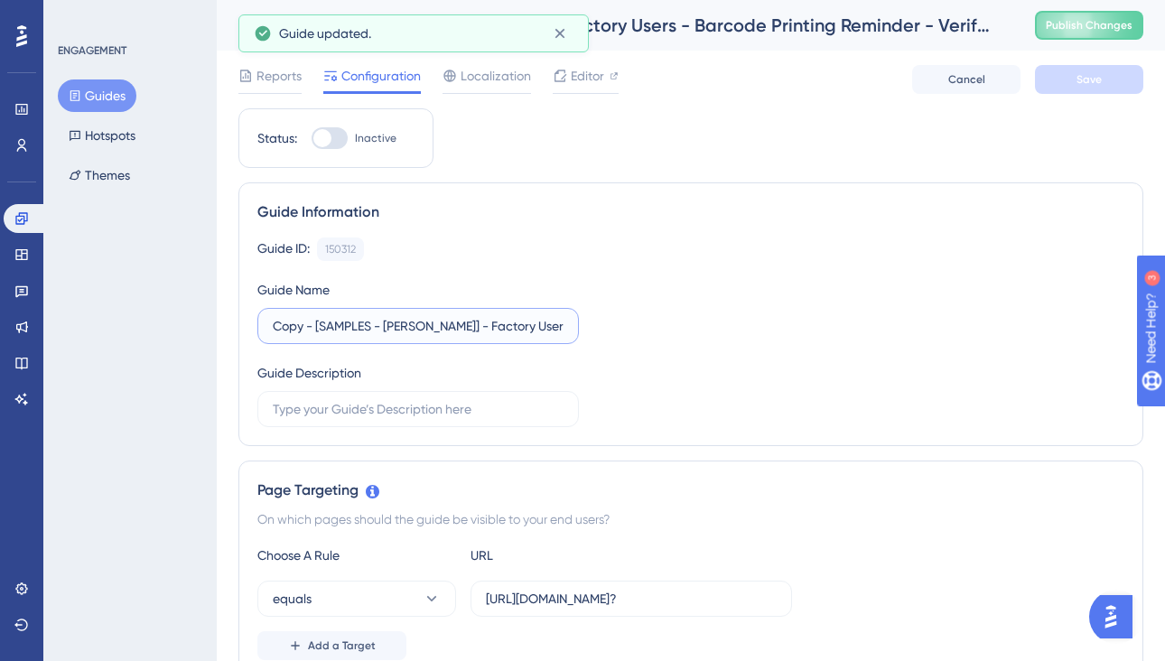
click at [472, 321] on input "Copy - [SAMPLES - Vineyard Vines] - Factory Users - Barcode Printing Reminder -…" at bounding box center [418, 326] width 291 height 20
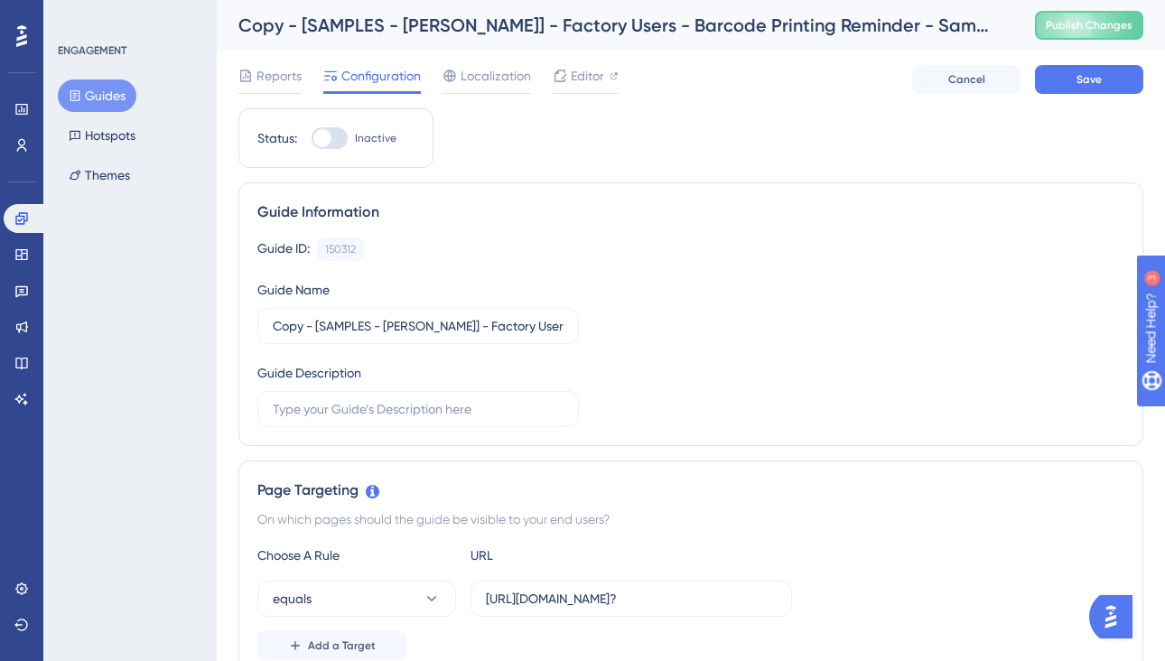
click at [679, 317] on div "Guide ID: 150312 Copy Guide Name Copy - [SAMPLES - Vineyard Vines] - Factory Us…" at bounding box center [690, 332] width 867 height 190
click at [1063, 80] on button "Save" at bounding box center [1089, 79] width 108 height 29
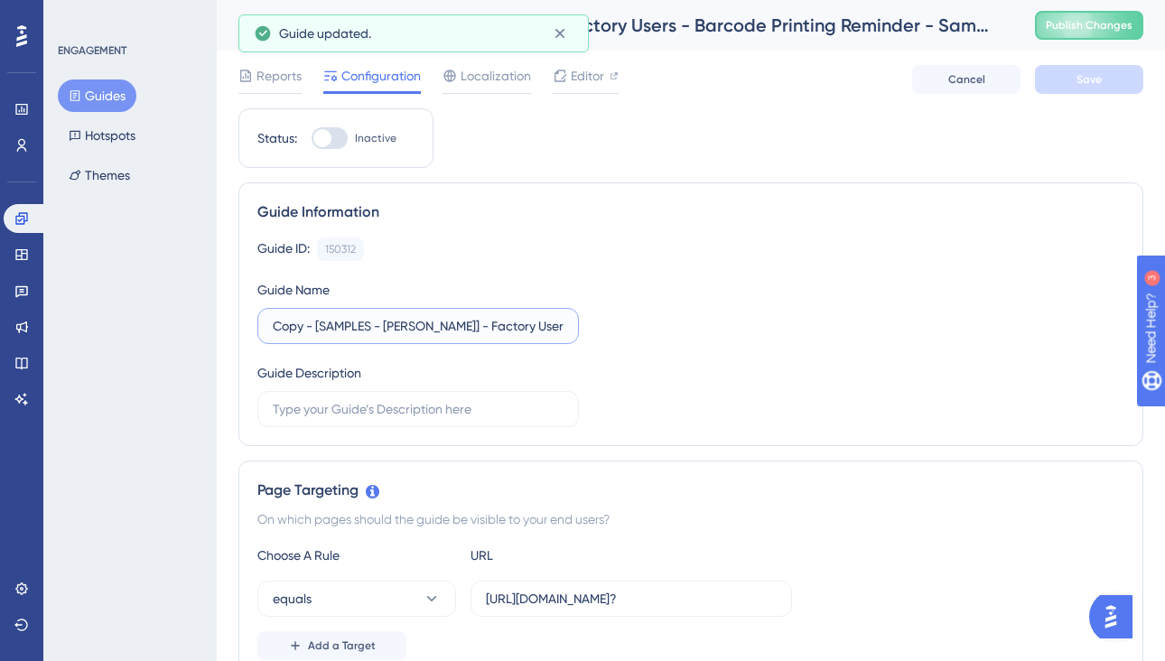
drag, startPoint x: 314, startPoint y: 327, endPoint x: 249, endPoint y: 328, distance: 65.0
click at [249, 328] on div "Guide Information Guide ID: 150312 Copy Guide Name Copy - [SAMPLES - Vineyard V…" at bounding box center [690, 314] width 905 height 264
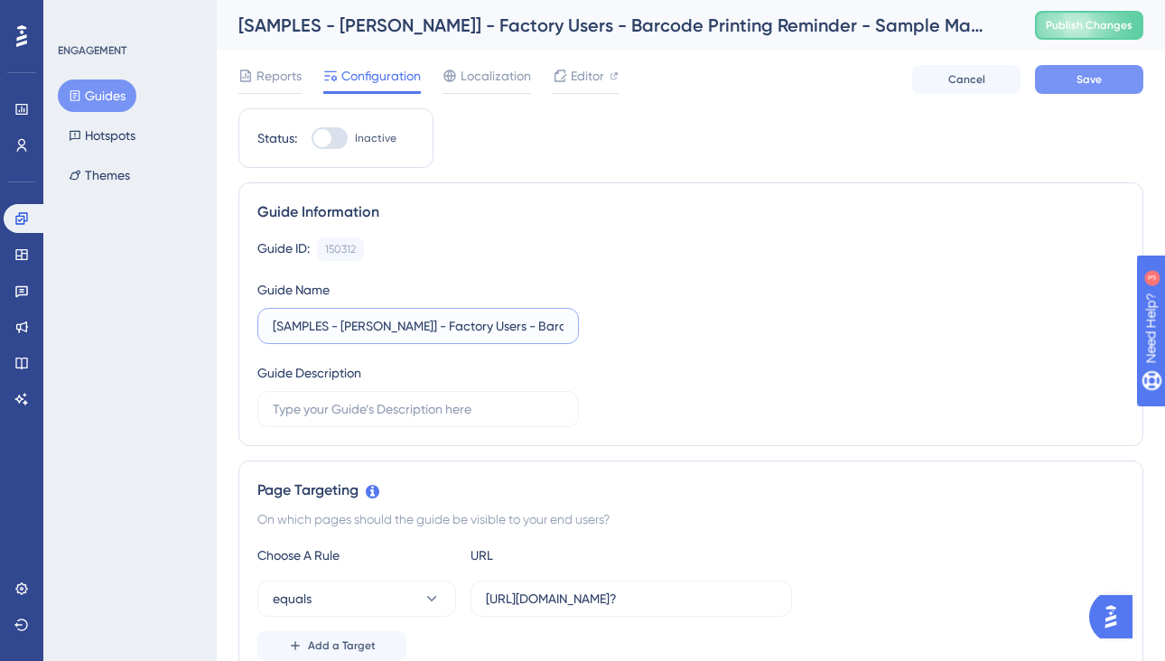
type input "[SAMPLES - [PERSON_NAME]] - Factory Users - Barcode Printing Reminder - Sample …"
click at [1088, 75] on span "Save" at bounding box center [1088, 79] width 25 height 14
click at [336, 133] on div at bounding box center [330, 138] width 36 height 22
click at [312, 138] on input "Inactive" at bounding box center [311, 138] width 1 height 1
checkbox input "true"
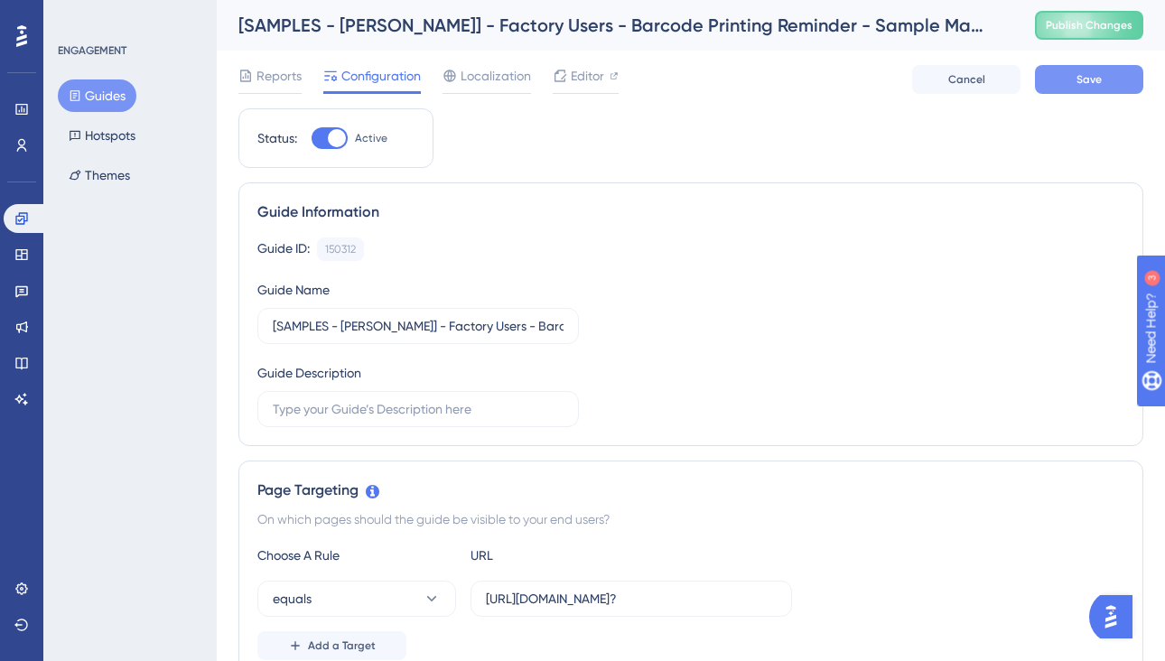
click at [1090, 79] on span "Save" at bounding box center [1088, 79] width 25 height 14
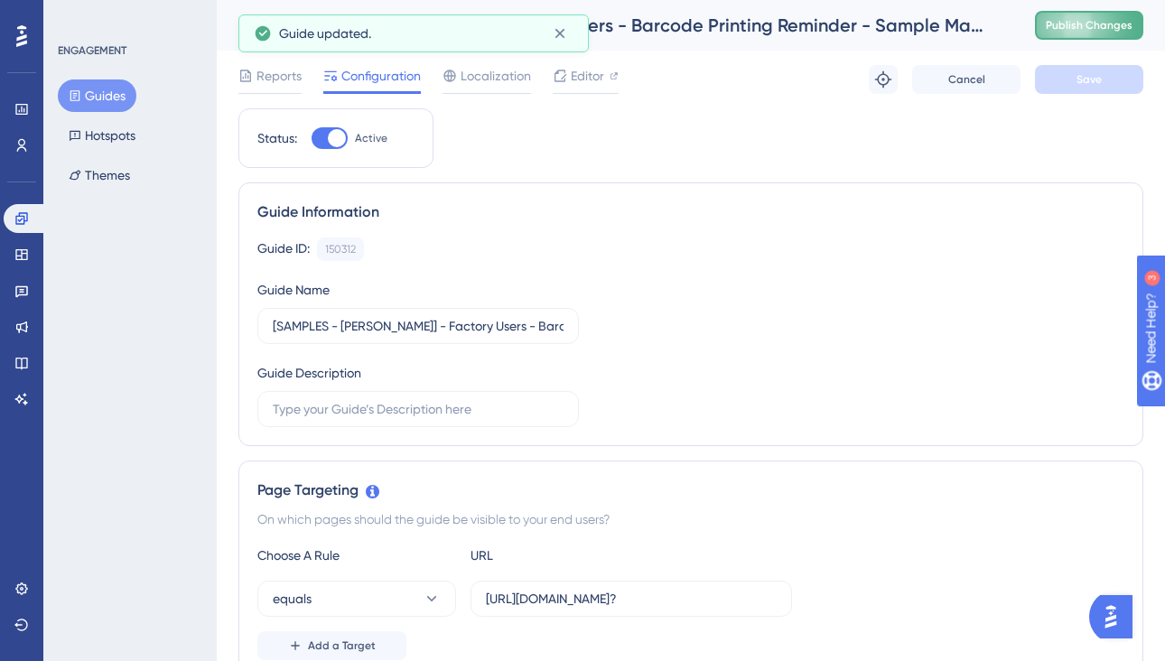
click at [1086, 33] on button "Publish Changes" at bounding box center [1089, 25] width 108 height 29
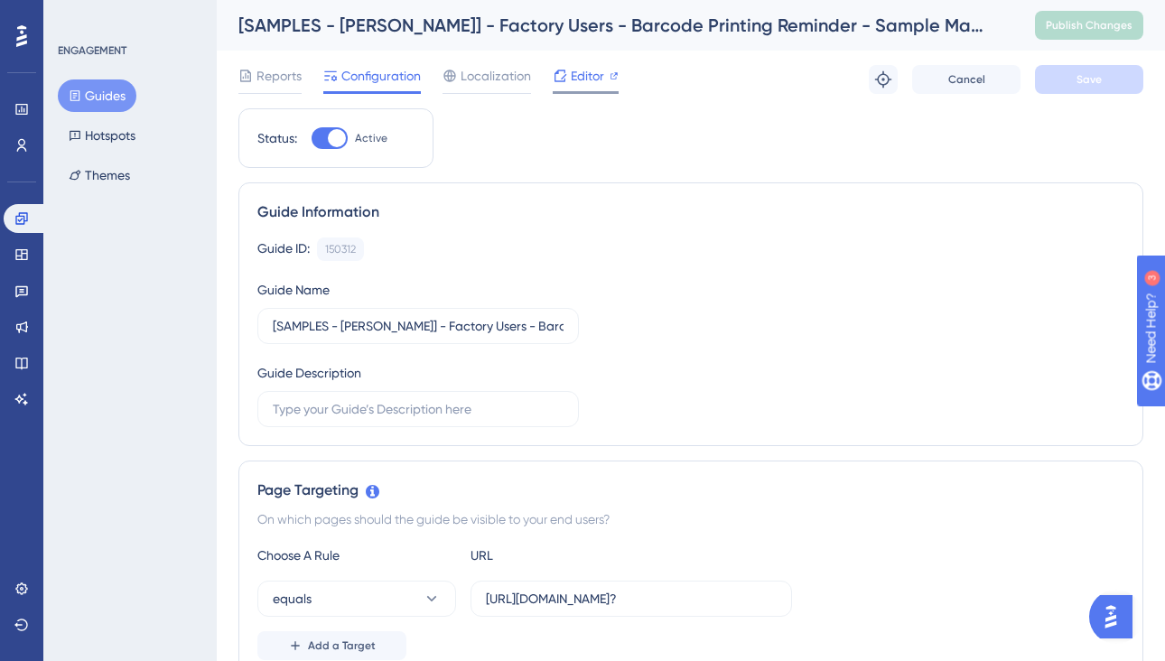
click at [597, 78] on span "Editor" at bounding box center [587, 76] width 33 height 22
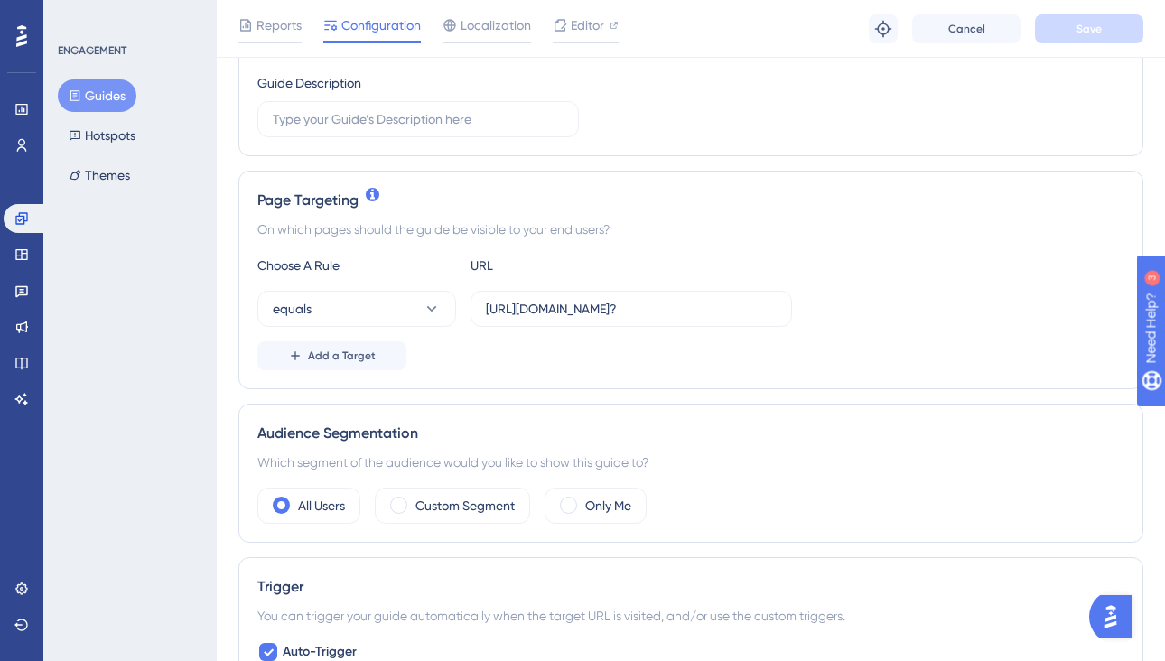
scroll to position [299, 0]
click at [571, 301] on input "https://vineyardvines.launchmetrics.com/internal/item_manager.php?" at bounding box center [631, 307] width 291 height 20
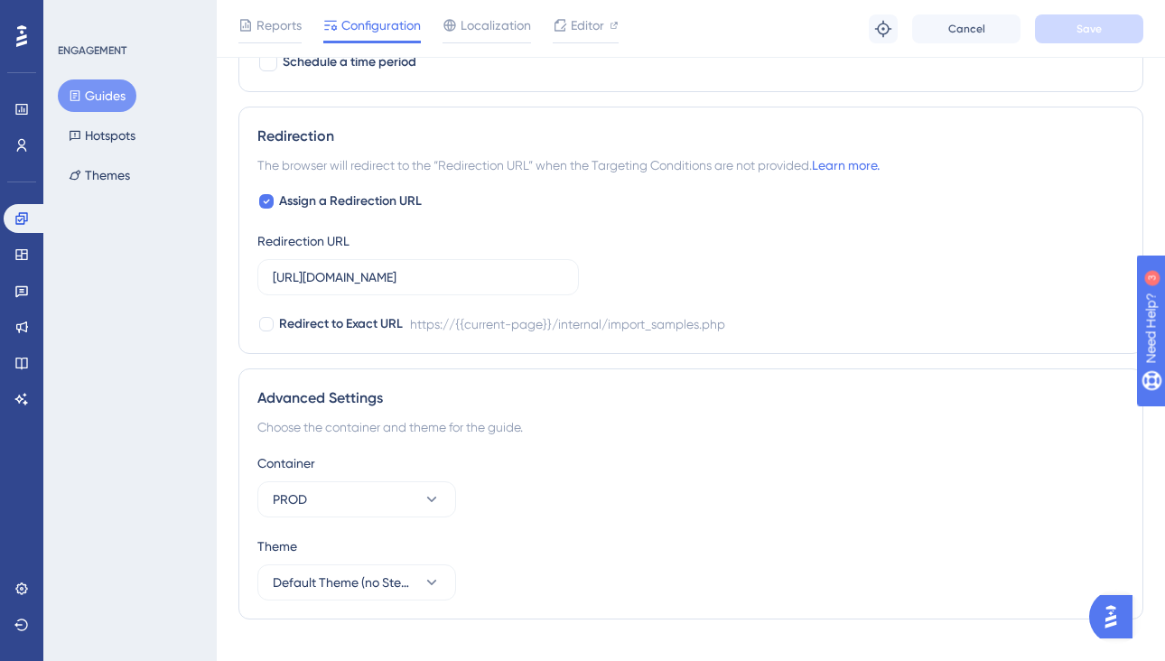
scroll to position [1418, 0]
click at [479, 282] on input "https://vineyardvines.launchmetrics.com/internal/import_samples.php" at bounding box center [418, 279] width 291 height 20
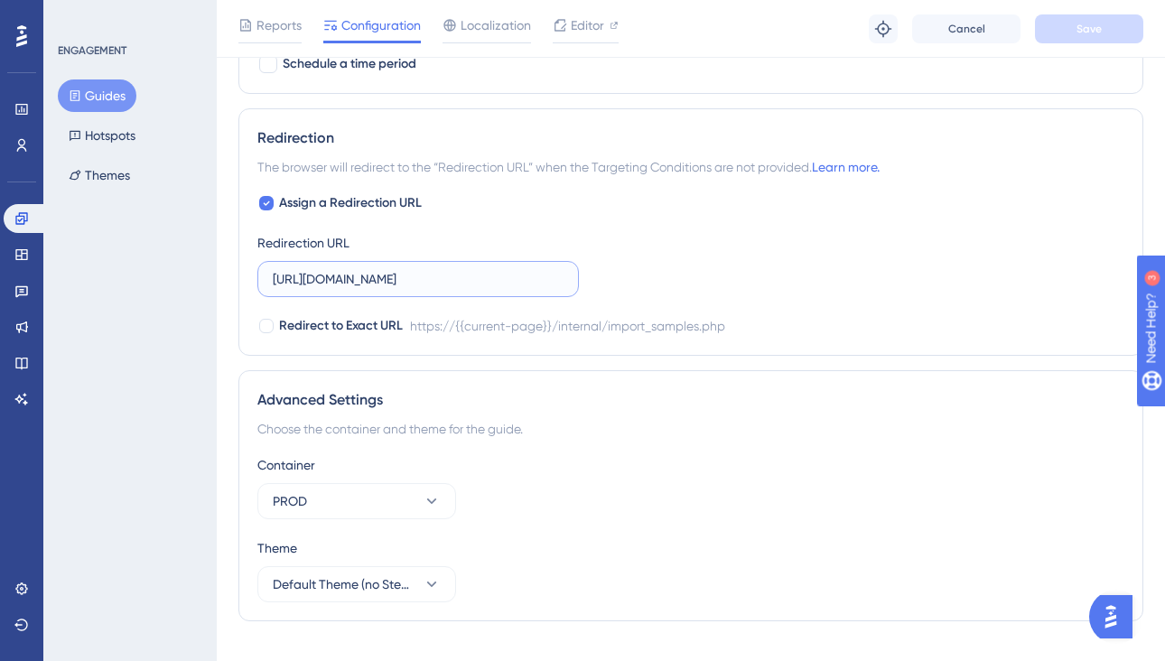
paste input "tem_manager.php?"
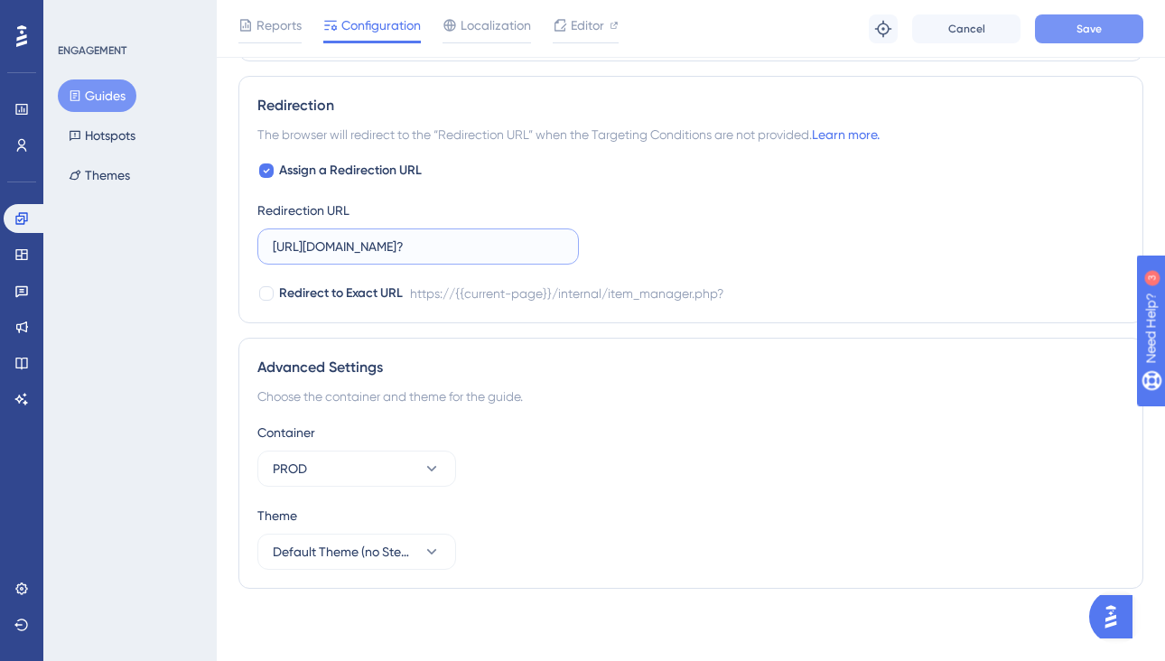
type input "https://vineyardvines.launchmetrics.com/internal/item_manager.php?"
click at [1072, 31] on button "Save" at bounding box center [1089, 28] width 108 height 29
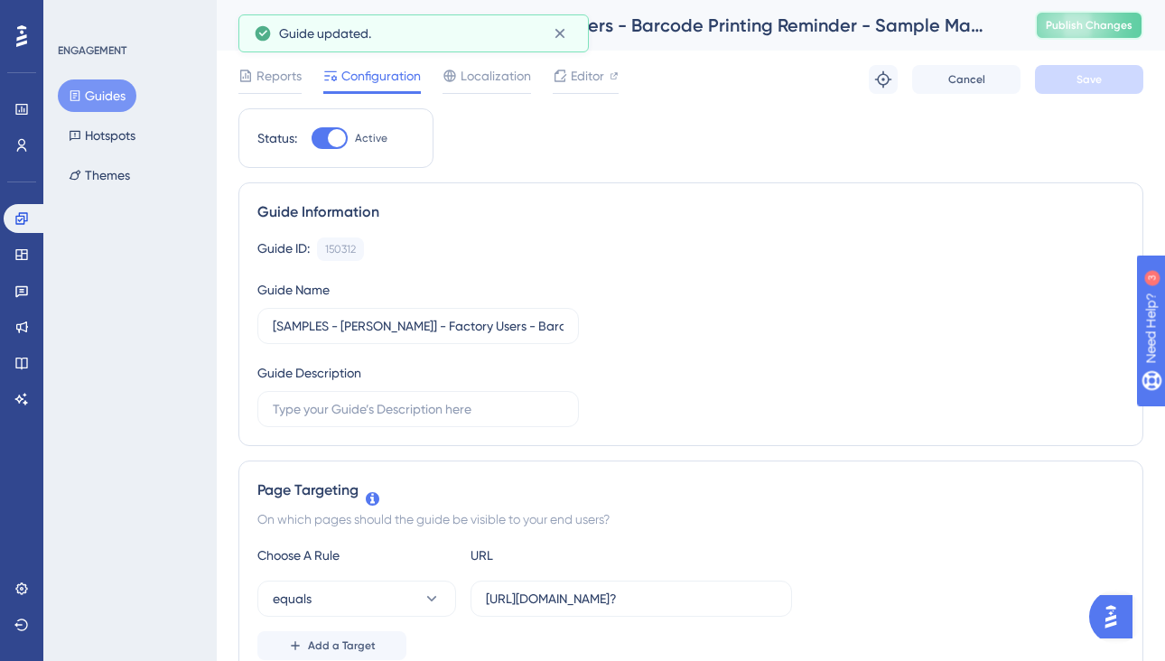
click at [1057, 36] on button "Publish Changes" at bounding box center [1089, 25] width 108 height 29
click at [598, 79] on span "Editor" at bounding box center [587, 76] width 33 height 22
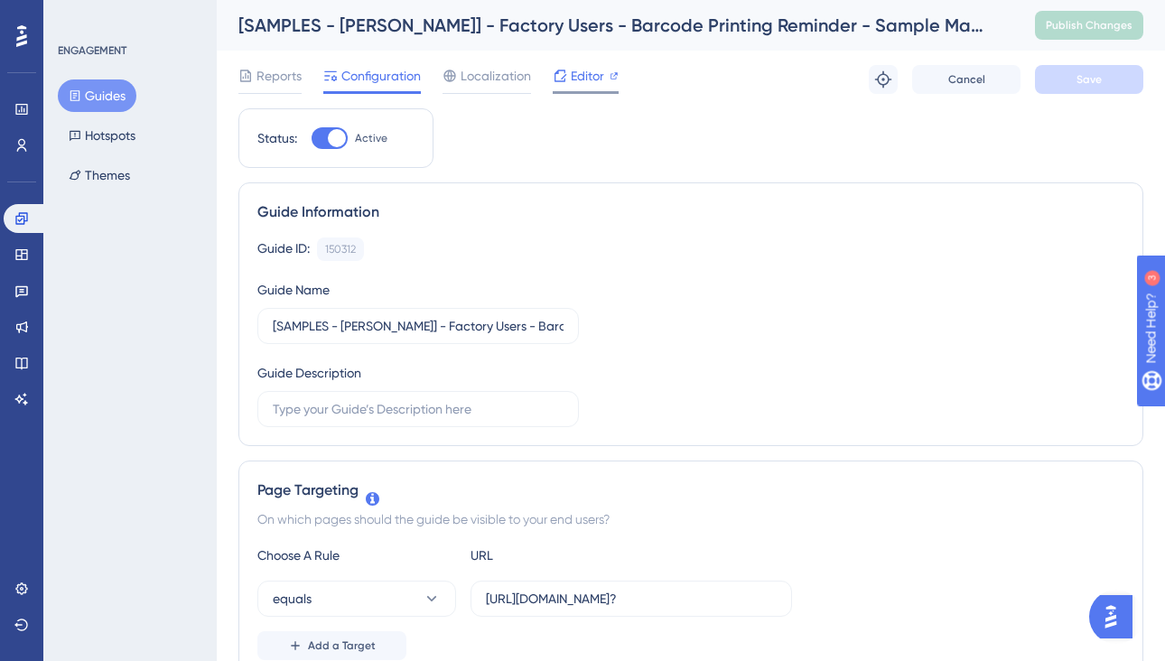
click at [570, 88] on div "Editor" at bounding box center [586, 79] width 66 height 29
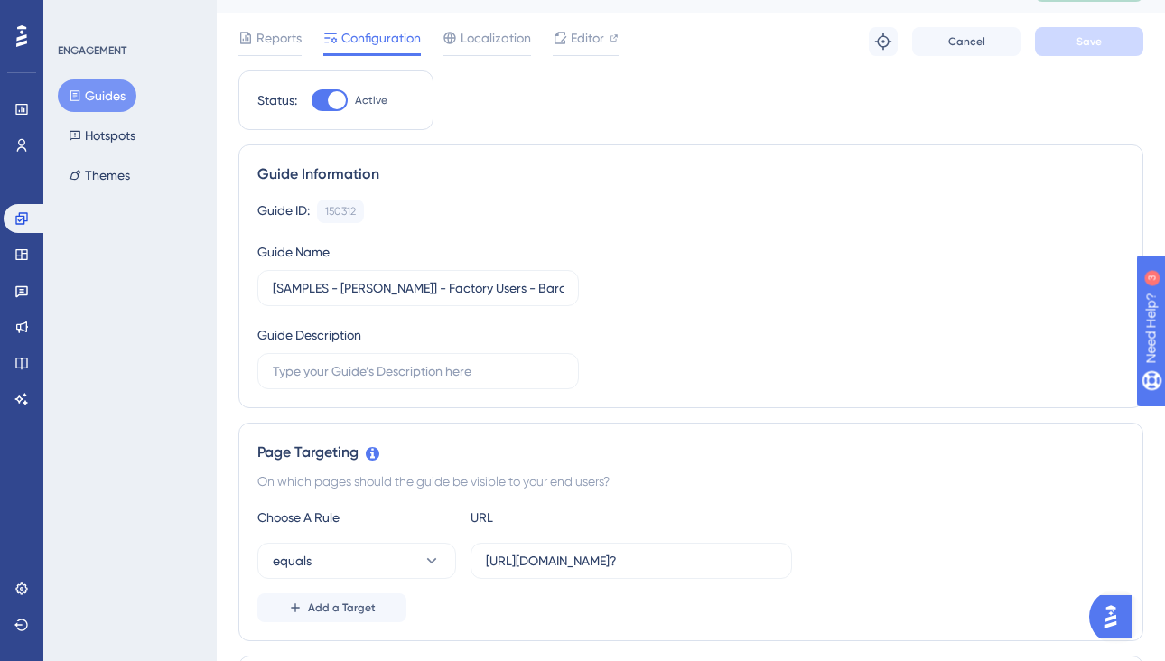
scroll to position [34, 0]
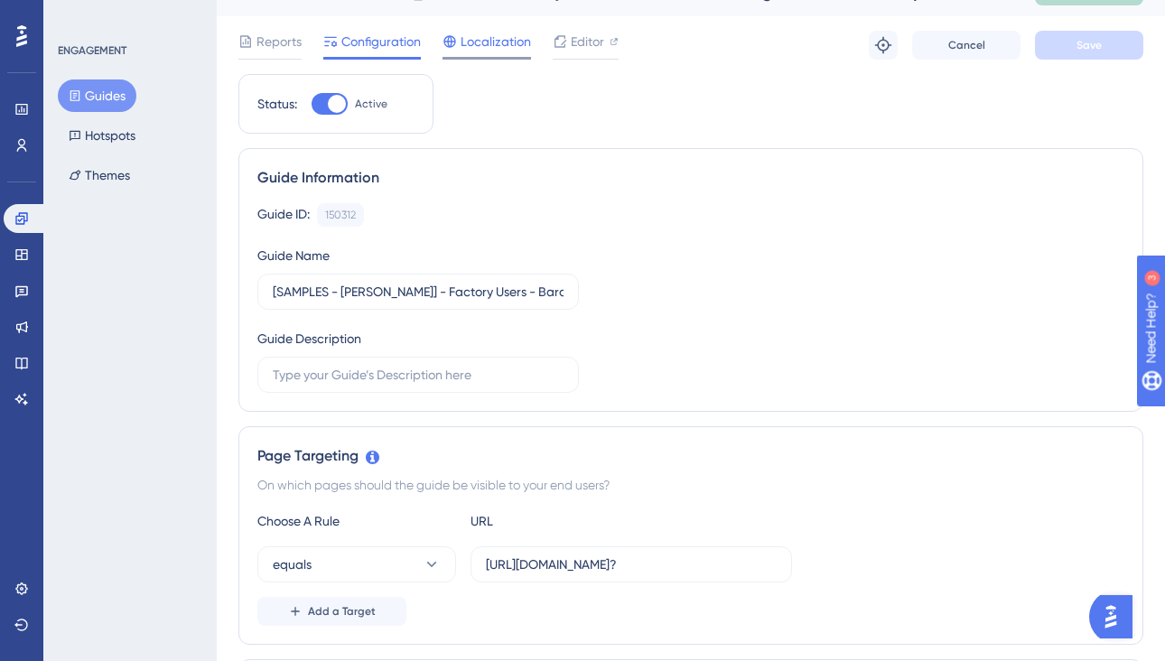
click at [493, 49] on span "Localization" at bounding box center [496, 42] width 70 height 22
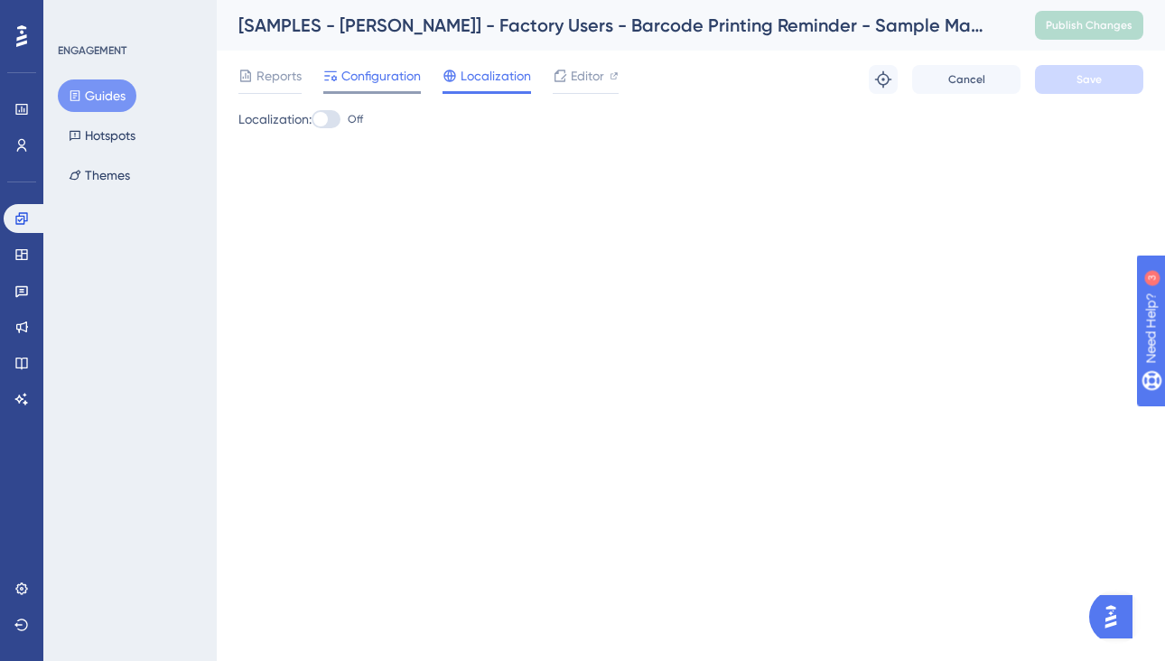
click at [403, 81] on span "Configuration" at bounding box center [380, 76] width 79 height 22
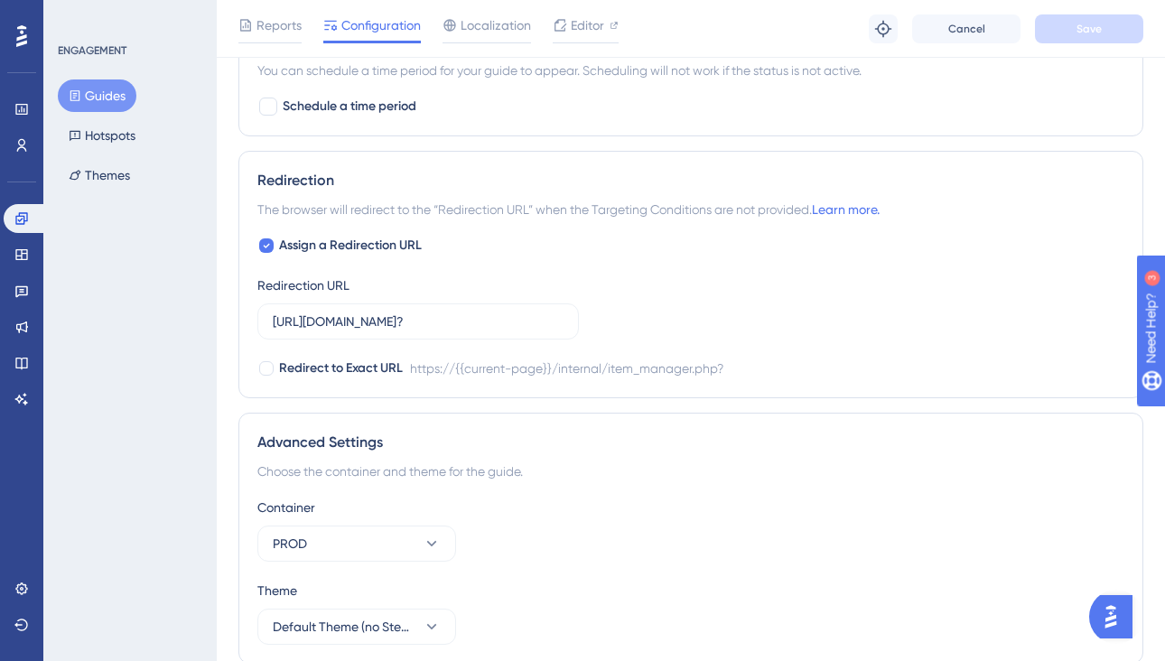
scroll to position [1450, 0]
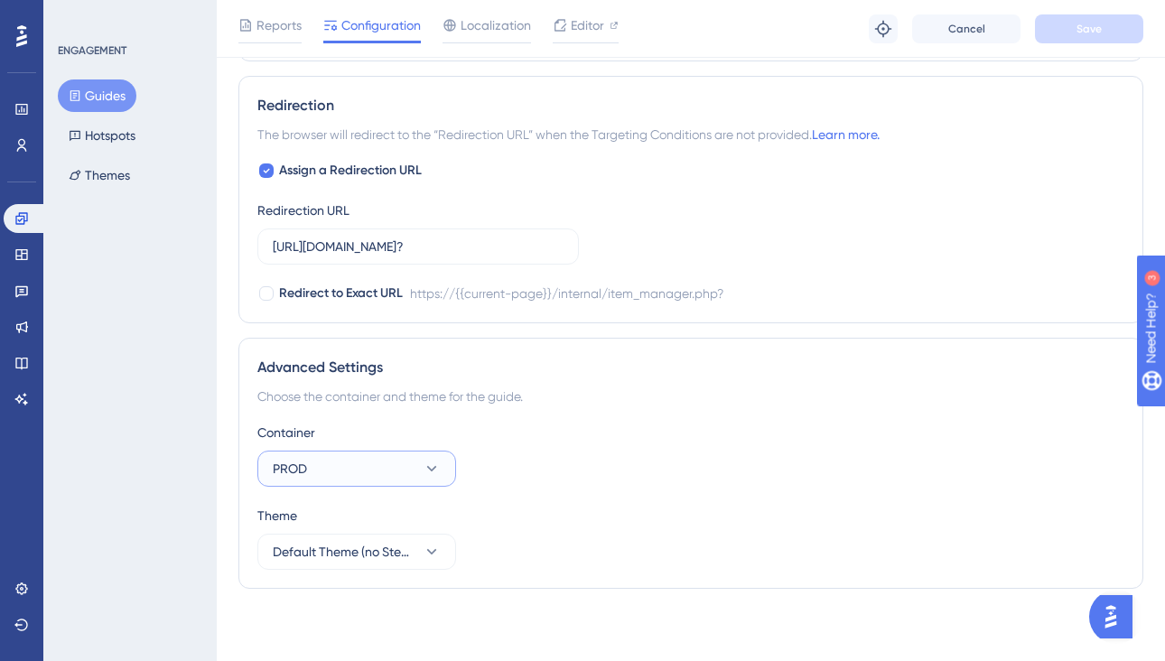
click at [441, 469] on button "PROD" at bounding box center [356, 469] width 199 height 36
click at [439, 542] on button "Default Theme (no Steps)" at bounding box center [356, 552] width 199 height 36
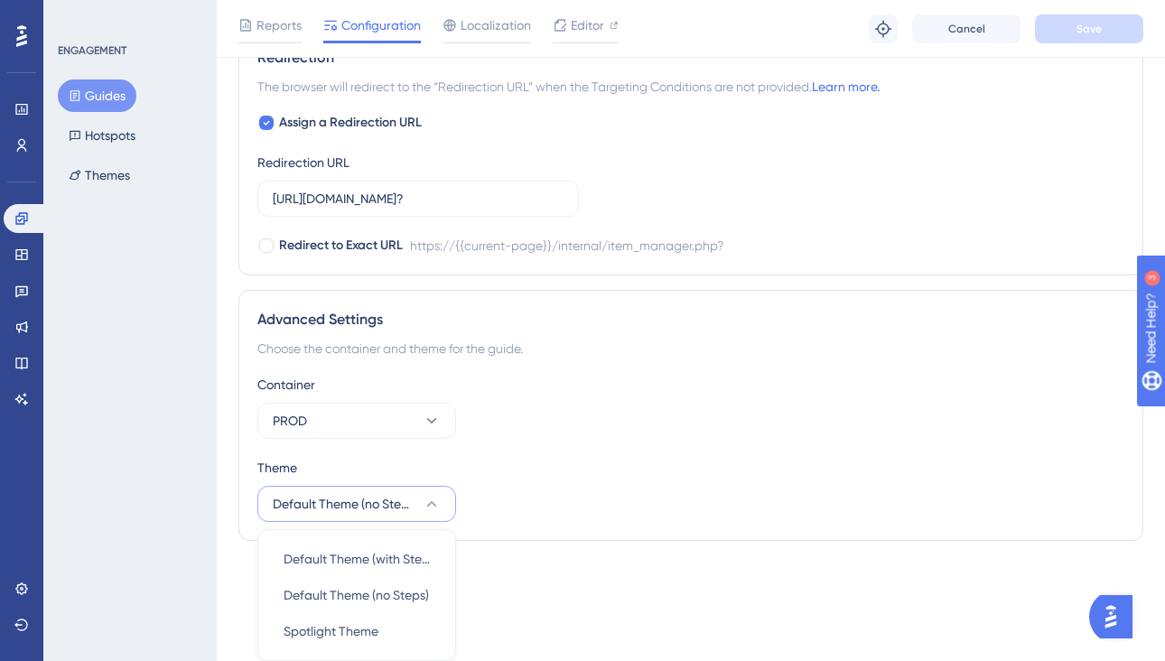
click at [430, 510] on icon at bounding box center [432, 504] width 18 height 18
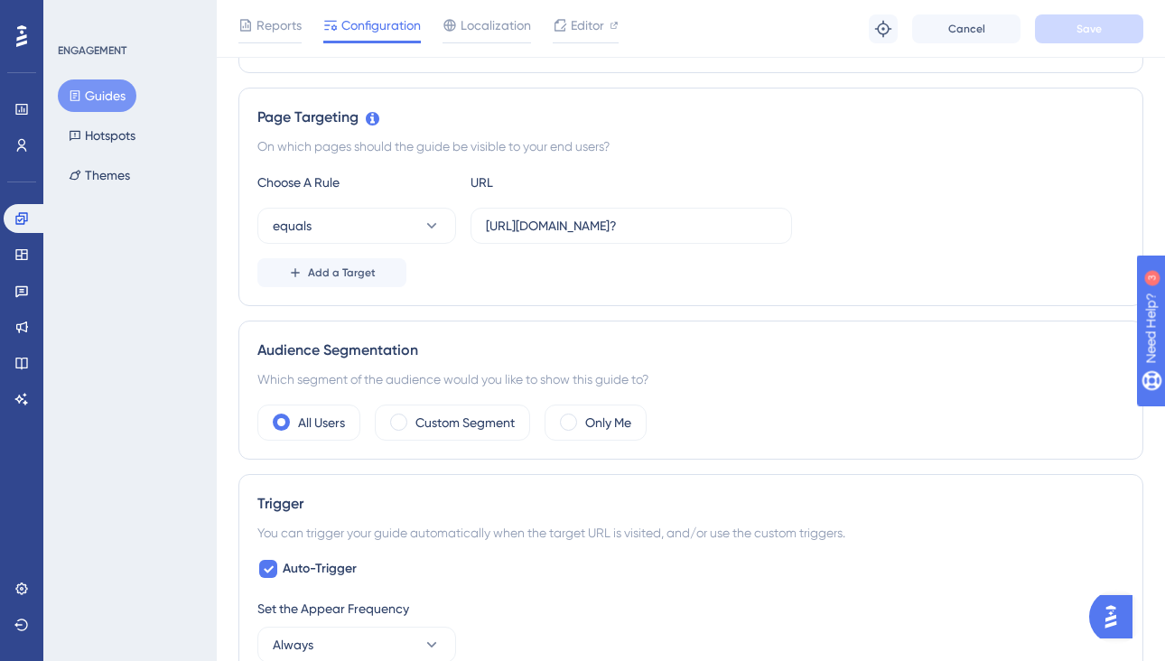
scroll to position [0, 0]
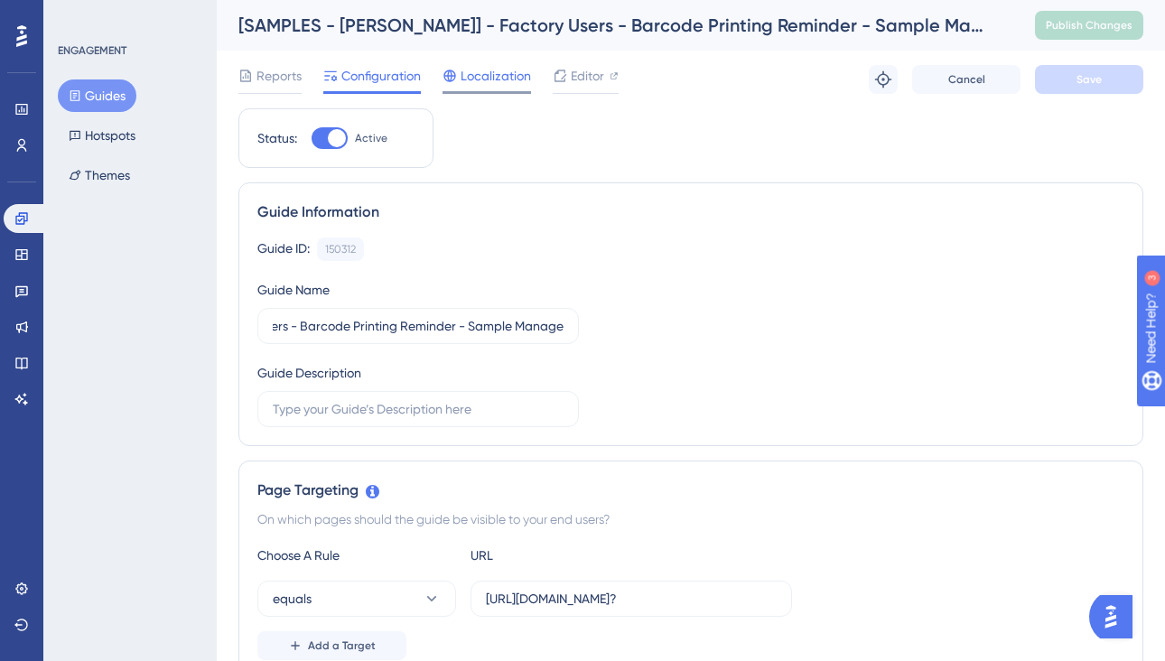
click at [522, 77] on span "Localization" at bounding box center [496, 76] width 70 height 22
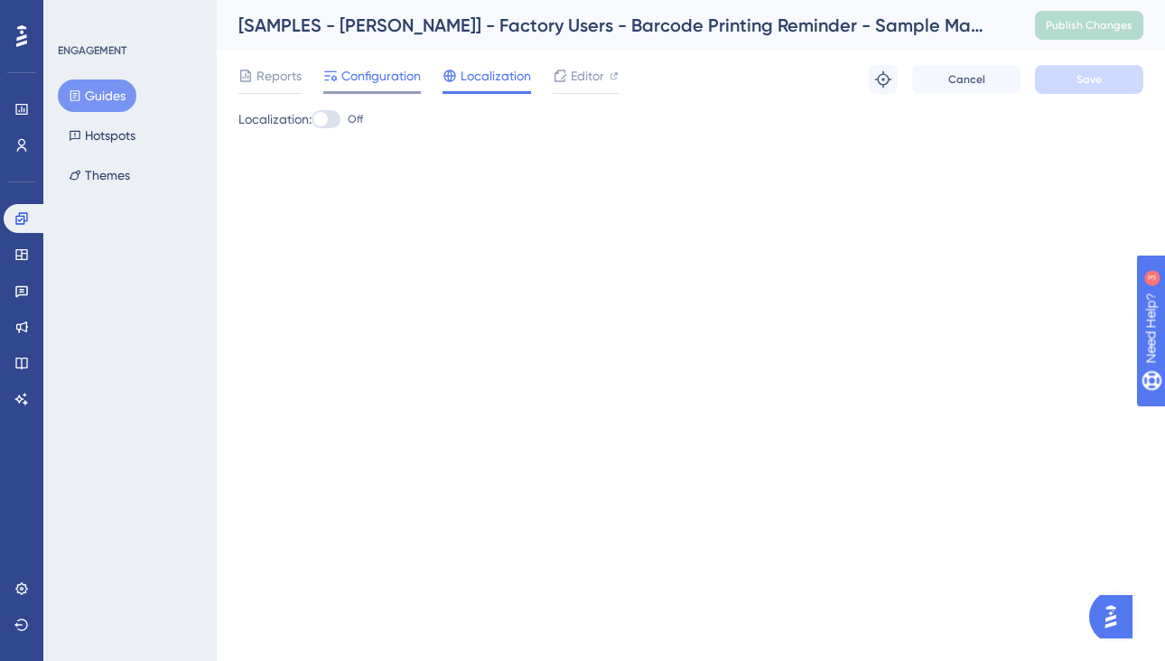
click at [401, 74] on span "Configuration" at bounding box center [380, 76] width 79 height 22
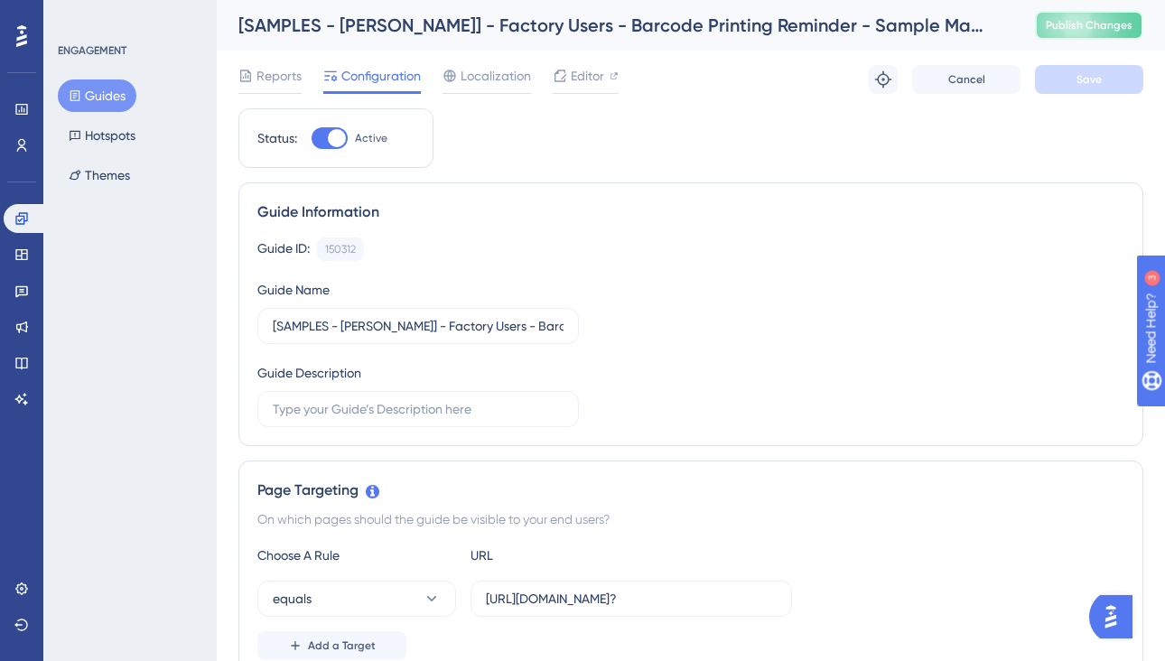
click at [1087, 33] on button "Publish Changes" at bounding box center [1089, 25] width 108 height 29
click at [572, 74] on span "Editor" at bounding box center [587, 76] width 33 height 22
click at [114, 103] on button "Guides" at bounding box center [97, 95] width 79 height 33
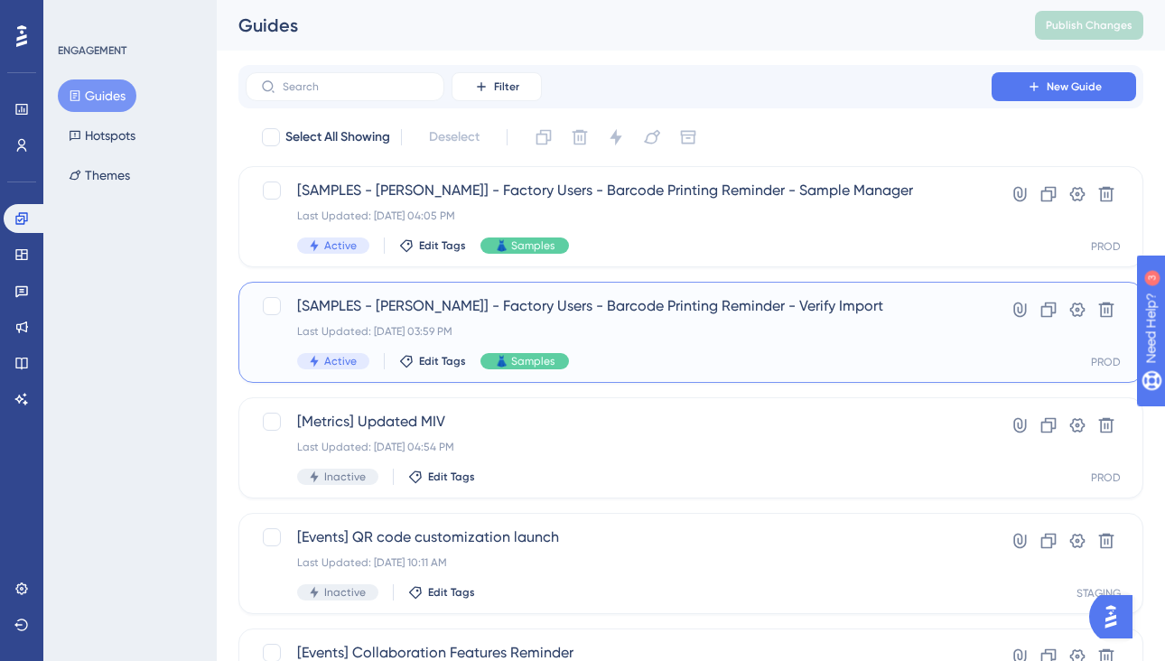
click at [680, 329] on div "Last Updated: Aug 20 2025, 03:59 PM" at bounding box center [618, 331] width 643 height 14
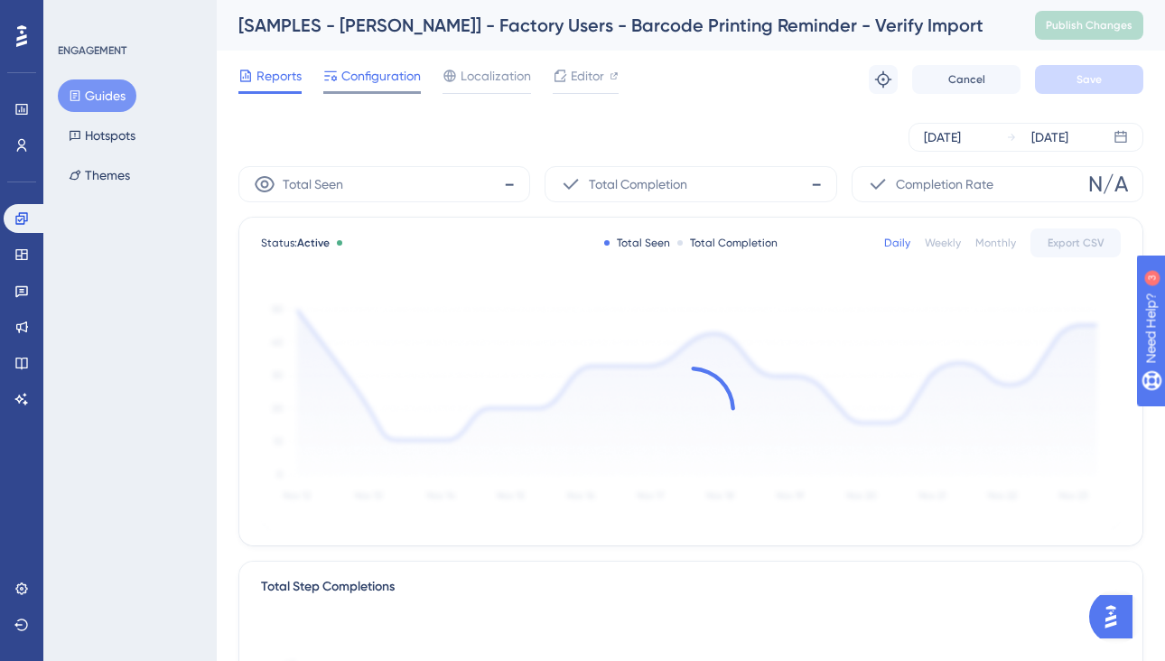
click at [363, 77] on span "Configuration" at bounding box center [380, 76] width 79 height 22
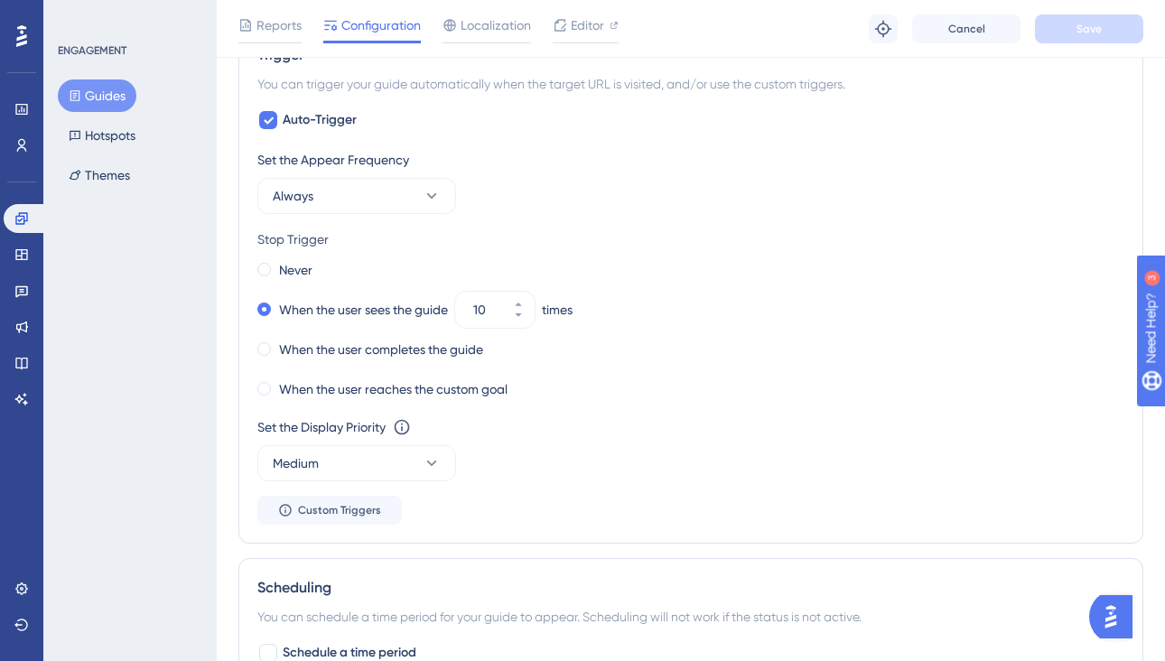
scroll to position [806, 0]
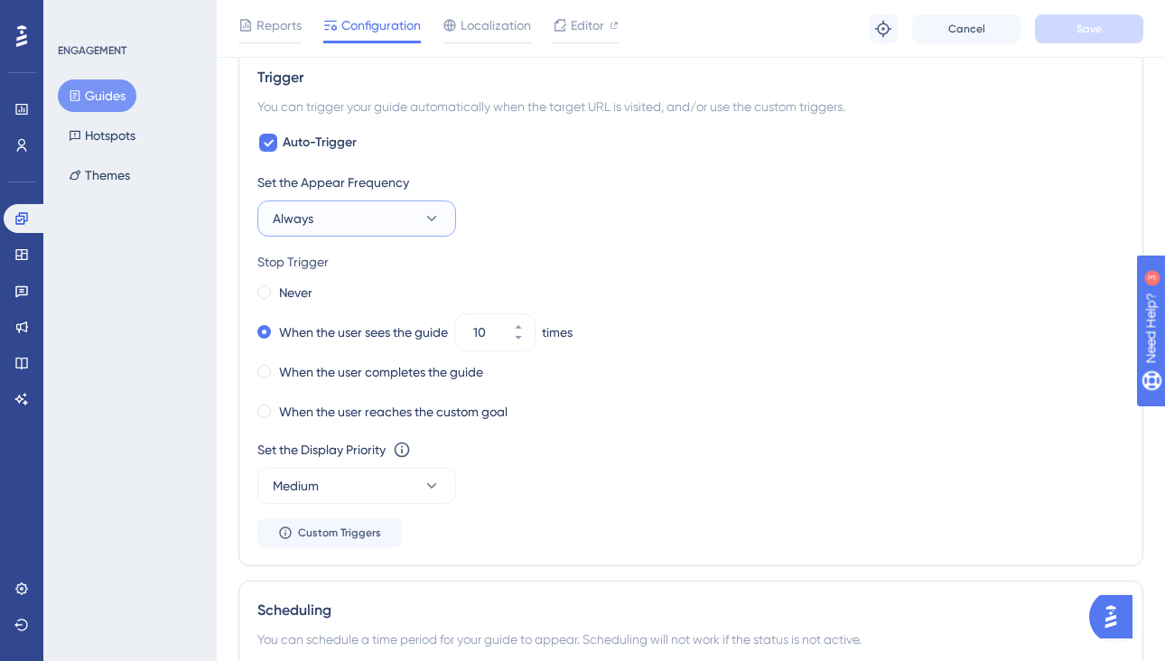
click at [442, 221] on button "Always" at bounding box center [356, 218] width 199 height 36
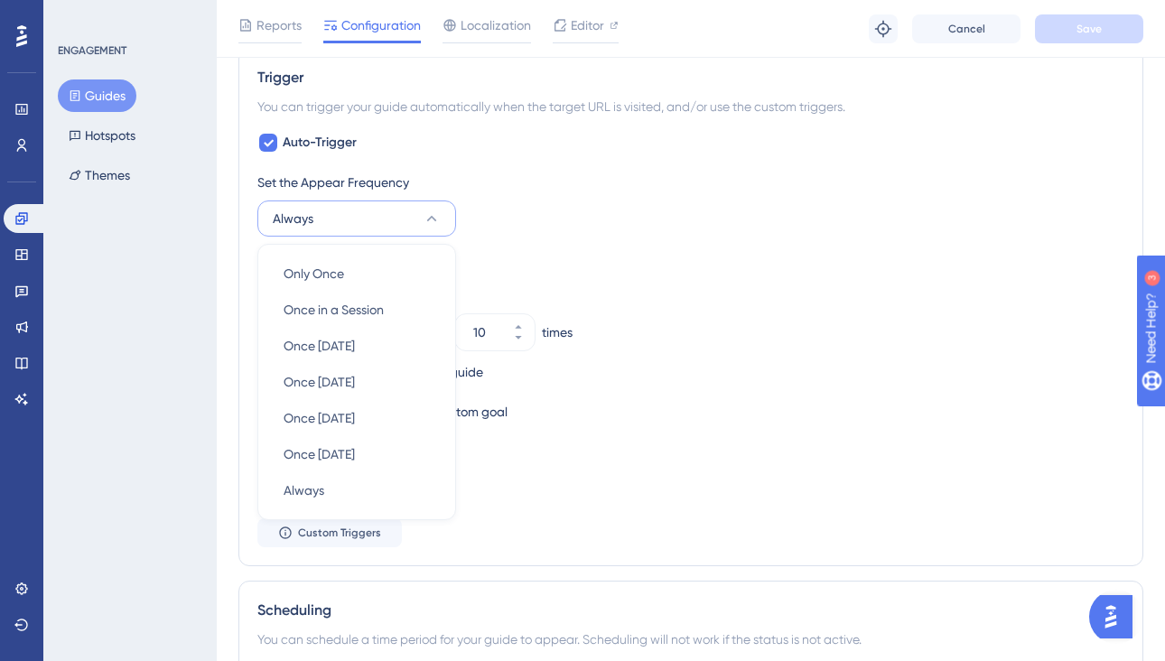
scroll to position [858, 0]
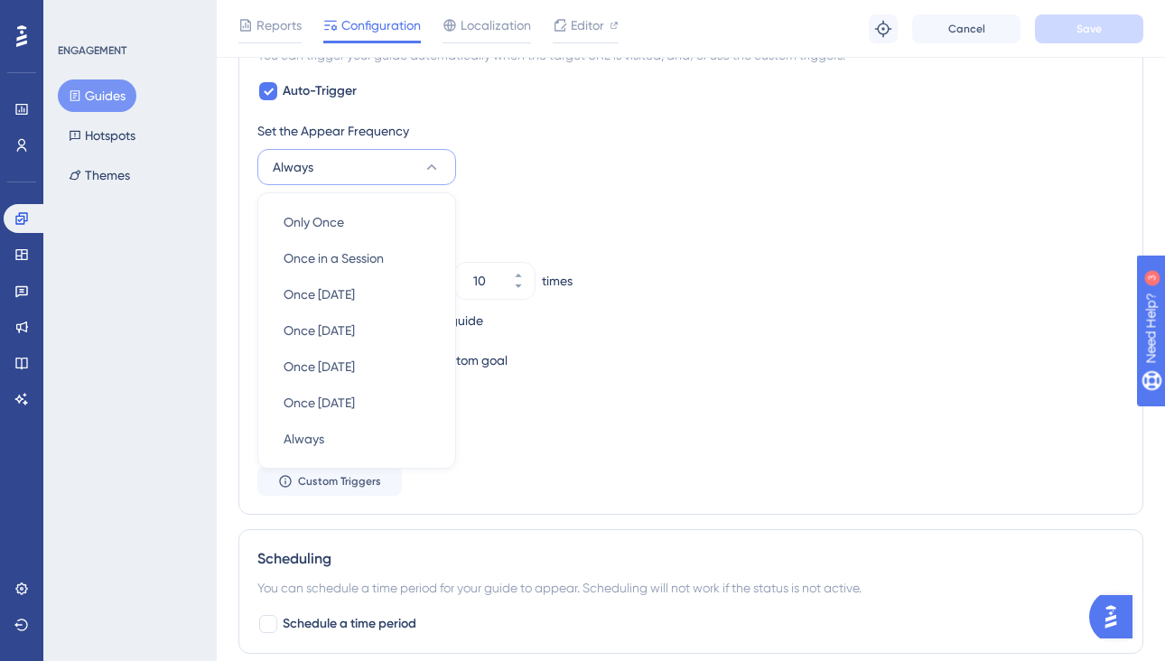
click at [418, 164] on button "Always" at bounding box center [356, 167] width 199 height 36
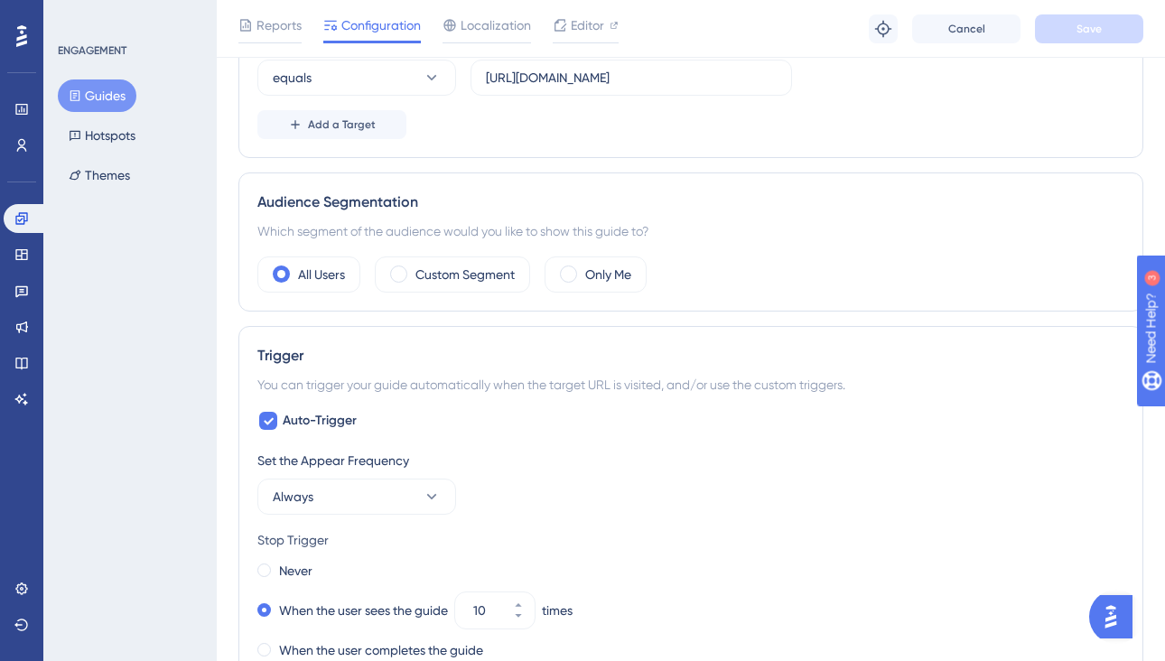
scroll to position [0, 0]
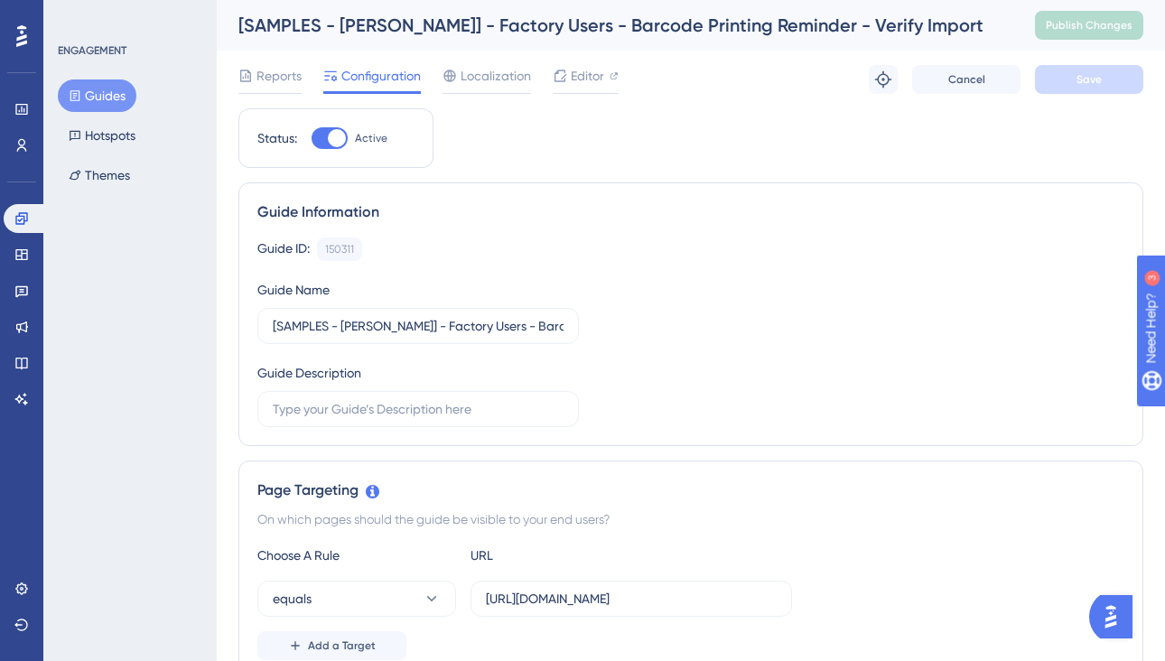
click at [97, 98] on button "Guides" at bounding box center [97, 95] width 79 height 33
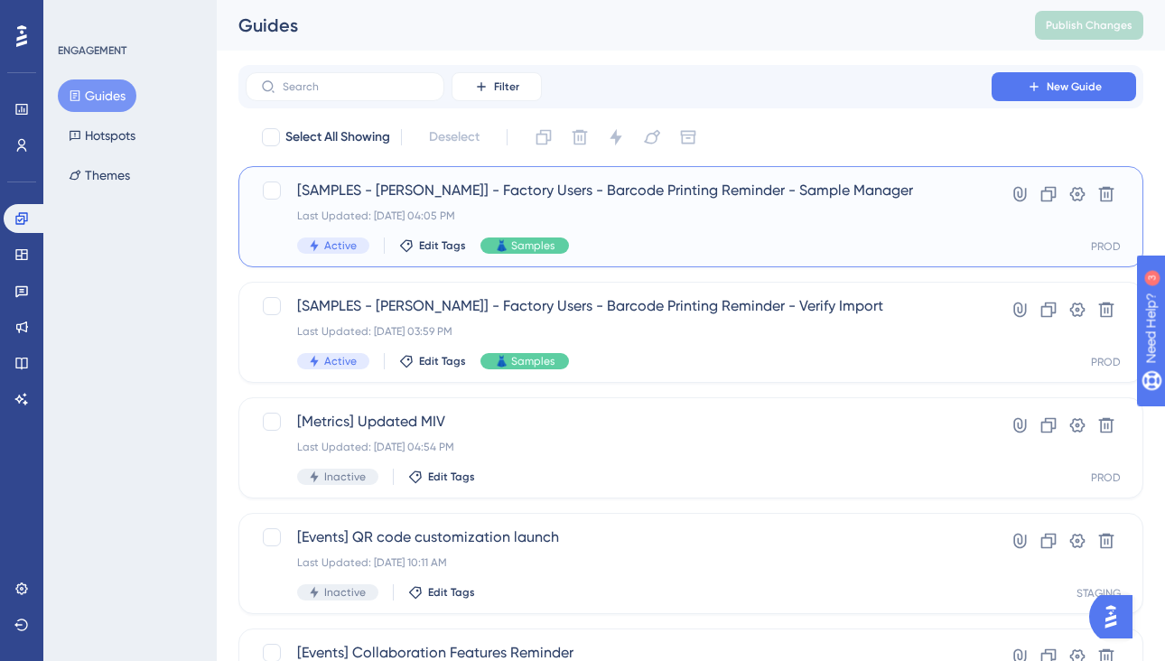
click at [672, 235] on div "[SAMPLES - Vineyard Vines] - Factory Users - Barcode Printing Reminder - Sample…" at bounding box center [618, 217] width 643 height 74
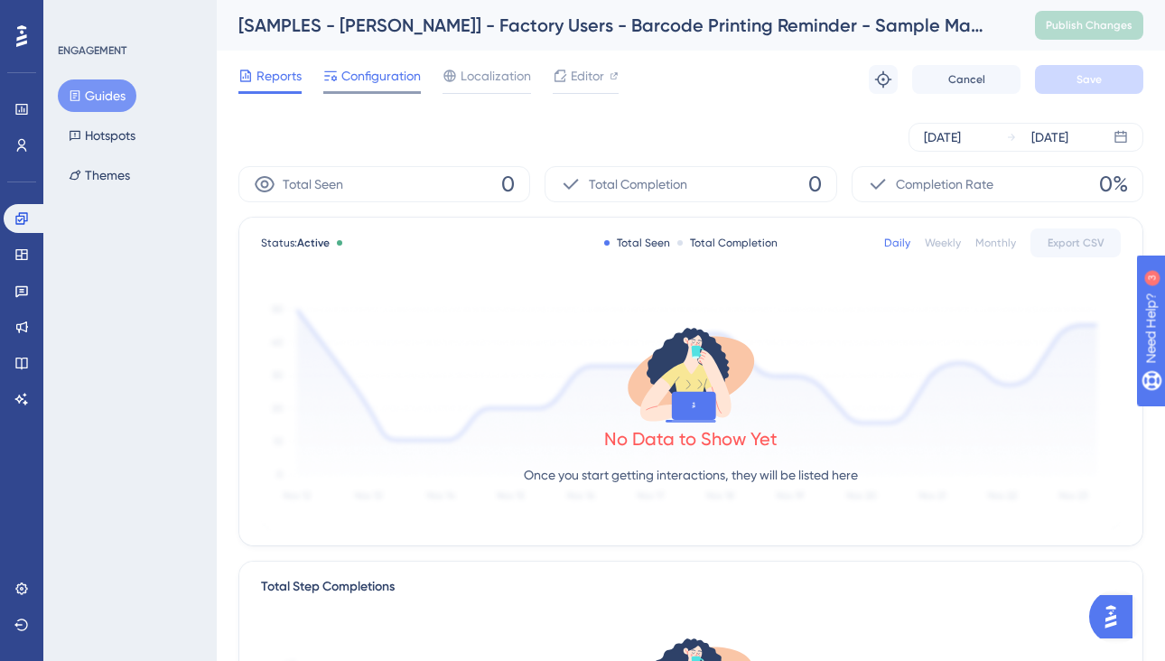
click at [393, 75] on span "Configuration" at bounding box center [380, 76] width 79 height 22
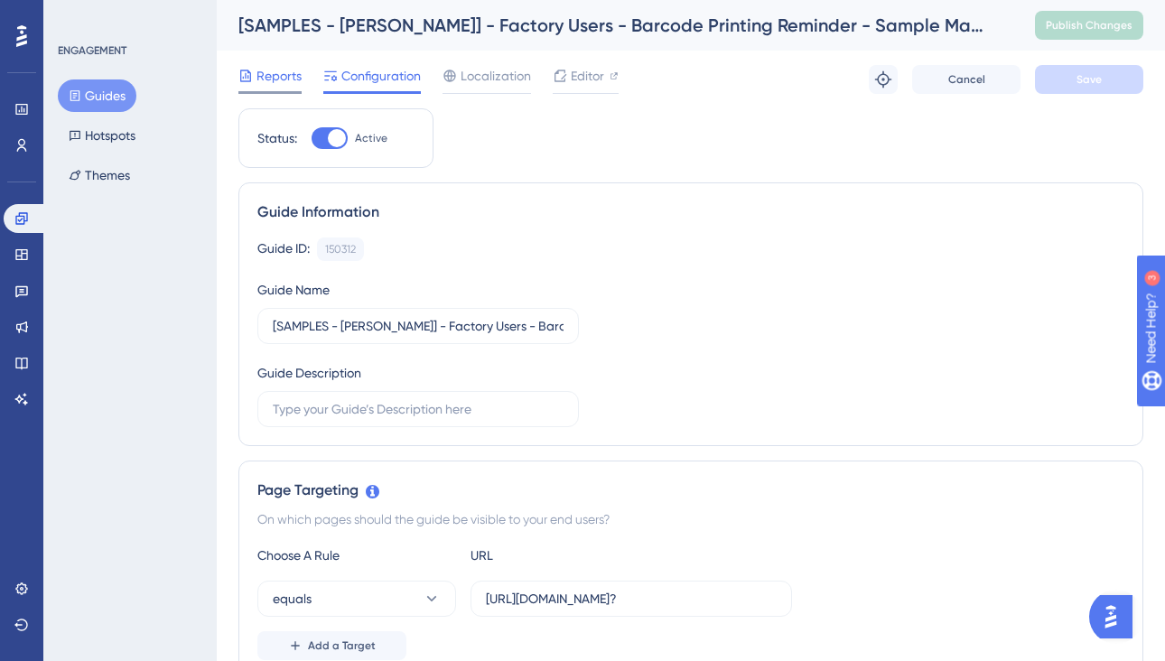
click at [284, 72] on span "Reports" at bounding box center [278, 76] width 45 height 22
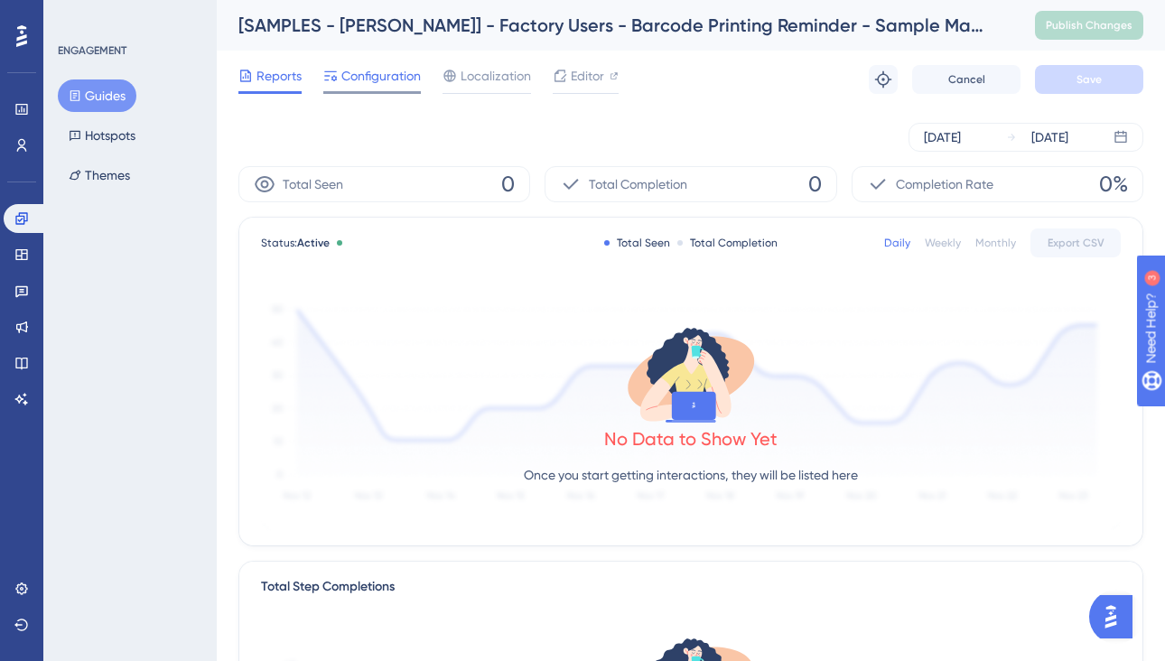
click at [381, 85] on span "Configuration" at bounding box center [380, 76] width 79 height 22
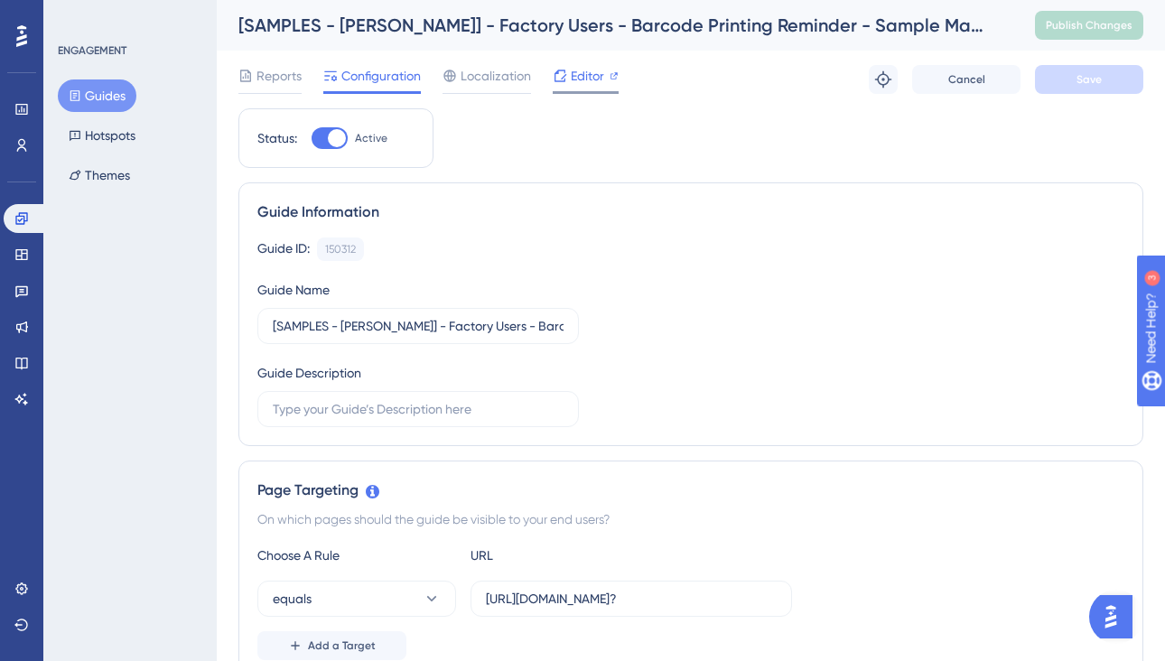
click at [595, 70] on span "Editor" at bounding box center [587, 76] width 33 height 22
click at [280, 78] on span "Reports" at bounding box center [278, 76] width 45 height 22
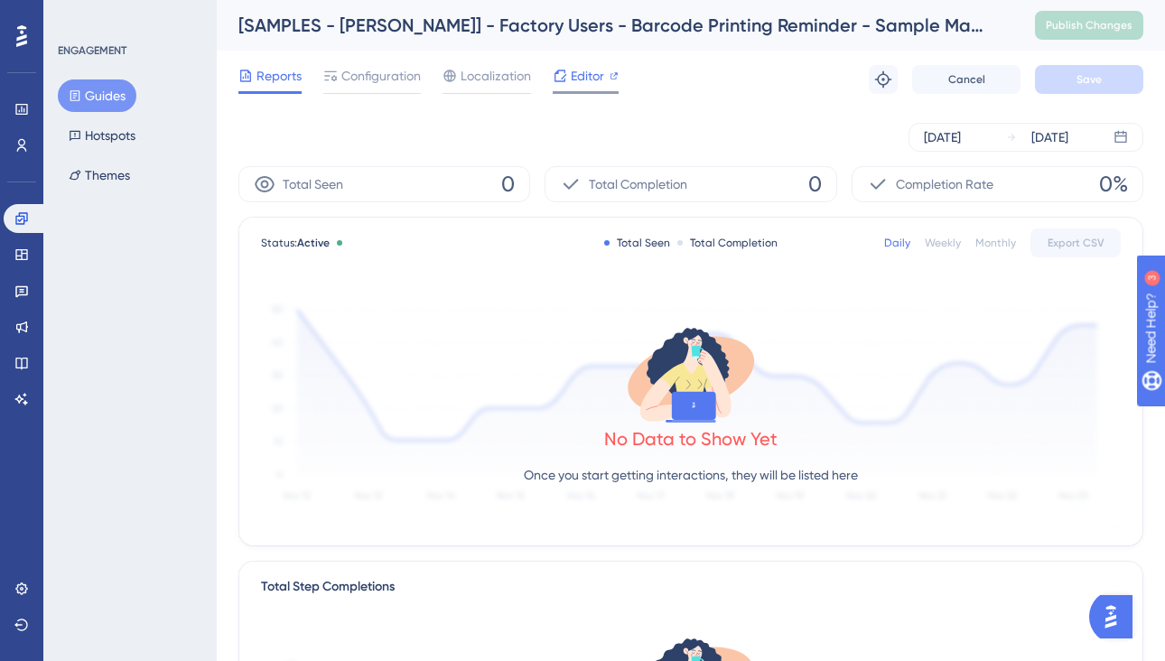
click at [597, 72] on span "Editor" at bounding box center [587, 76] width 33 height 22
